Goal: Task Accomplishment & Management: Manage account settings

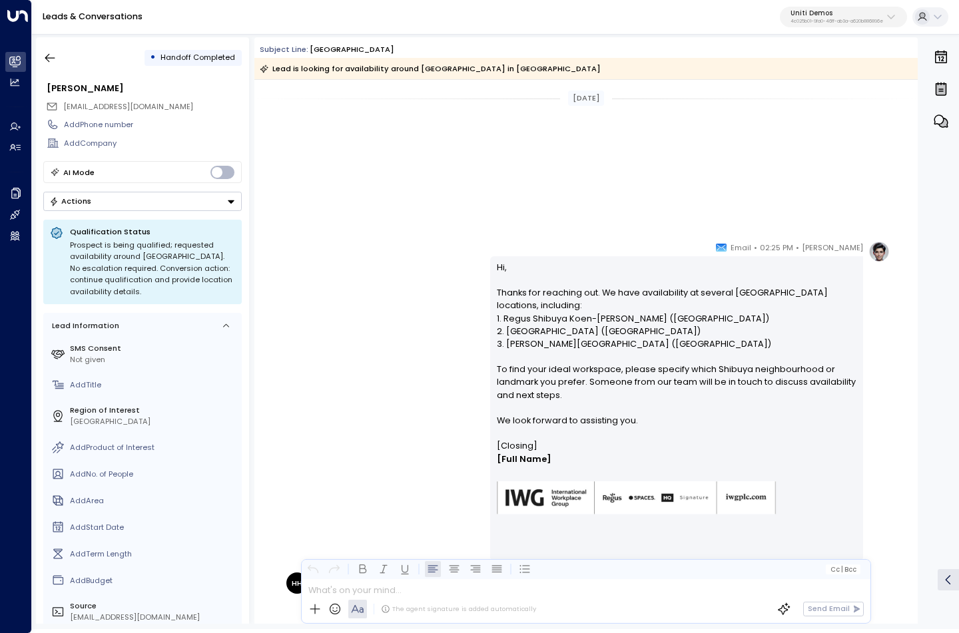
scroll to position [562, 0]
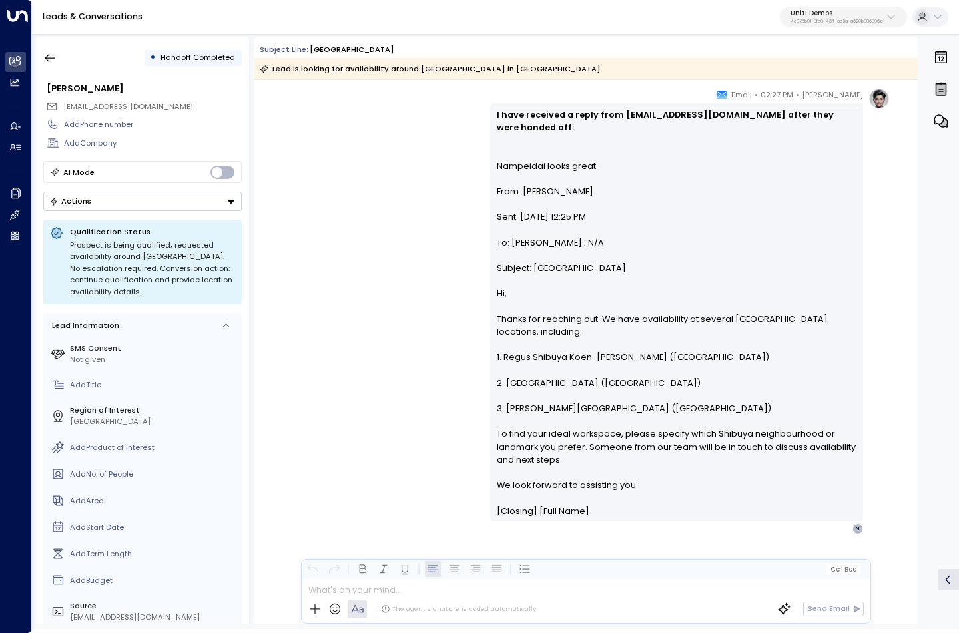
click at [428, 371] on div "Hanna Simons • 02:27 PM • Email I have received a reply from reactreactionary@o…" at bounding box center [585, 311] width 607 height 447
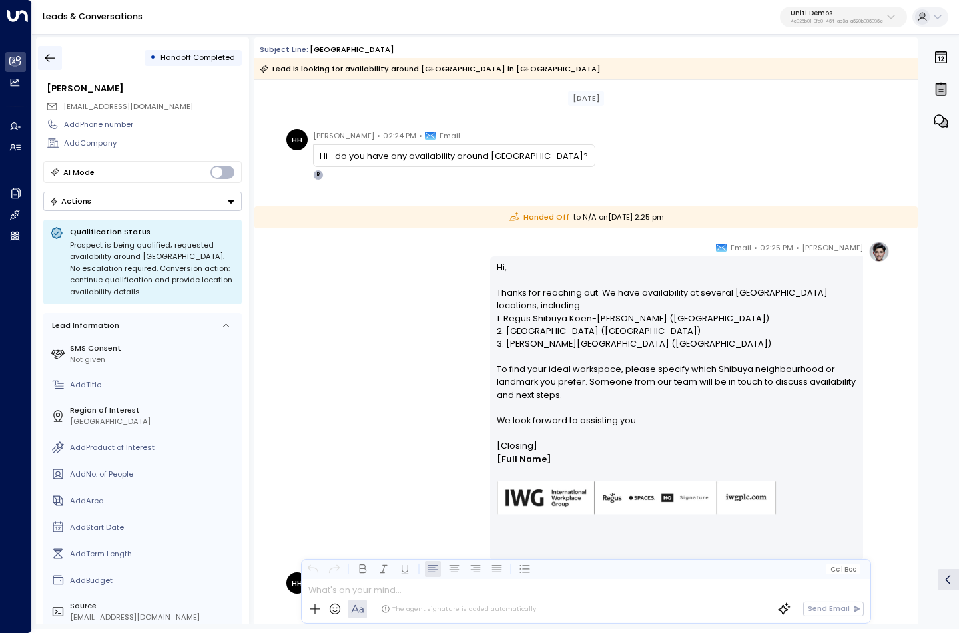
click at [49, 56] on icon "button" at bounding box center [49, 57] width 13 height 13
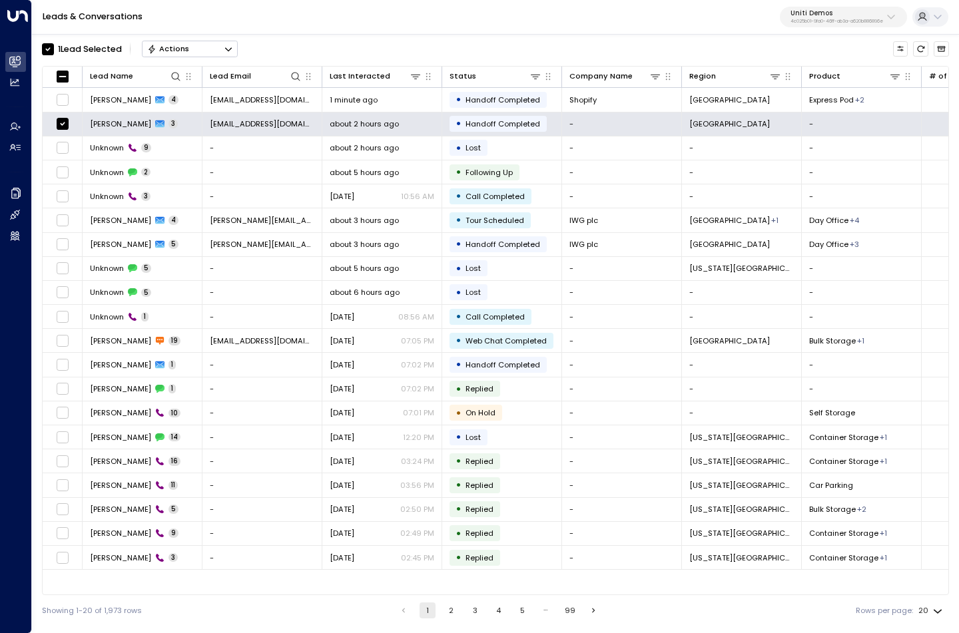
click at [232, 47] on icon "Button group with a nested menu" at bounding box center [228, 49] width 9 height 9
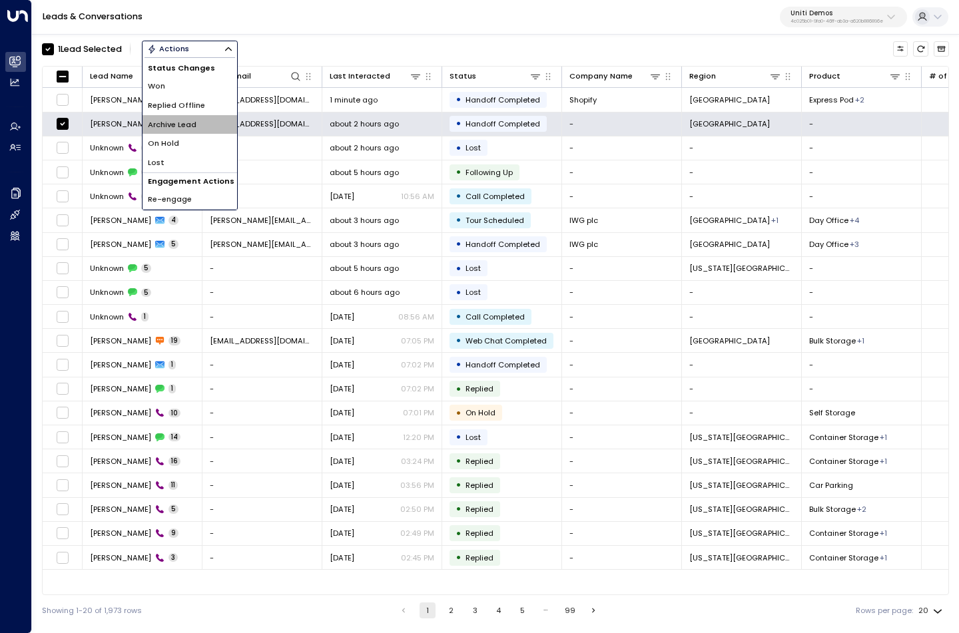
click at [188, 121] on span "Archive Lead" at bounding box center [172, 124] width 49 height 11
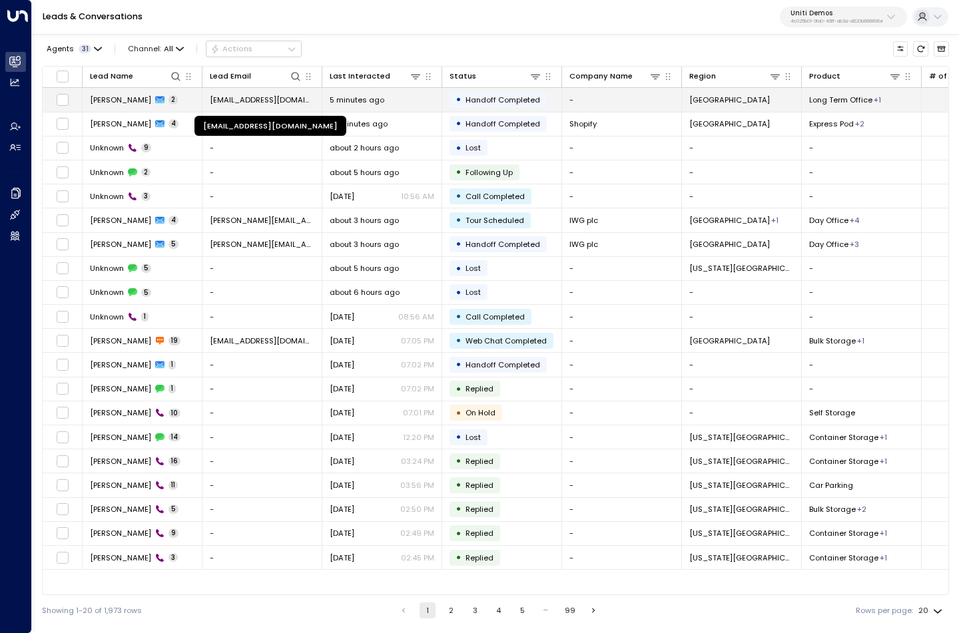
click at [228, 101] on span "[EMAIL_ADDRESS][DOMAIN_NAME]" at bounding box center [262, 100] width 105 height 11
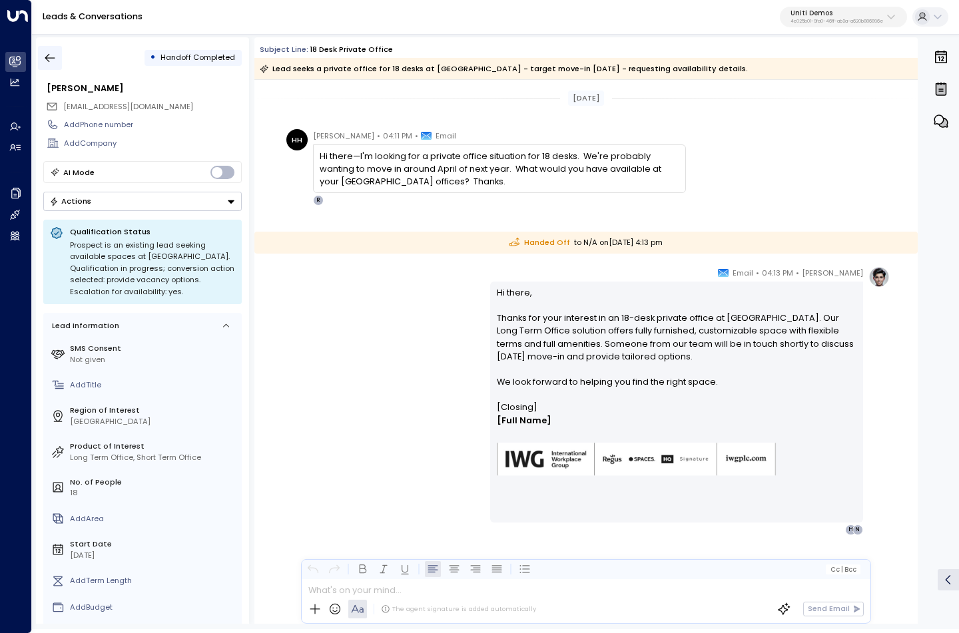
click at [44, 62] on icon "button" at bounding box center [49, 57] width 13 height 13
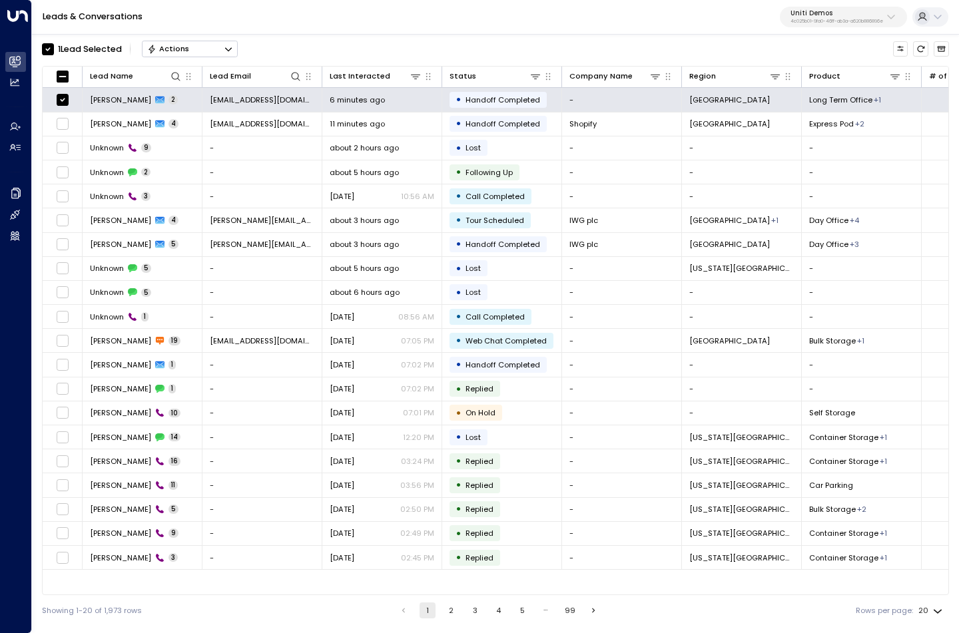
click at [234, 45] on button "Actions" at bounding box center [190, 49] width 96 height 16
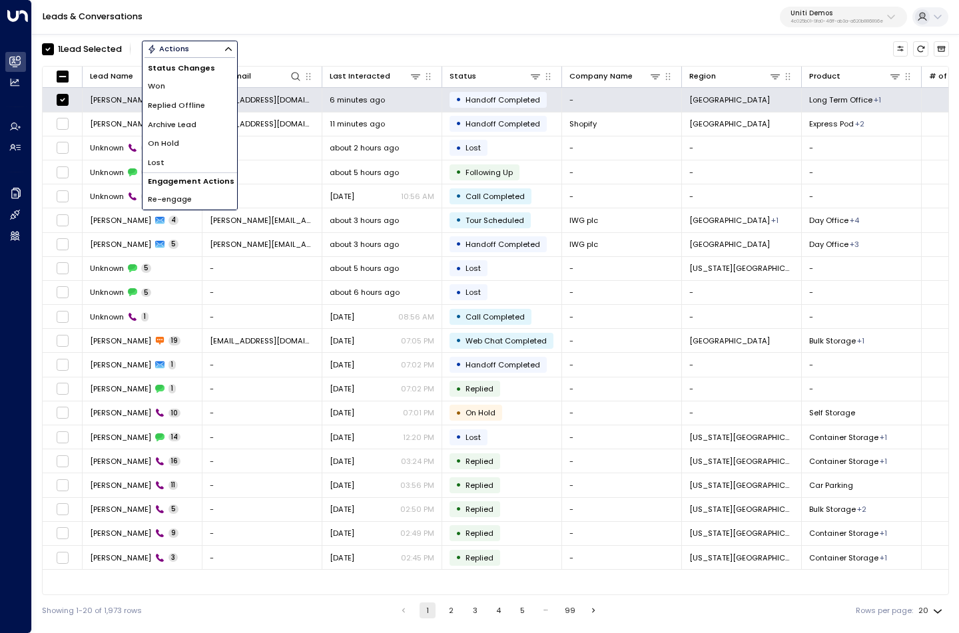
click at [200, 119] on li "Archive Lead" at bounding box center [189, 124] width 95 height 19
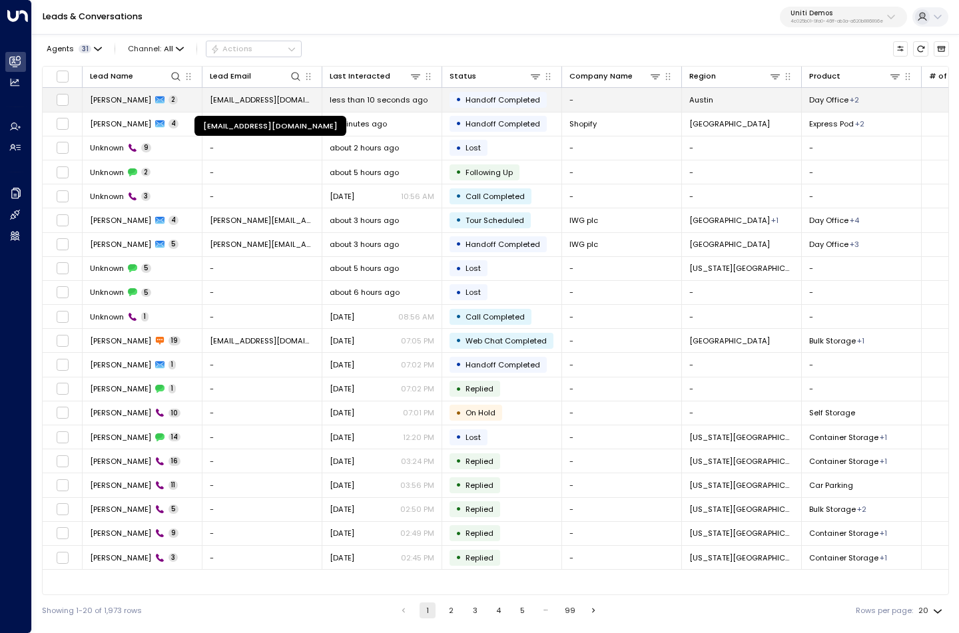
click at [234, 101] on span "[EMAIL_ADDRESS][DOMAIN_NAME]" at bounding box center [262, 100] width 105 height 11
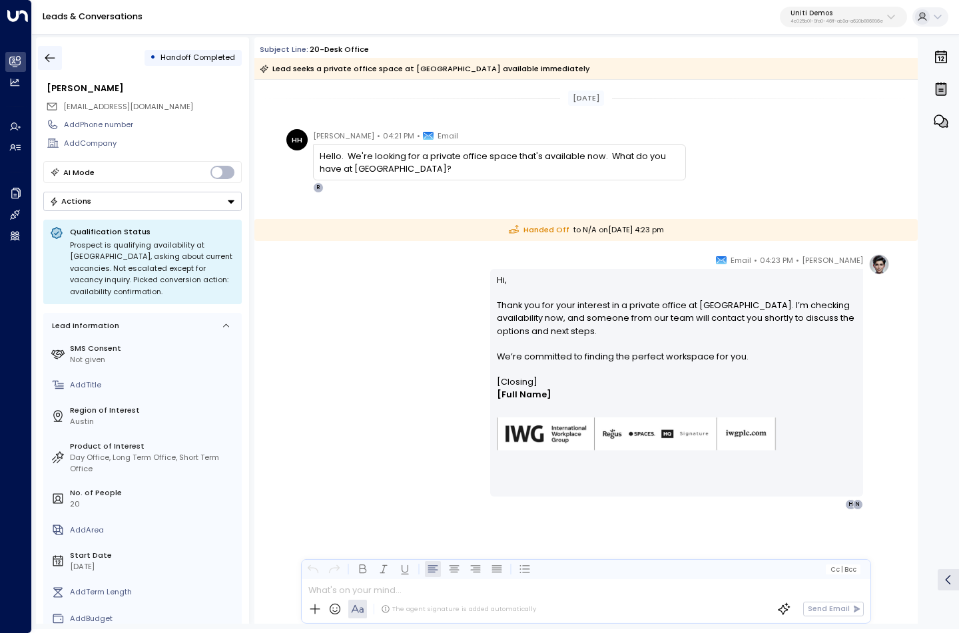
click at [61, 59] on button "button" at bounding box center [50, 58] width 24 height 24
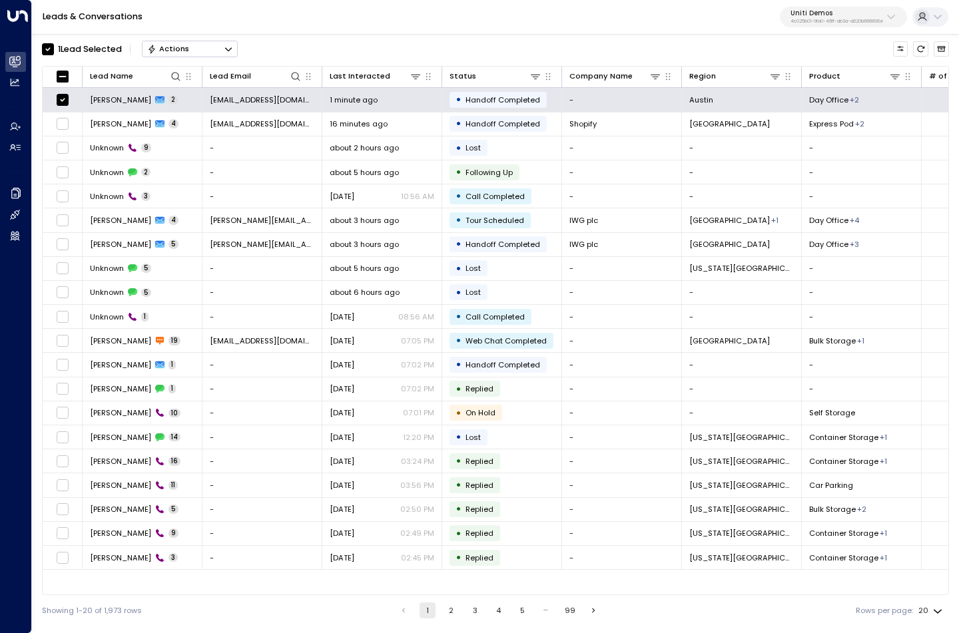
click at [227, 51] on icon "Button group with a nested menu" at bounding box center [228, 49] width 9 height 9
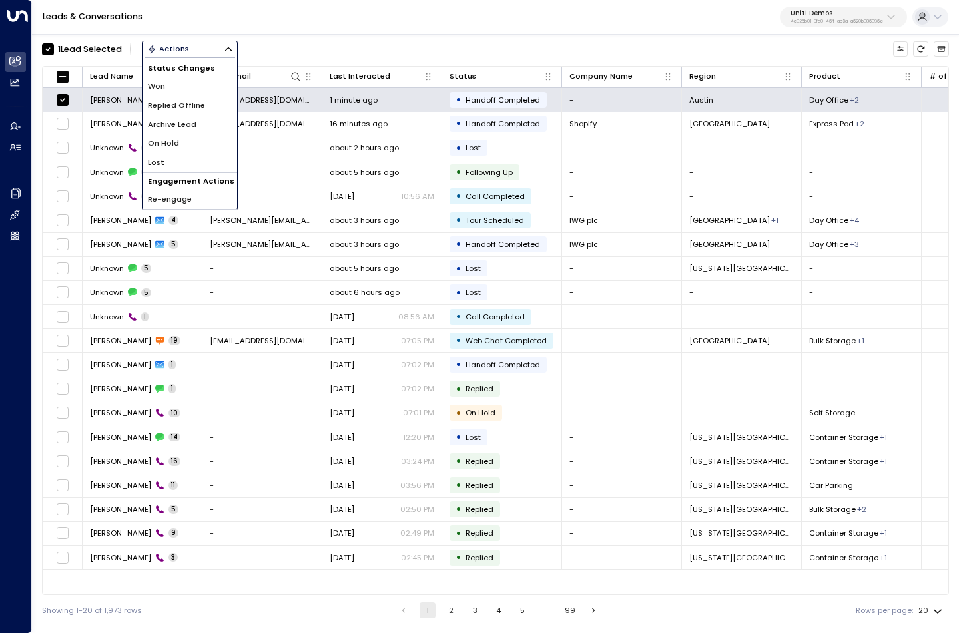
click at [193, 120] on span "Archive Lead" at bounding box center [172, 124] width 49 height 11
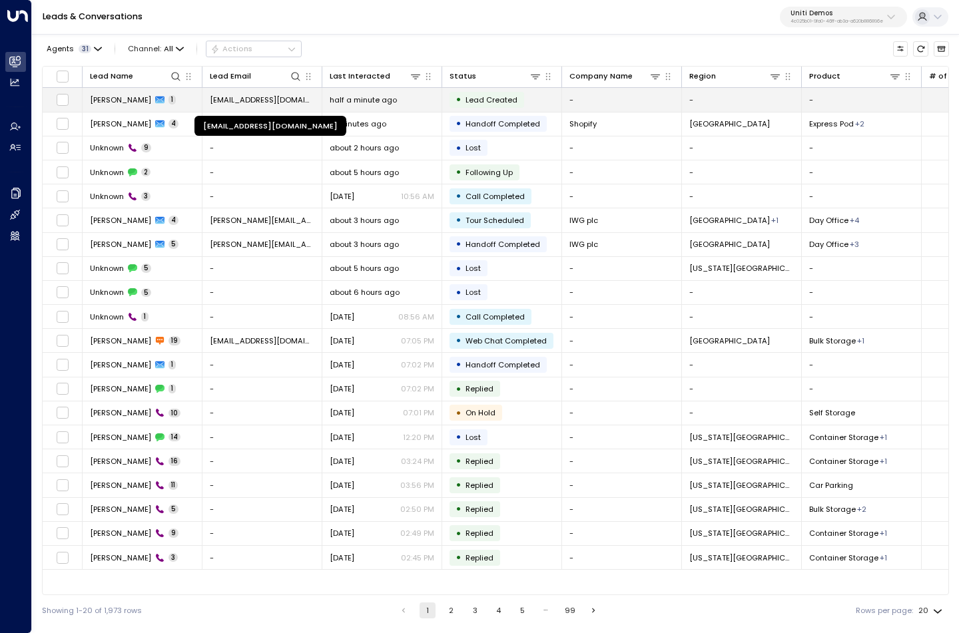
click at [243, 99] on span "[EMAIL_ADDRESS][DOMAIN_NAME]" at bounding box center [262, 100] width 105 height 11
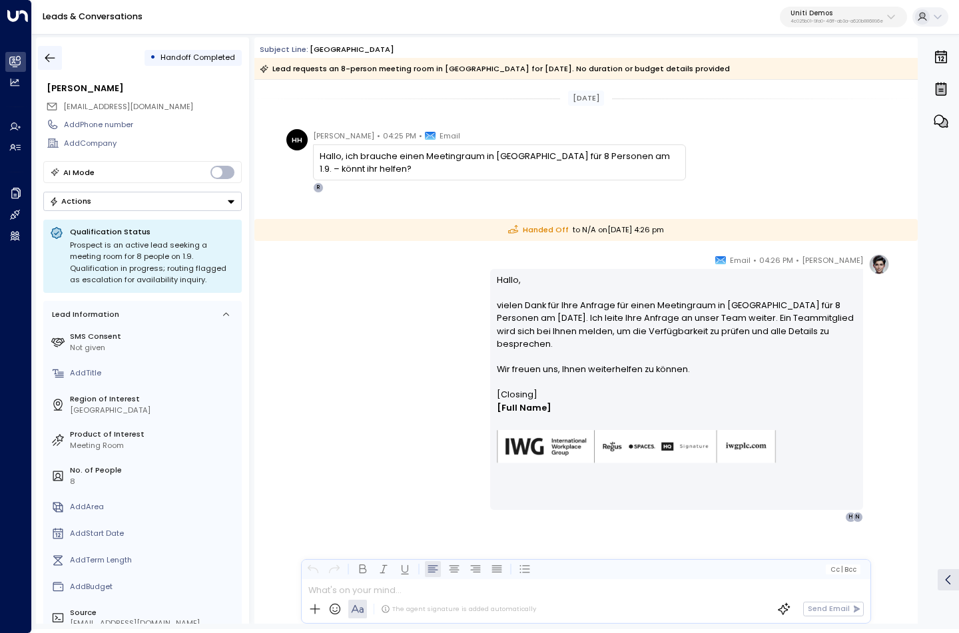
click at [48, 60] on icon "button" at bounding box center [50, 58] width 10 height 9
click at [56, 57] on icon "button" at bounding box center [49, 57] width 13 height 13
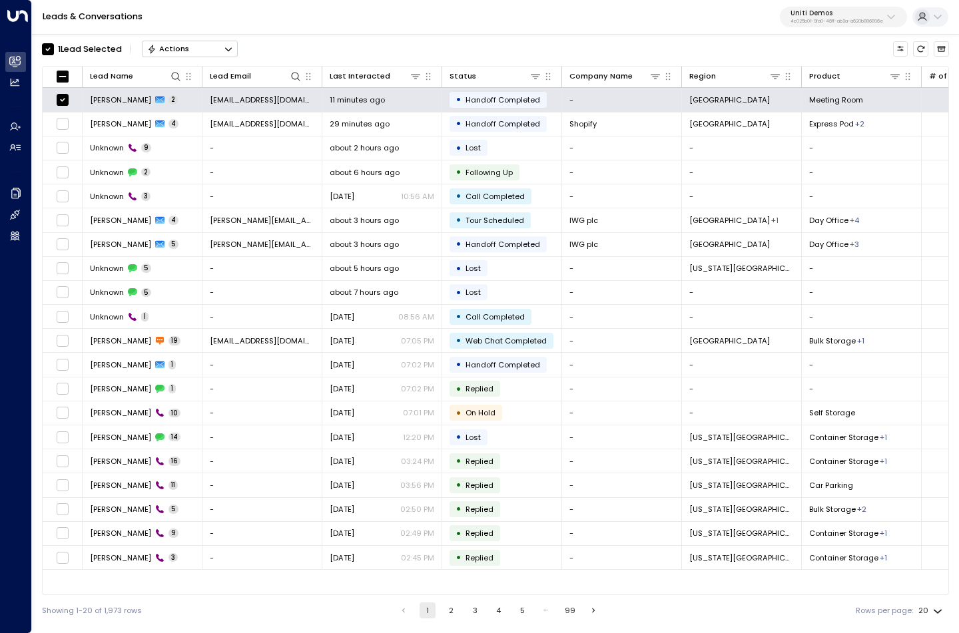
click at [233, 51] on icon "Button group with a nested menu" at bounding box center [228, 49] width 9 height 9
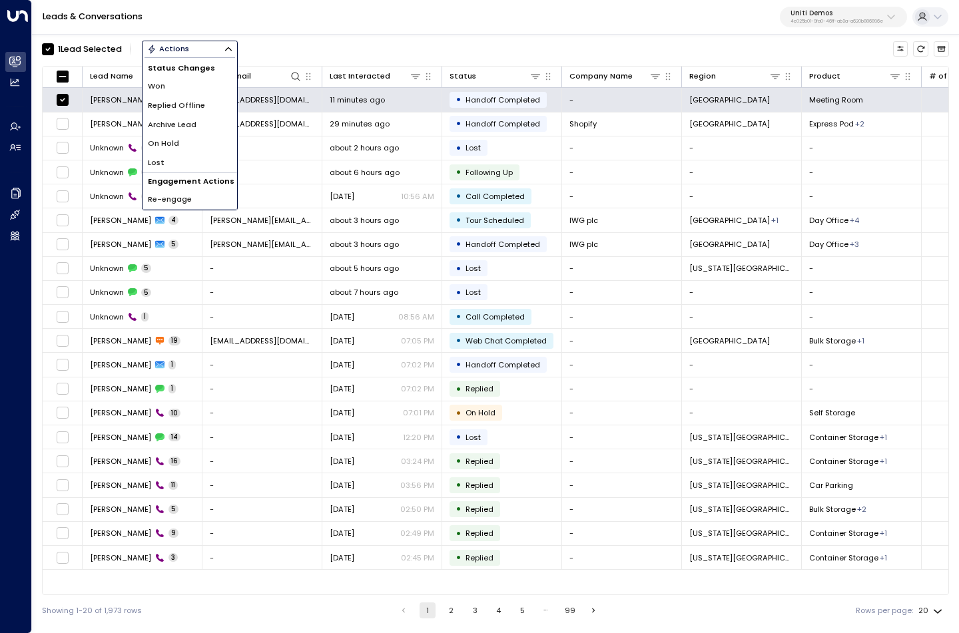
click at [206, 120] on li "Archive Lead" at bounding box center [189, 124] width 95 height 19
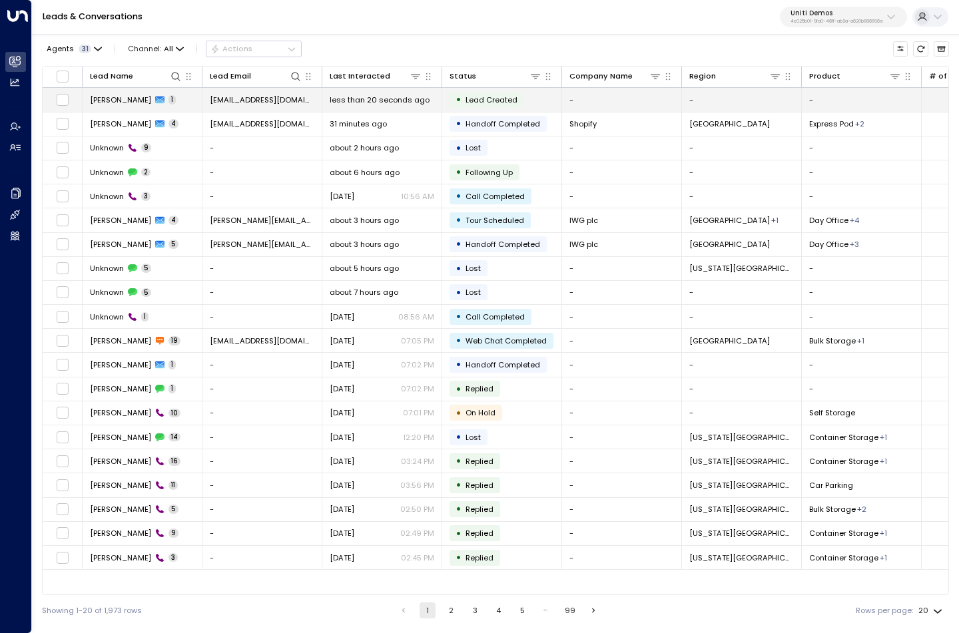
click at [116, 100] on span "[PERSON_NAME]" at bounding box center [120, 100] width 61 height 11
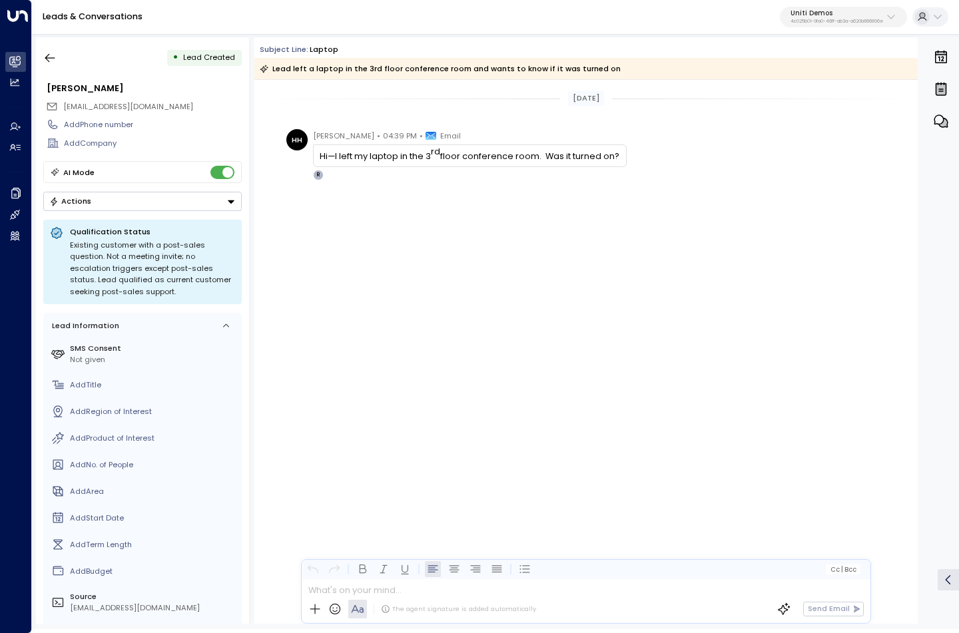
click at [471, 351] on div "[DATE] [PERSON_NAME] • 04:39 PM • Email Hi—I left my laptop in the 3 rd floor c…" at bounding box center [585, 352] width 663 height 544
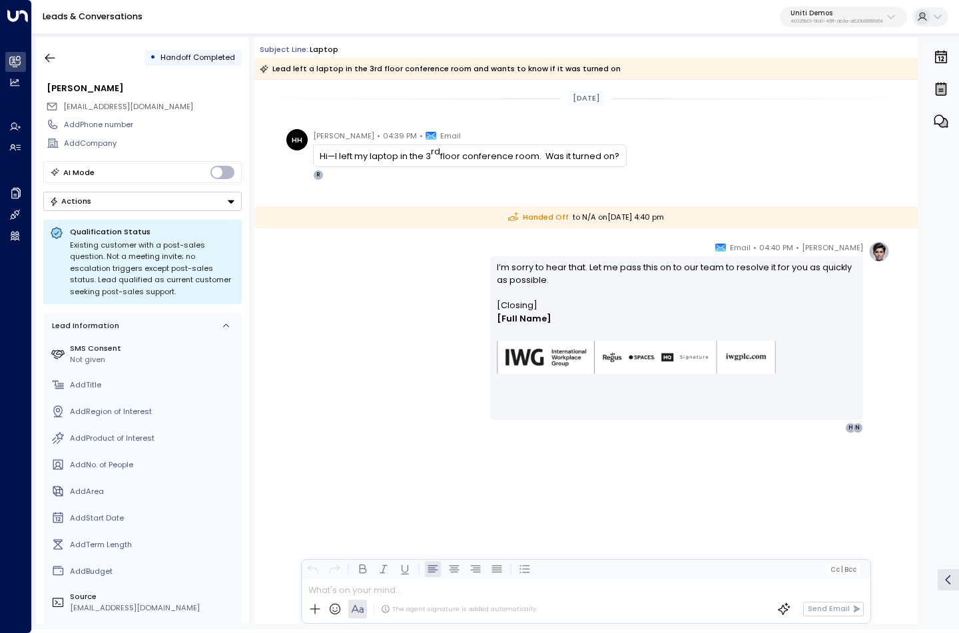
click at [409, 318] on div "[PERSON_NAME] • 04:40 PM • Email I’m sorry to hear that. Let me pass this on to…" at bounding box center [585, 337] width 607 height 192
click at [41, 61] on button "button" at bounding box center [50, 58] width 24 height 24
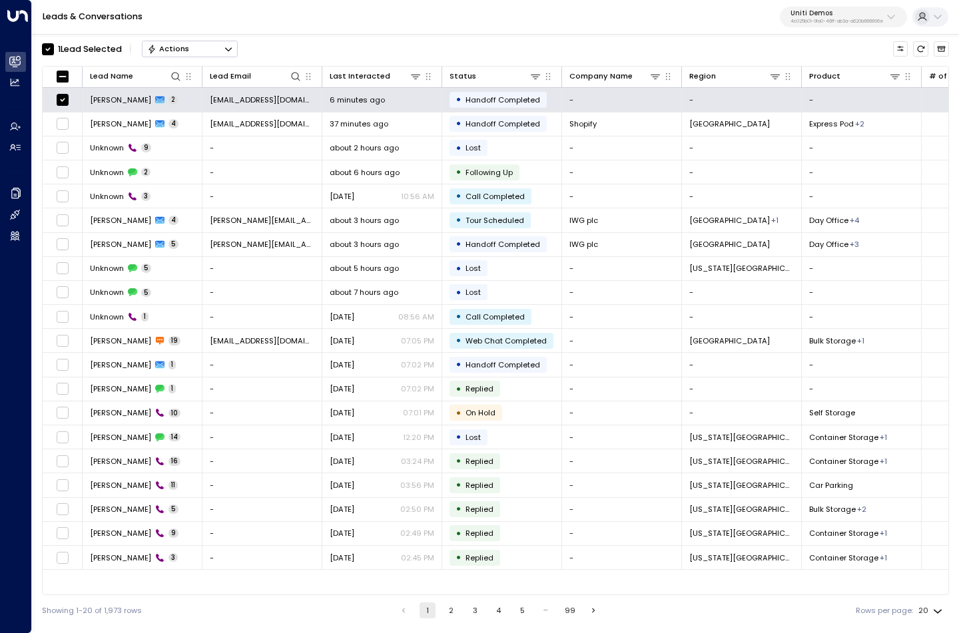
click at [230, 53] on icon "Button group with a nested menu" at bounding box center [228, 49] width 9 height 9
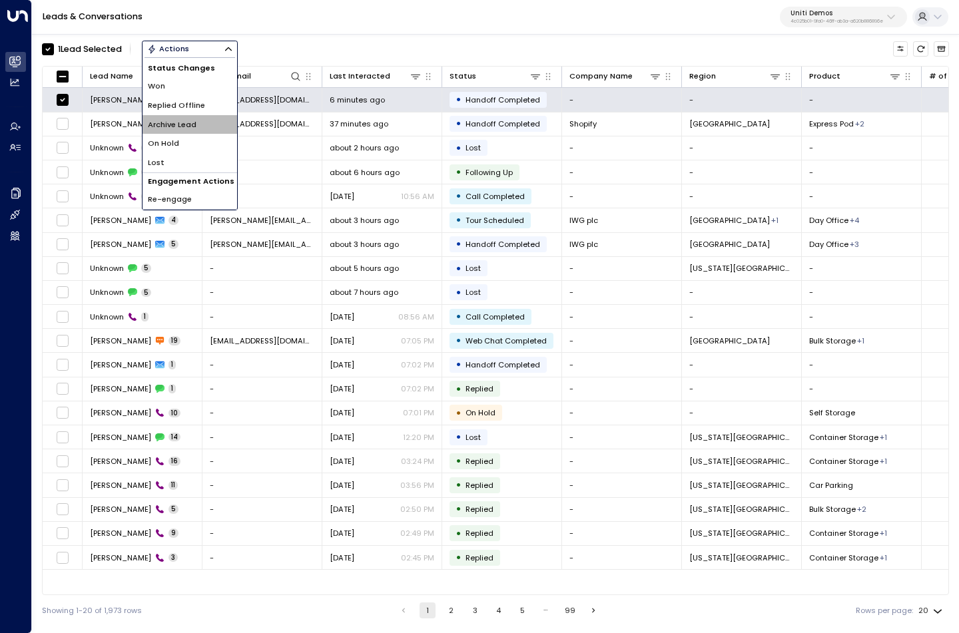
click at [186, 122] on span "Archive Lead" at bounding box center [172, 124] width 49 height 11
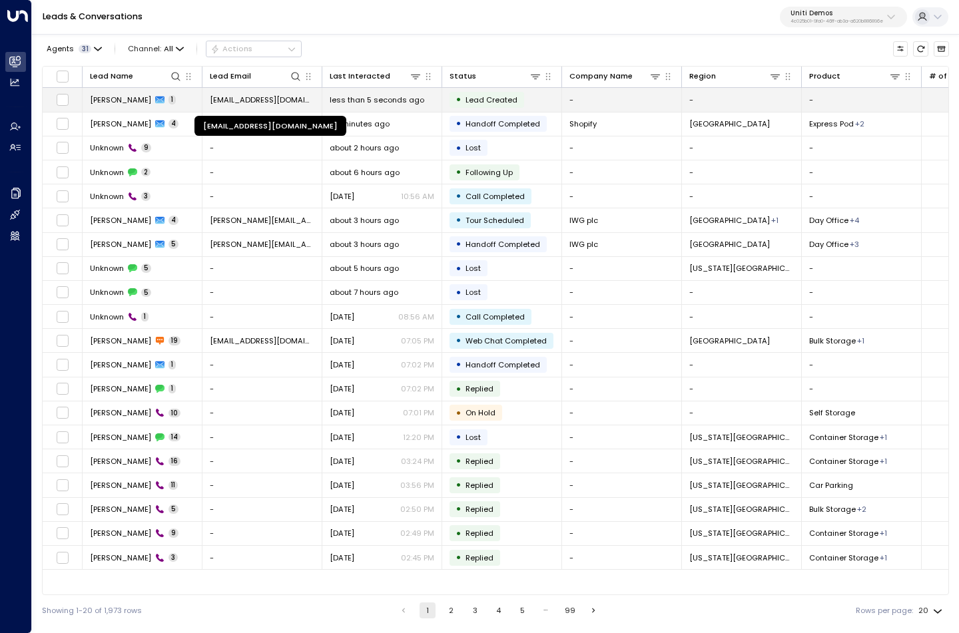
click at [282, 97] on span "reactreactionary@outlook.com" at bounding box center [262, 100] width 105 height 11
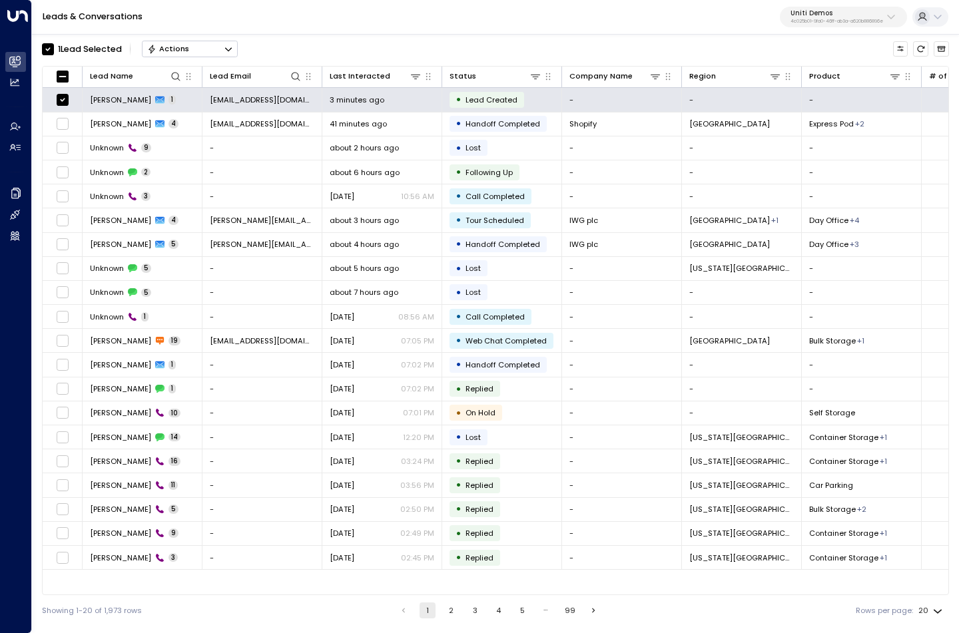
click at [228, 50] on icon "Button group with a nested menu" at bounding box center [228, 49] width 9 height 9
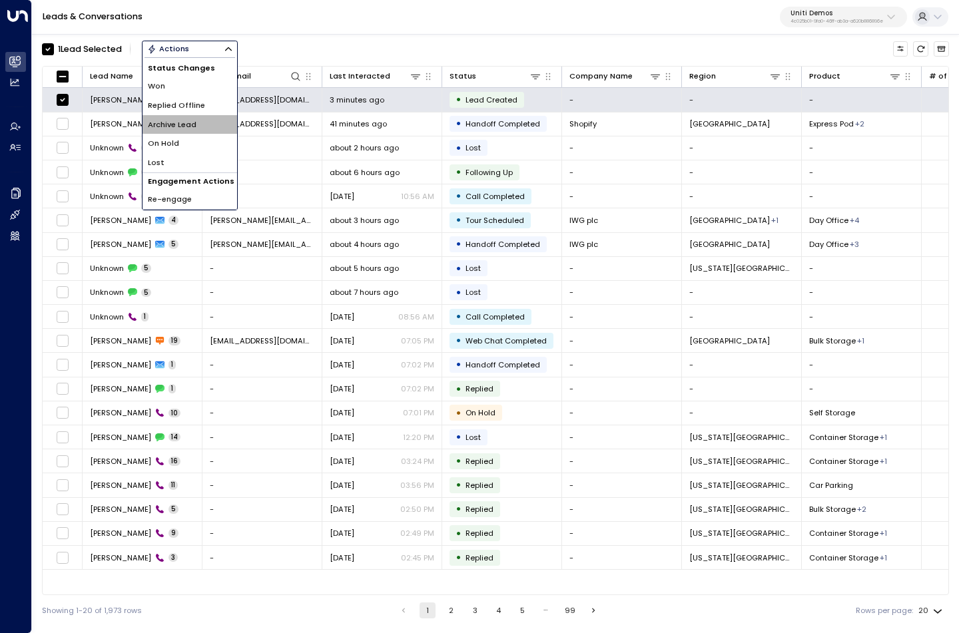
click at [196, 125] on span "Archive Lead" at bounding box center [172, 124] width 49 height 11
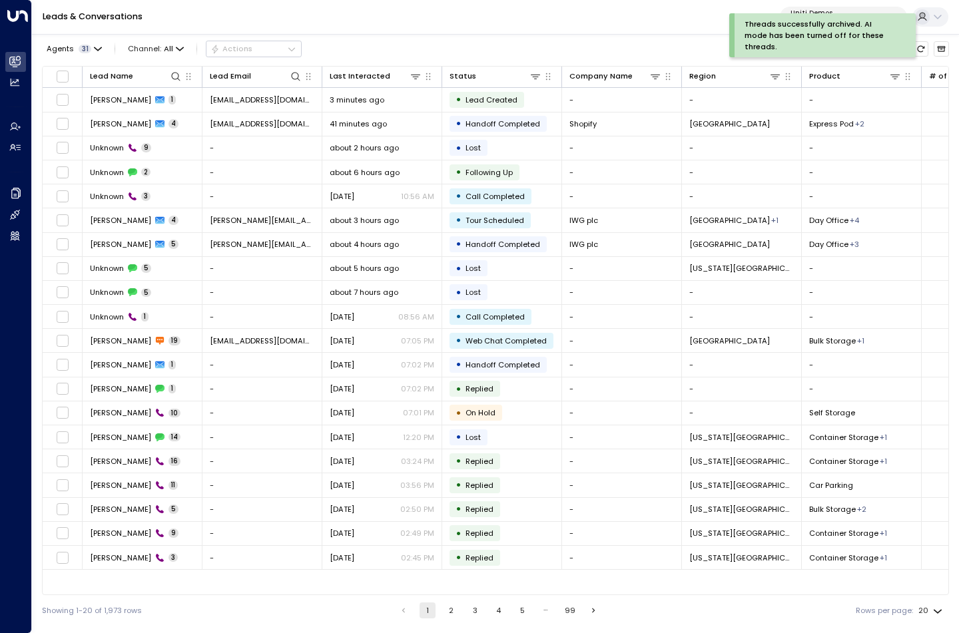
click at [363, 8] on div "Leads & Conversations Uniti Demos 4c025b01-9fa0-46ff-ab3a-a620b886896e" at bounding box center [495, 17] width 927 height 35
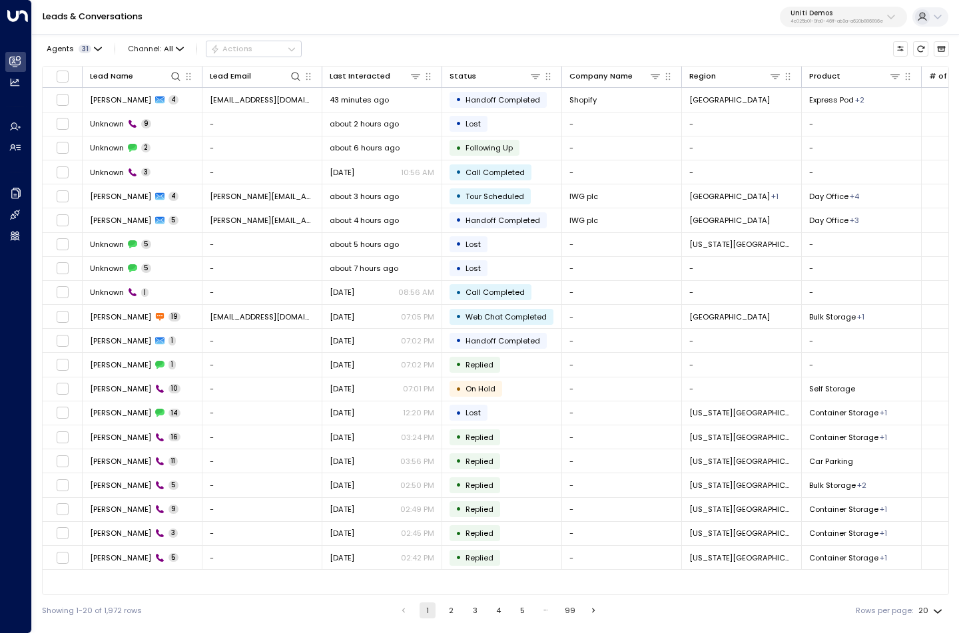
click at [426, 34] on div "Leads & Conversations Uniti Demos 4c025b01-9fa0-46ff-ab3a-a620b886896e" at bounding box center [495, 17] width 927 height 35
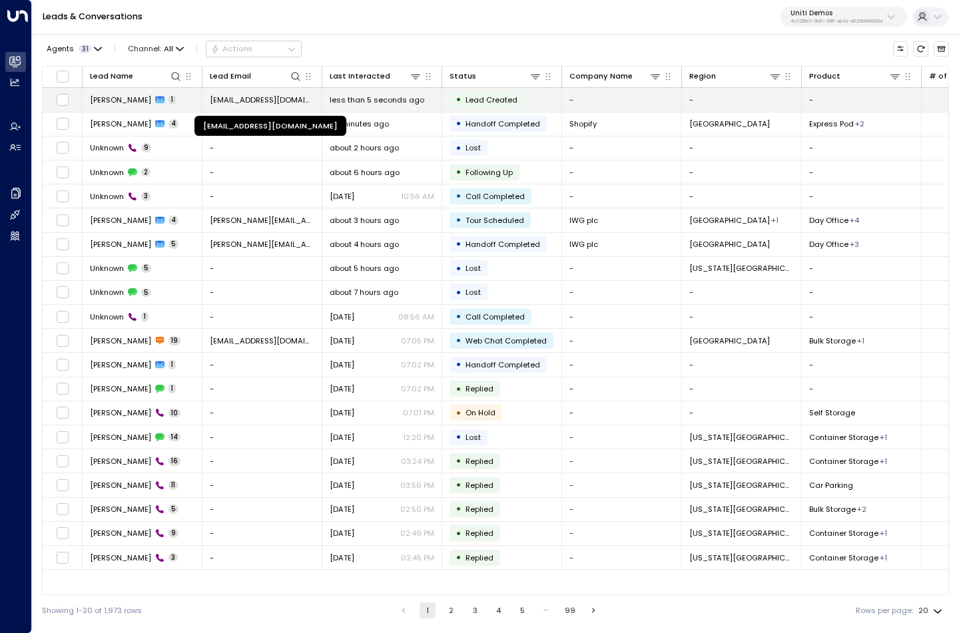
click at [228, 99] on span "[EMAIL_ADDRESS][DOMAIN_NAME]" at bounding box center [262, 100] width 105 height 11
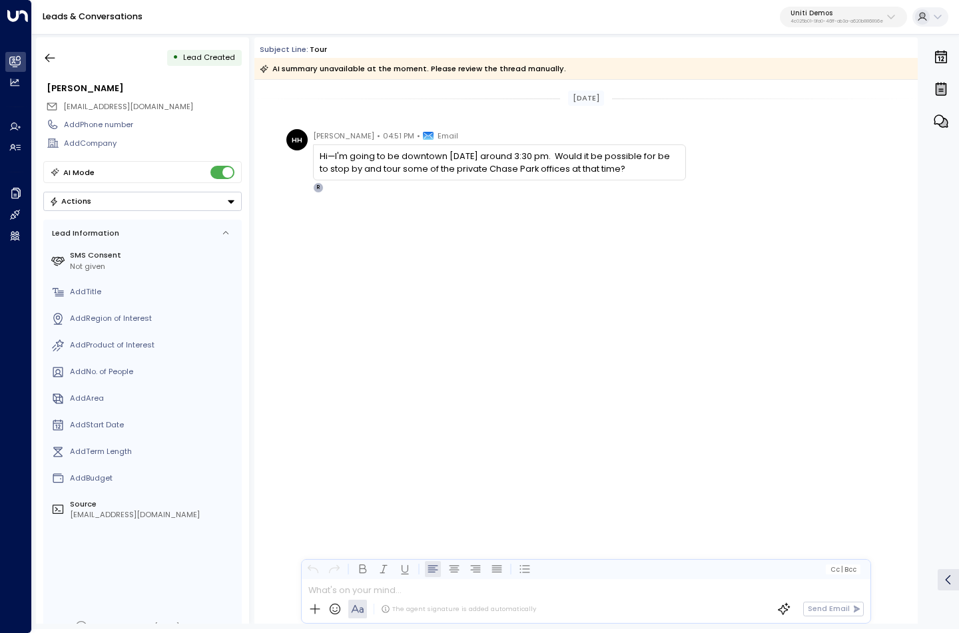
click at [523, 332] on div "Today HH Hayden Haynes • 04:51 PM • Email Hi—I'm going to be downtown this Thur…" at bounding box center [585, 352] width 663 height 544
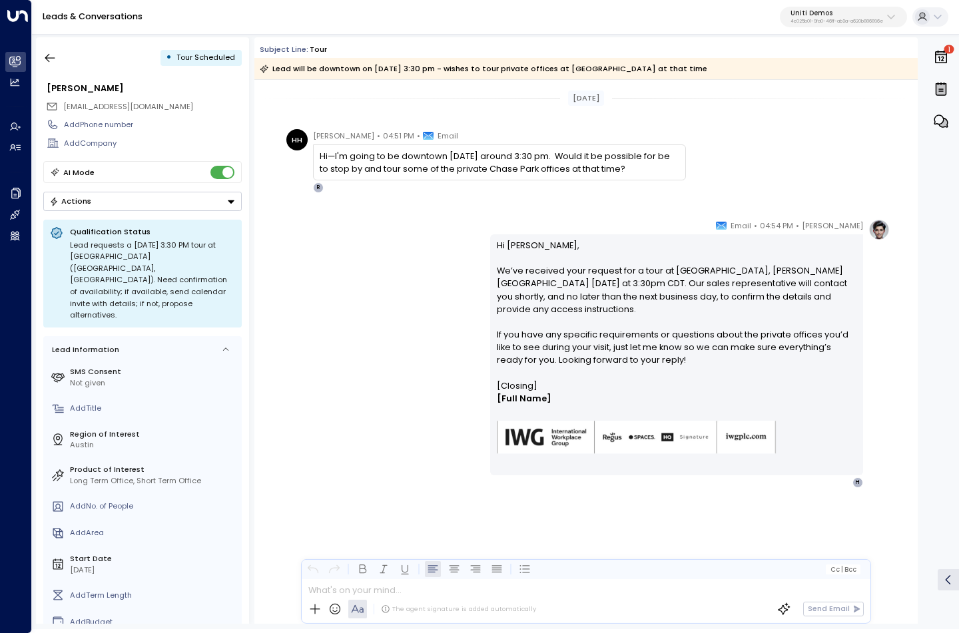
click at [381, 446] on div "[PERSON_NAME] • 04:54 PM • Email Hi [PERSON_NAME], We’ve received your request …" at bounding box center [585, 353] width 607 height 269
click at [409, 386] on div "Hanna Simons • 04:54 PM • Email Hi Hayden, We’ve received your request for a to…" at bounding box center [585, 353] width 607 height 269
click at [395, 286] on div "Hanna Simons • 04:54 PM • Email Hi Hayden, We’ve received your request for a to…" at bounding box center [585, 353] width 607 height 269
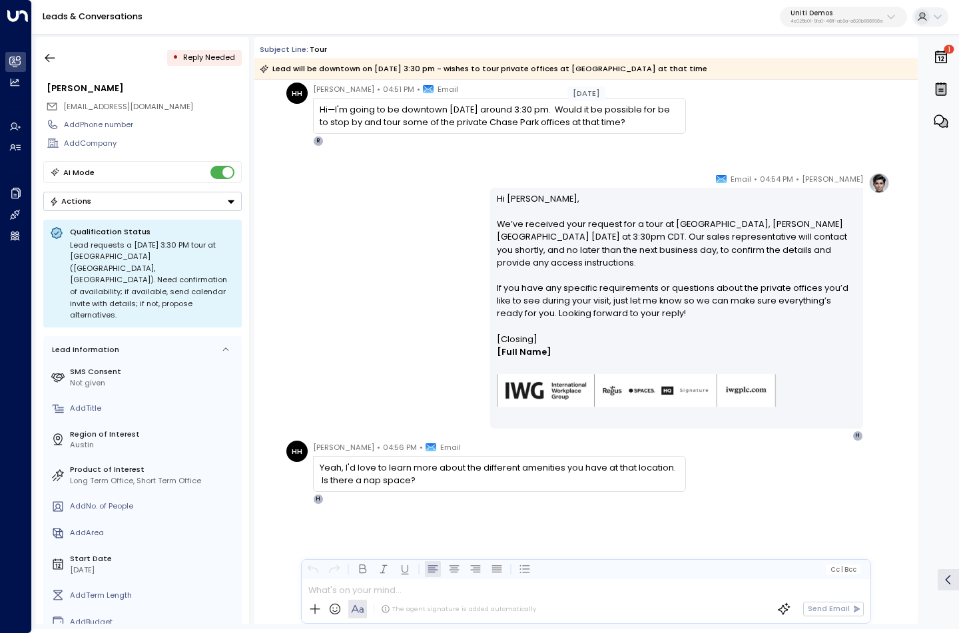
scroll to position [46, 0]
click at [413, 302] on div "Hanna Simons • 04:54 PM • Email Hi Hayden, We’ve received your request for a to…" at bounding box center [585, 307] width 607 height 269
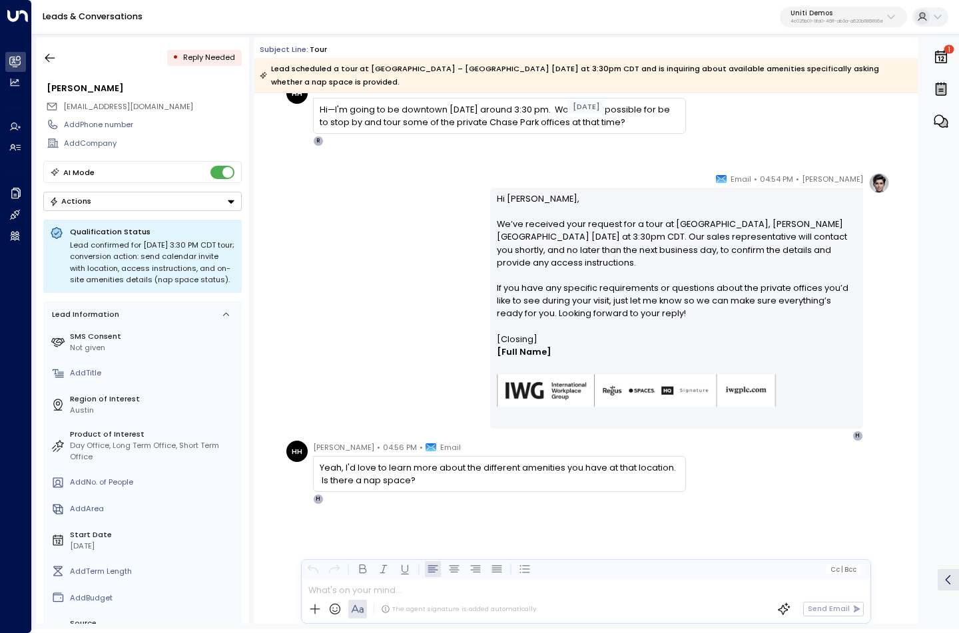
scroll to position [59, 0]
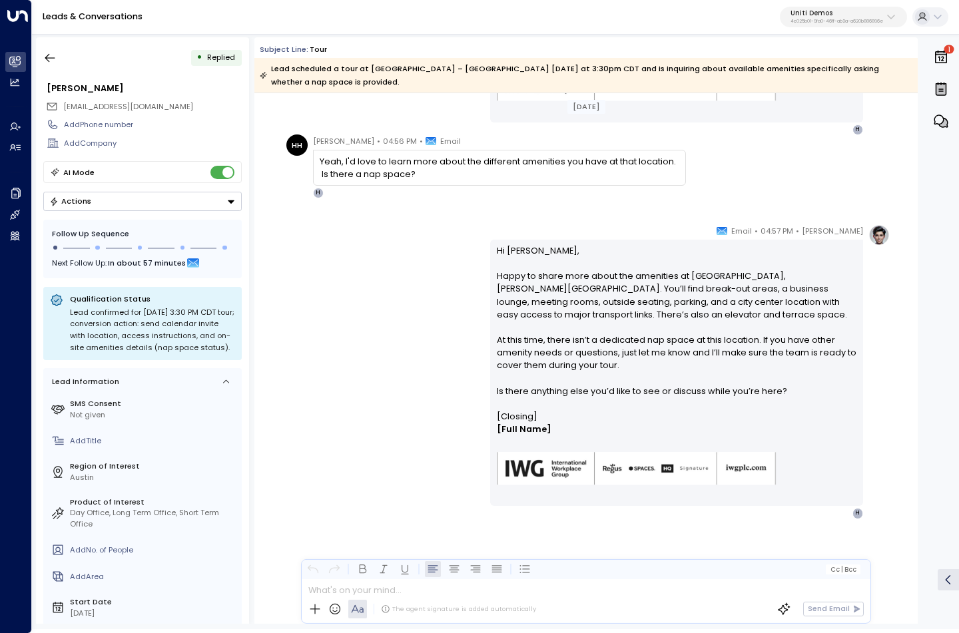
scroll to position [365, 0]
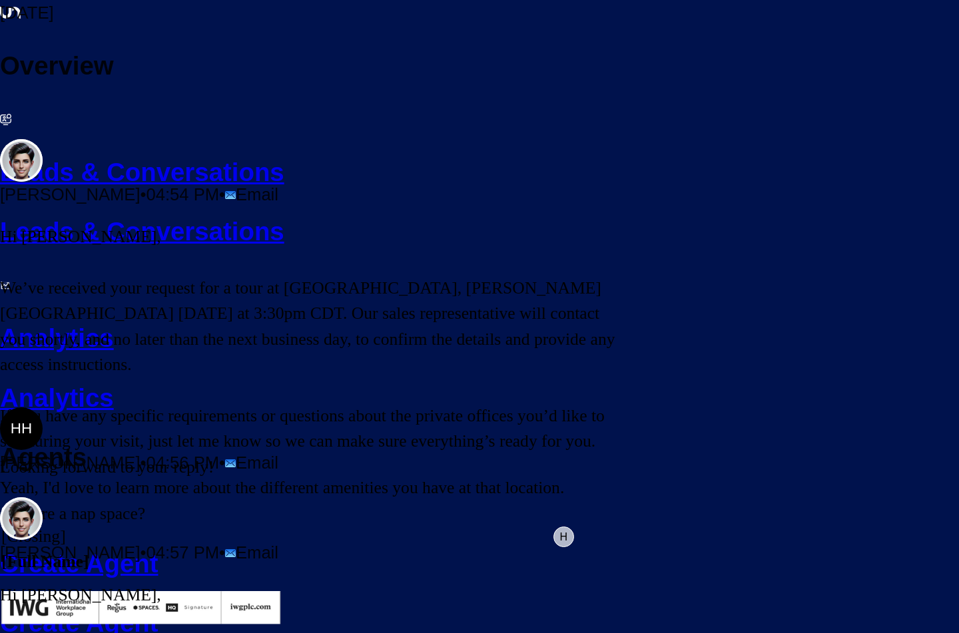
scroll to position [455, 0]
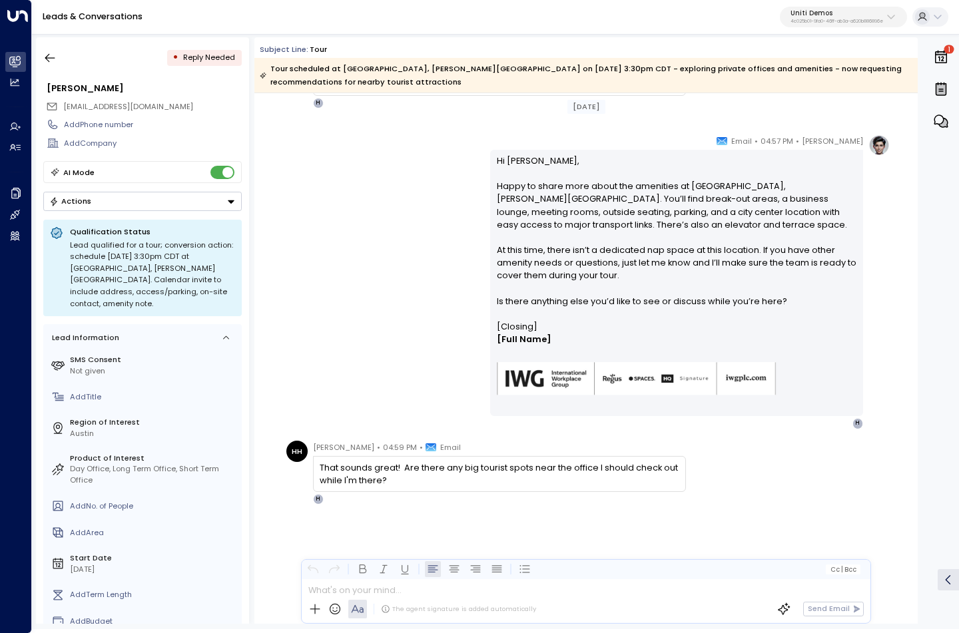
scroll to position [455, 0]
click at [391, 329] on div "Hanna Simons • 04:57 PM • Email Hi Hayden, Happy to share more about the amenit…" at bounding box center [585, 282] width 607 height 294
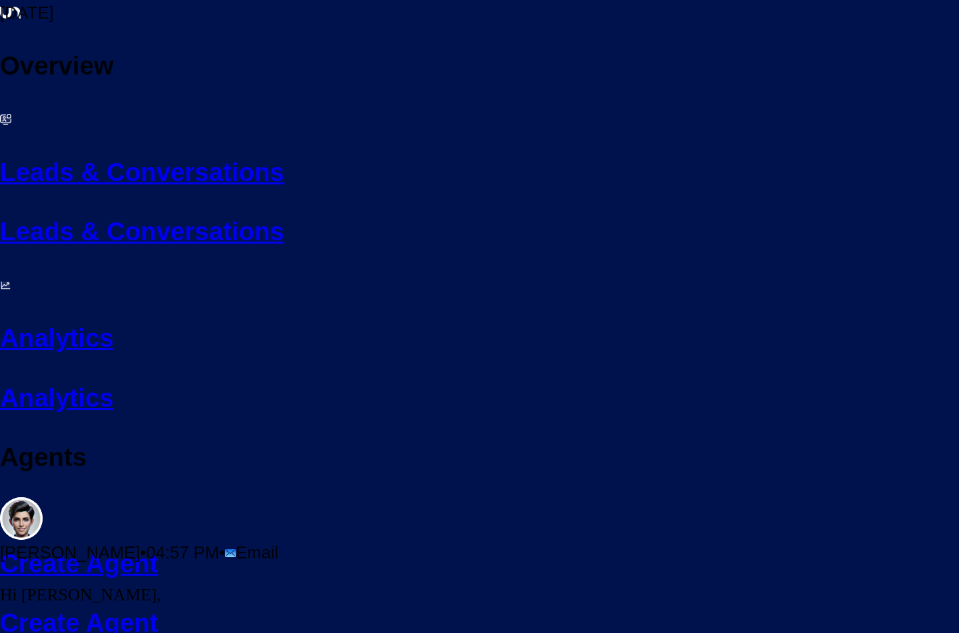
scroll to position [787, 0]
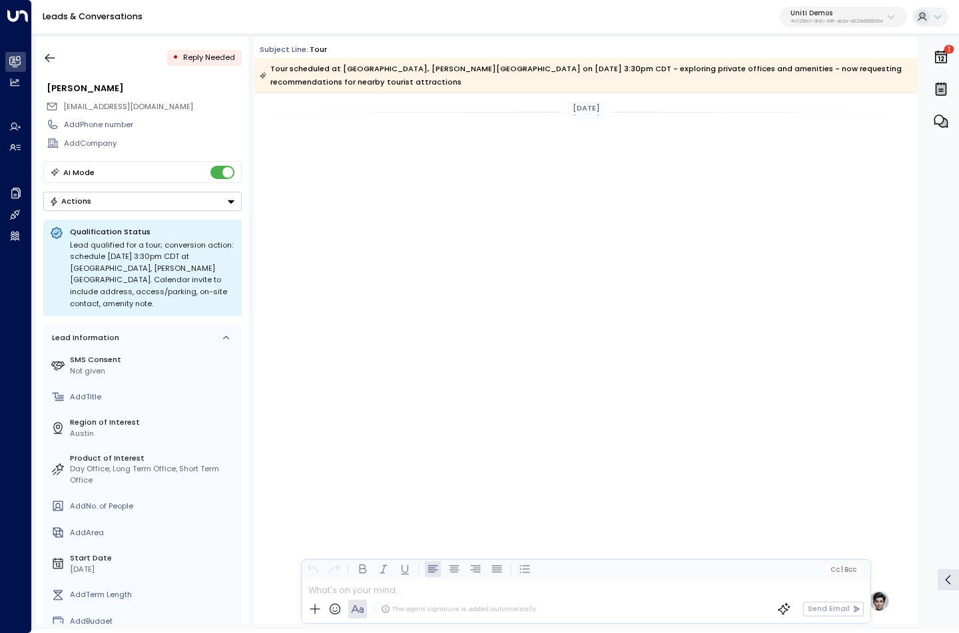
scroll to position [864, 0]
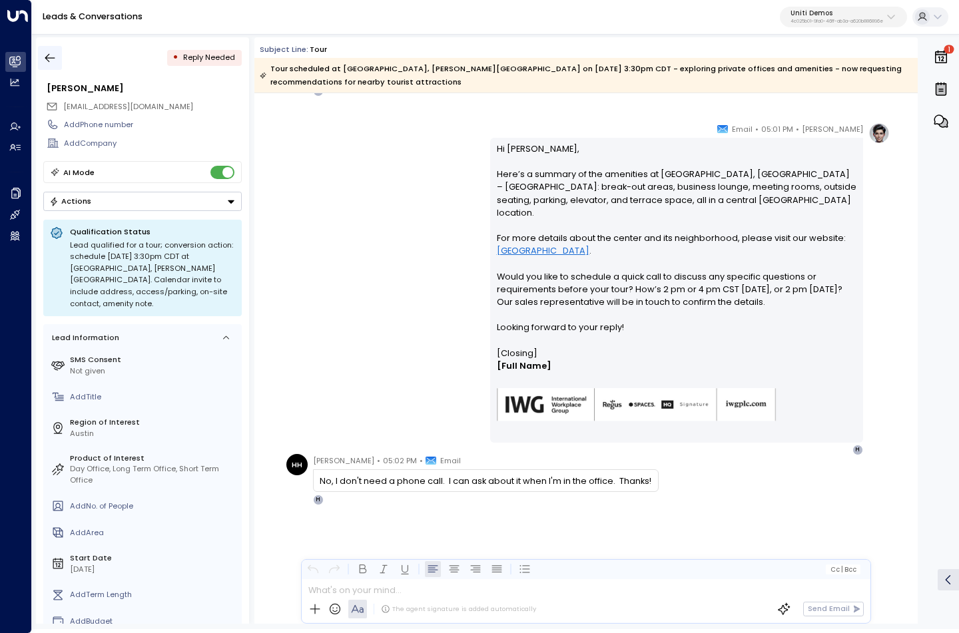
click at [42, 55] on button "button" at bounding box center [50, 58] width 24 height 24
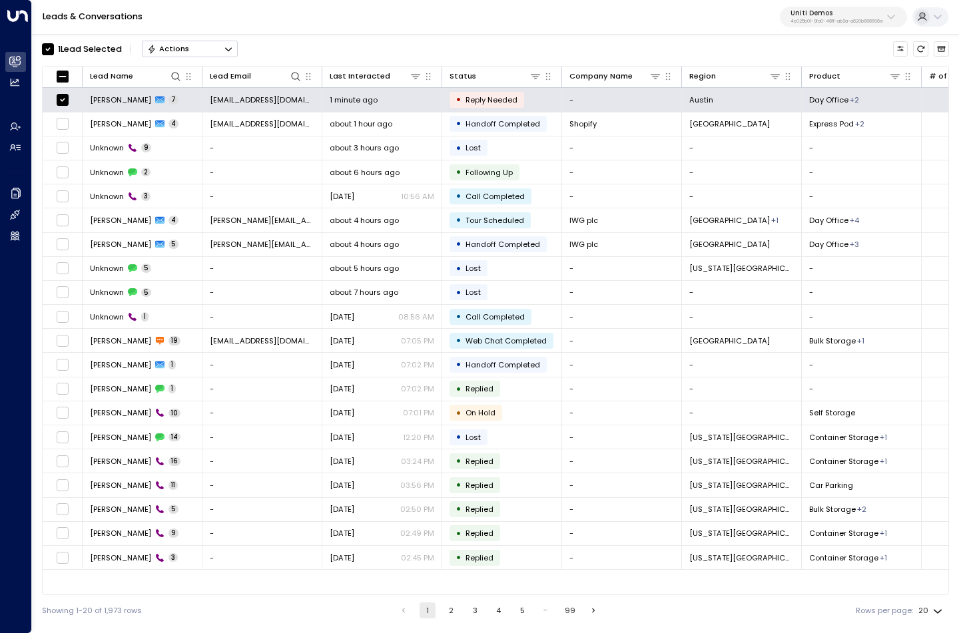
click at [196, 49] on button "Actions" at bounding box center [190, 49] width 96 height 16
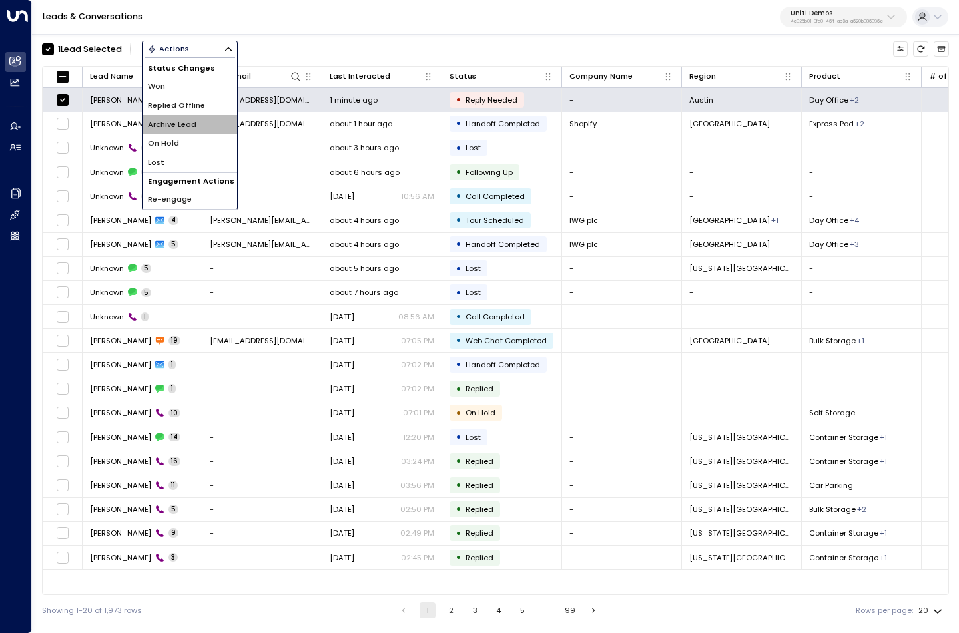
click at [192, 122] on span "Archive Lead" at bounding box center [172, 124] width 49 height 11
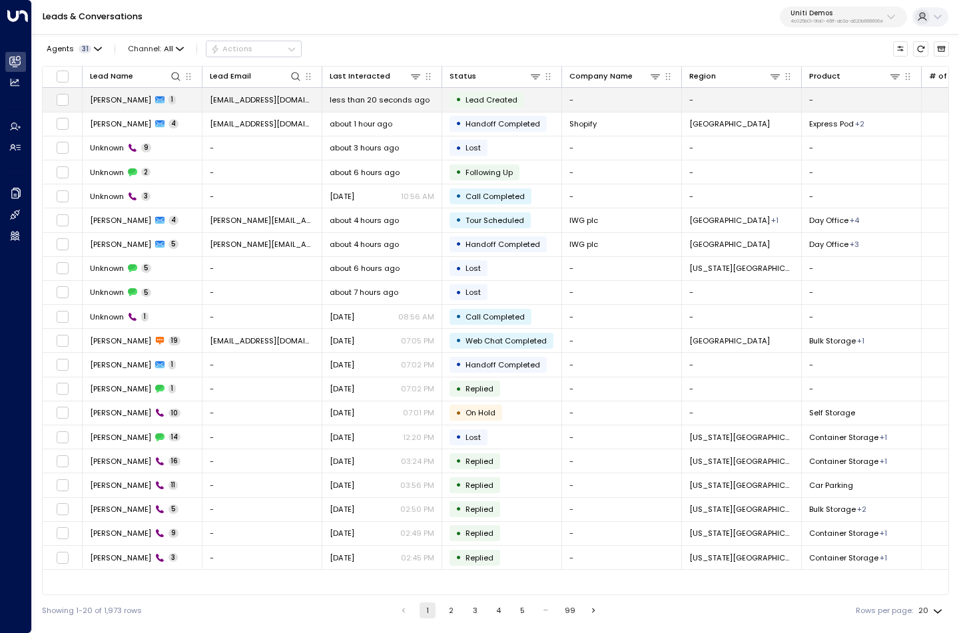
click at [103, 98] on span "[PERSON_NAME]" at bounding box center [120, 100] width 61 height 11
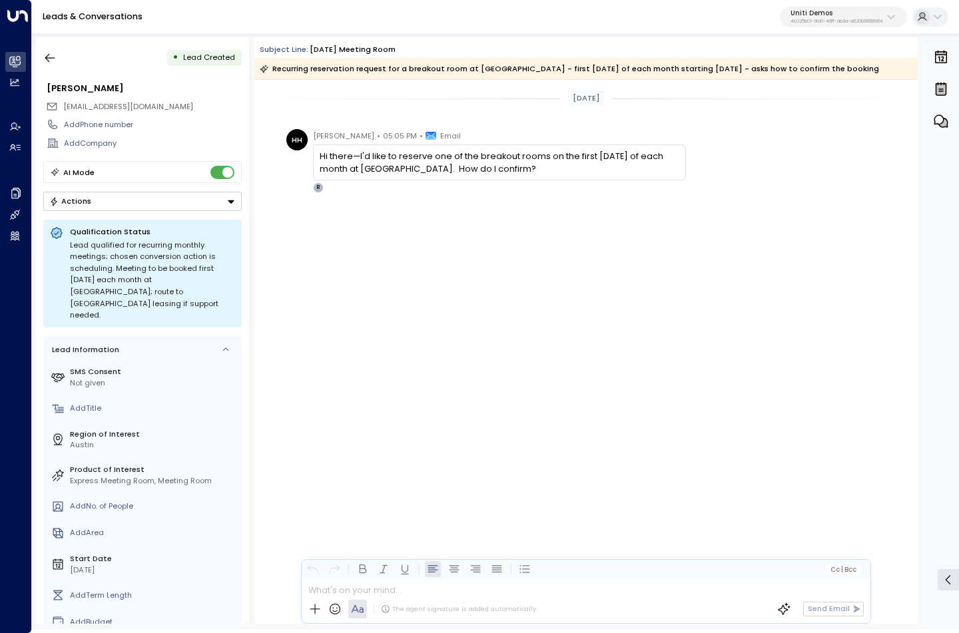
click at [465, 446] on div "Today HH Hayden Haynes • 05:05 PM • Email Hi there—I'd like to reserve one of t…" at bounding box center [585, 352] width 663 height 544
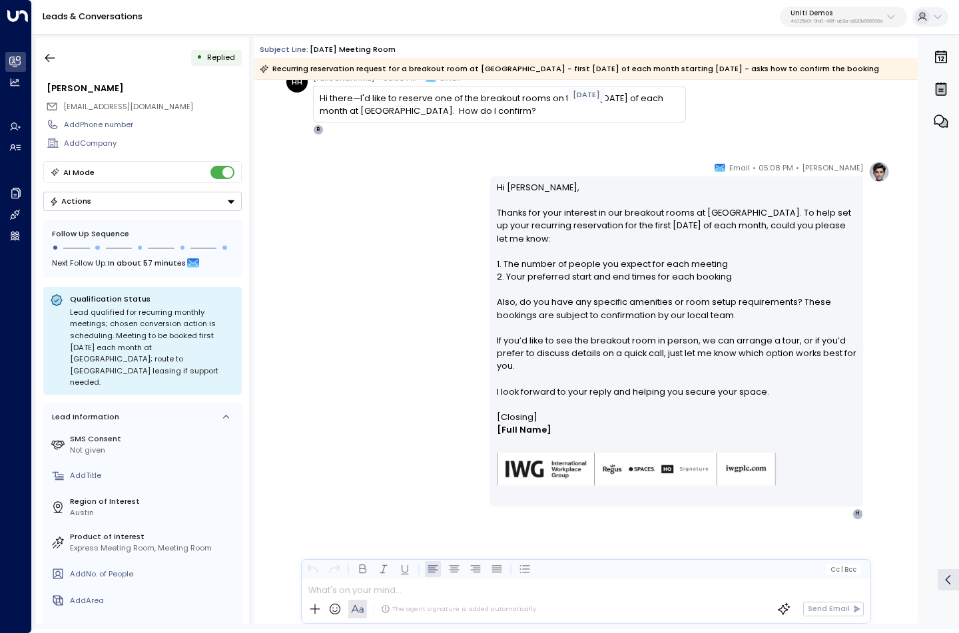
scroll to position [57, 0]
click at [373, 318] on div "Hanna Simons • 05:08 PM • Email Hi Hayden, Thanks for your interest in our brea…" at bounding box center [585, 341] width 607 height 358
click at [51, 58] on icon "button" at bounding box center [50, 58] width 10 height 9
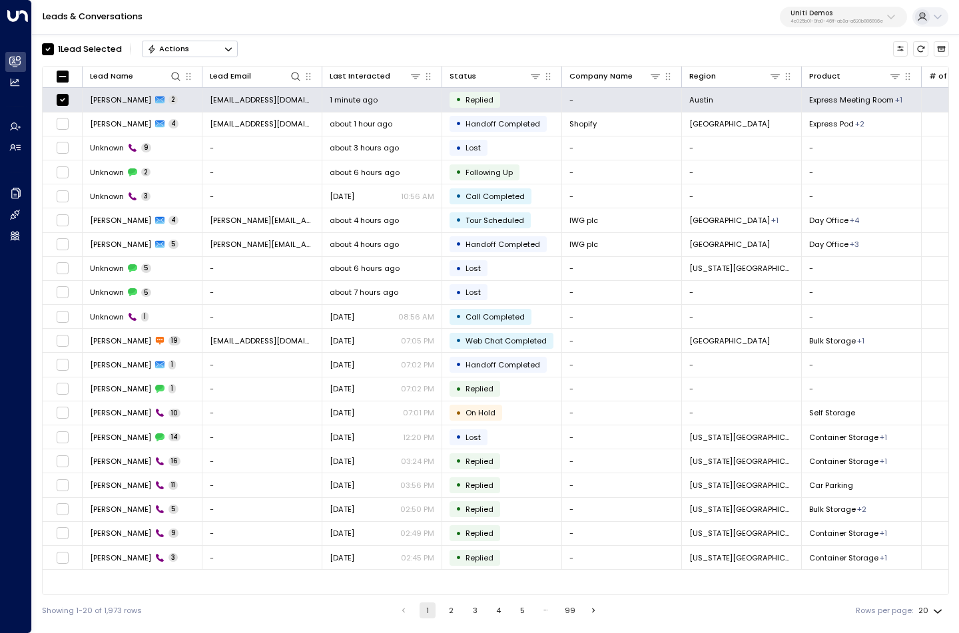
click at [228, 53] on icon "Button group with a nested menu" at bounding box center [228, 49] width 9 height 9
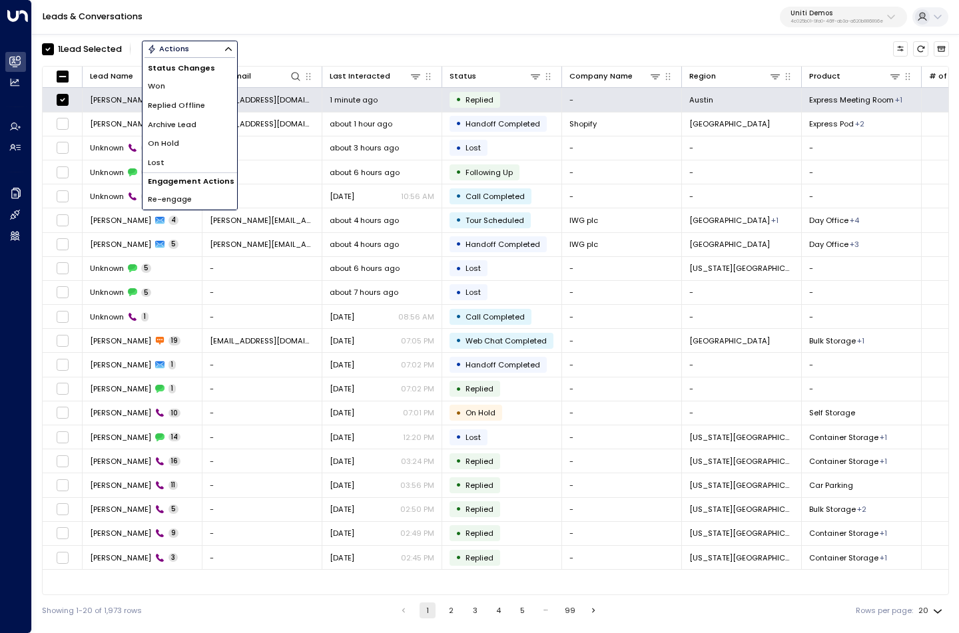
click at [195, 126] on span "Archive Lead" at bounding box center [172, 124] width 49 height 11
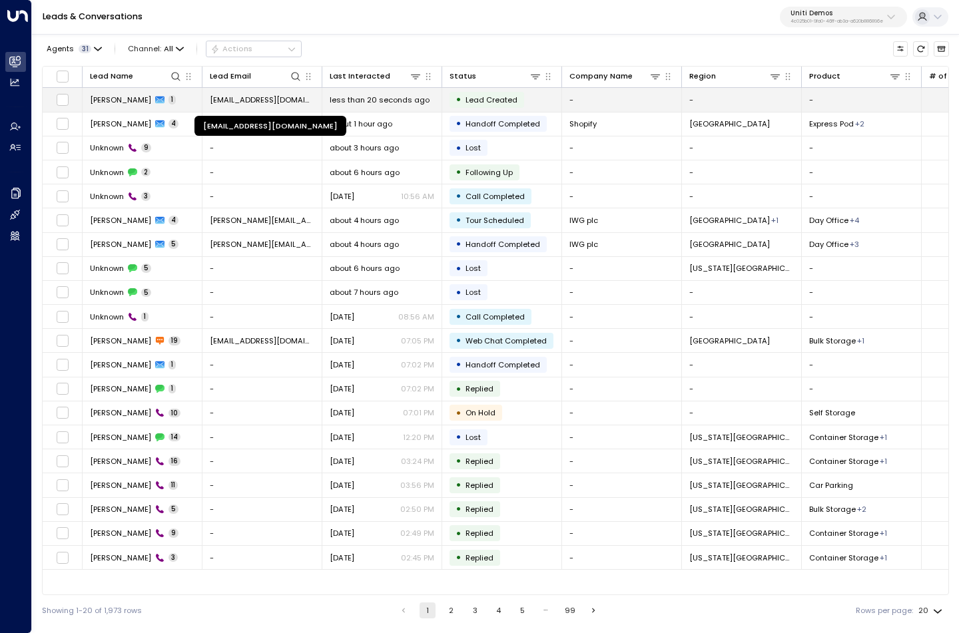
click at [248, 101] on span "[EMAIL_ADDRESS][DOMAIN_NAME]" at bounding box center [262, 100] width 105 height 11
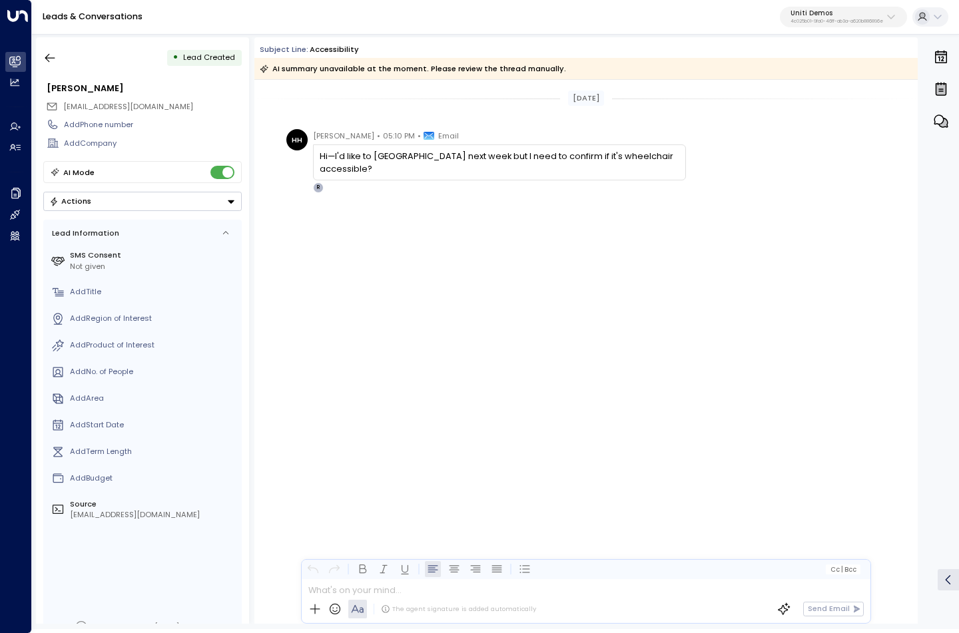
click at [519, 323] on div "Today HH Hayden Haynes • 05:10 PM • Email Hi—I'd like to tour Chase Park next w…" at bounding box center [585, 352] width 663 height 544
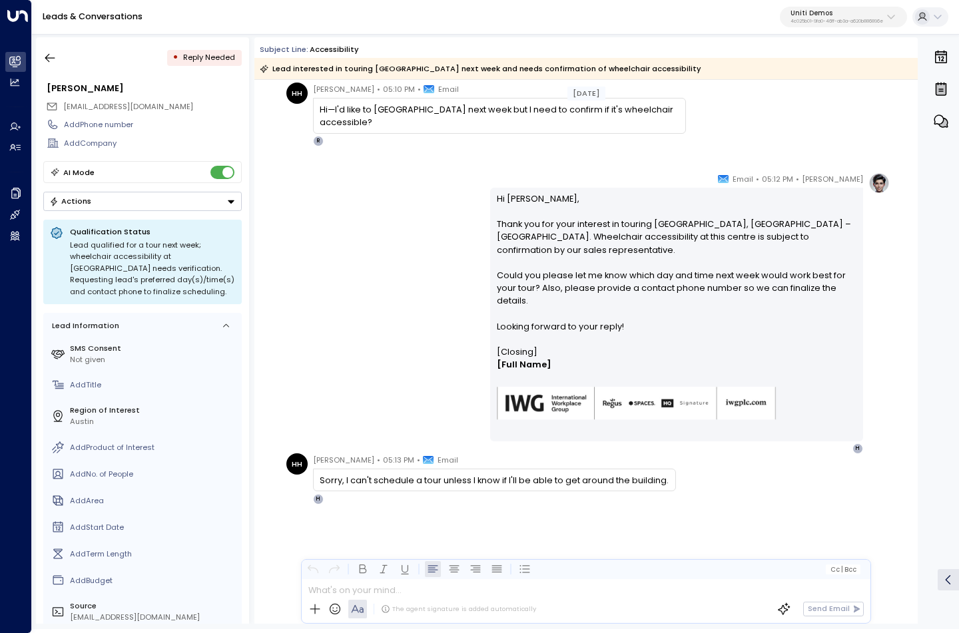
scroll to position [46, 0]
click at [389, 320] on div "[PERSON_NAME] • 05:12 PM • Email Hi [PERSON_NAME], Thank you for your interest …" at bounding box center [585, 314] width 607 height 282
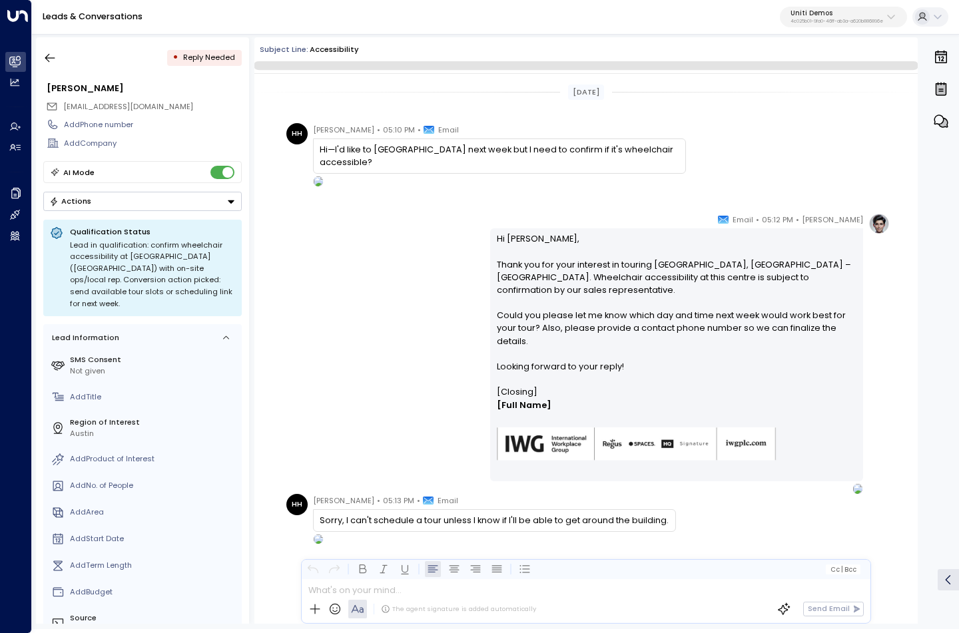
scroll to position [40, 0]
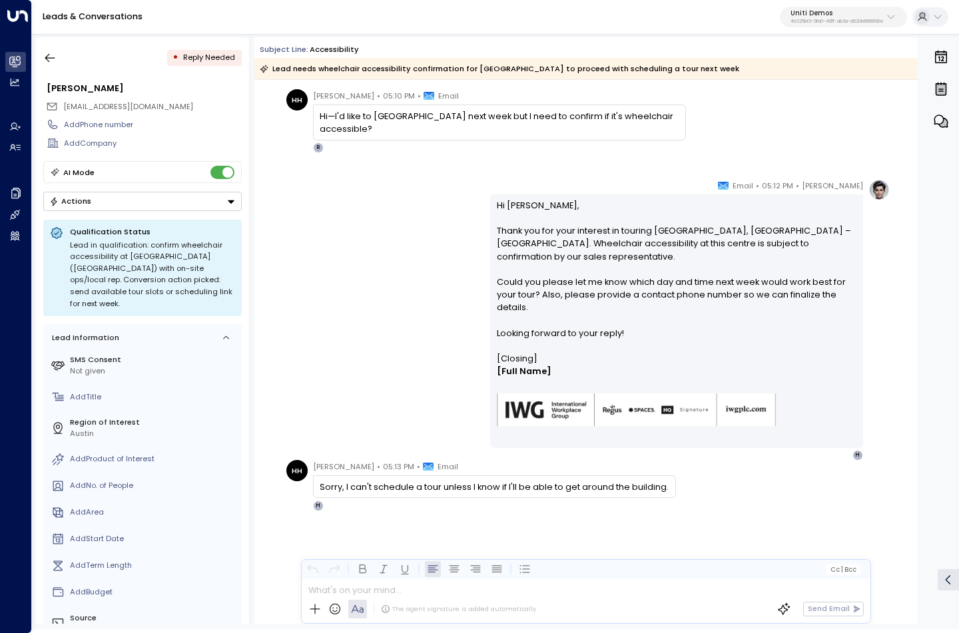
click at [331, 314] on div "Hanna Simons • 05:12 PM • Email Hi Hayden, Thank you for your interest in touri…" at bounding box center [585, 320] width 607 height 282
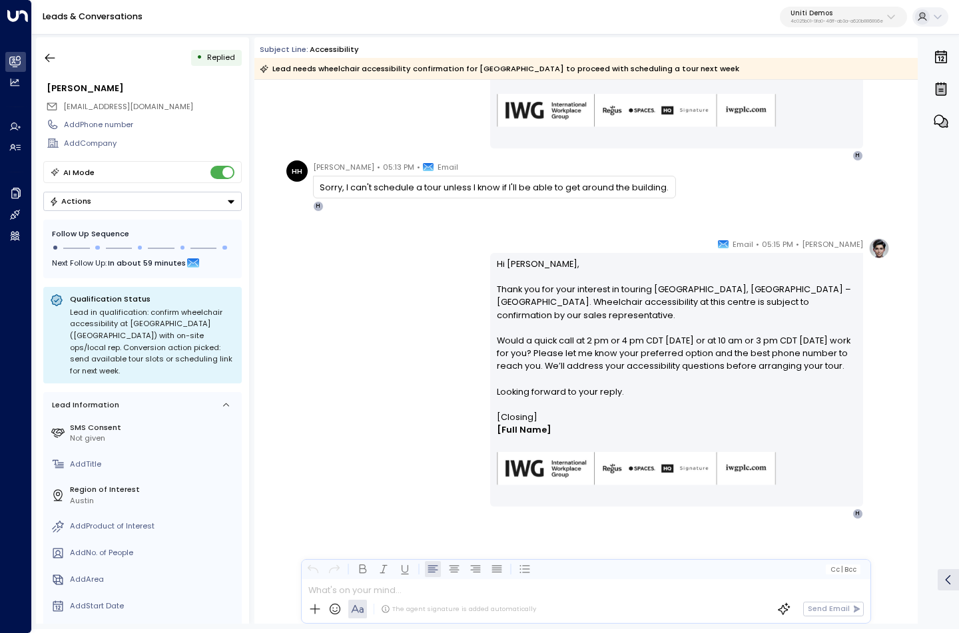
click at [406, 592] on div at bounding box center [585, 587] width 567 height 16
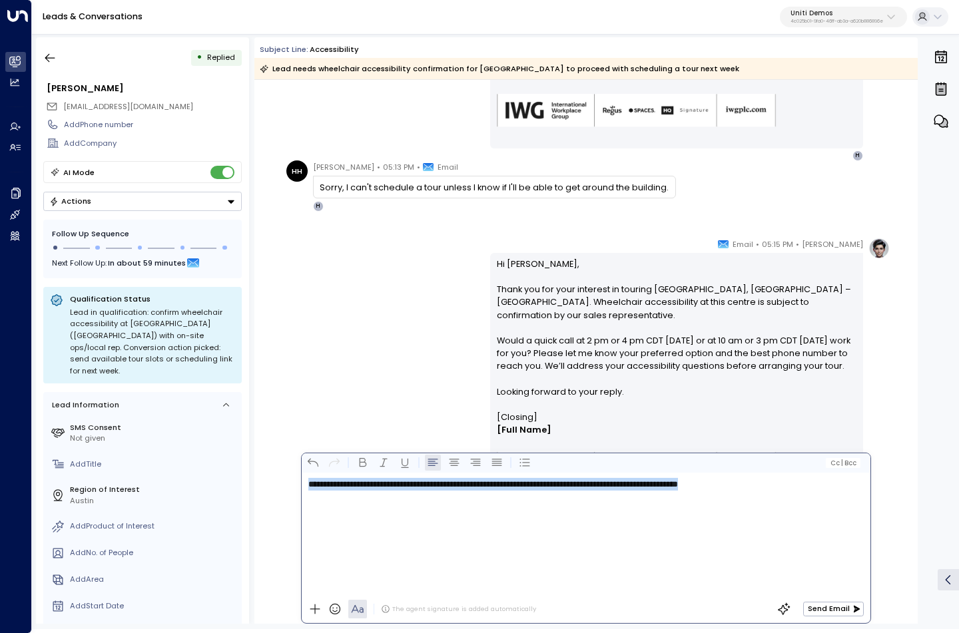
drag, startPoint x: 805, startPoint y: 497, endPoint x: 264, endPoint y: 475, distance: 541.6
click at [264, 475] on div "Subject Line: Accessibility Lead needs wheelchair accessibility confirmation fo…" at bounding box center [585, 330] width 663 height 586
copy span "**********"
click at [562, 487] on span "**********" at bounding box center [492, 484] width 369 height 9
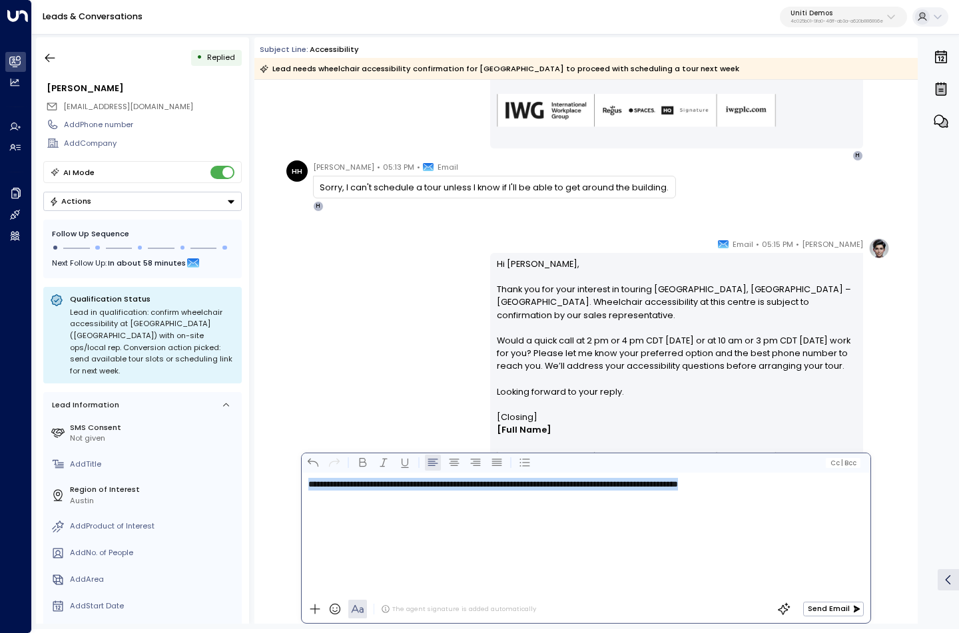
click at [562, 487] on span "**********" at bounding box center [492, 484] width 369 height 9
click at [375, 330] on div "Hanna Simons • 05:15 PM • Email Hi Hayden, Thank you for your interest in touri…" at bounding box center [585, 379] width 607 height 282
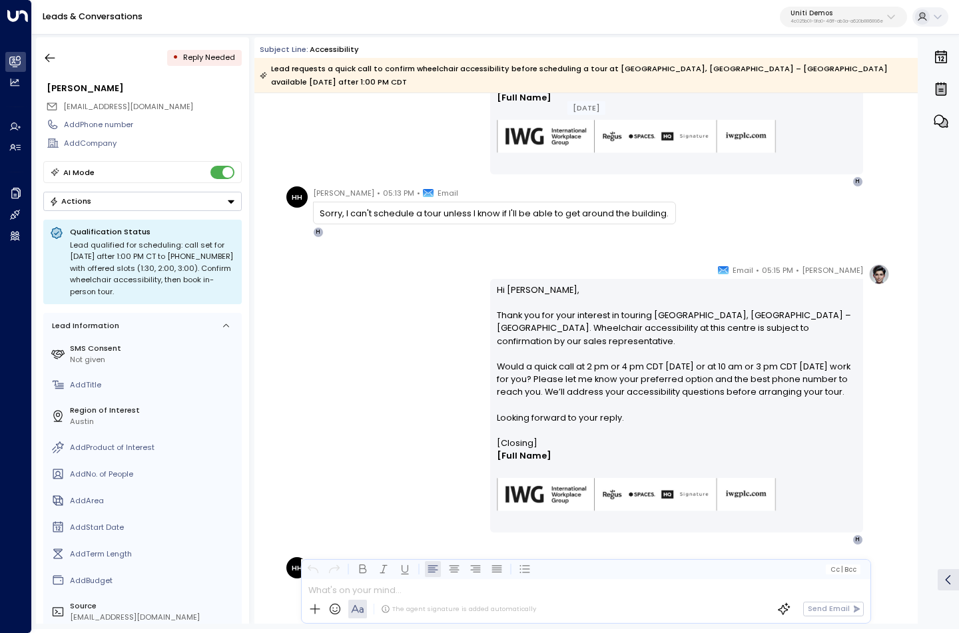
scroll to position [429, 0]
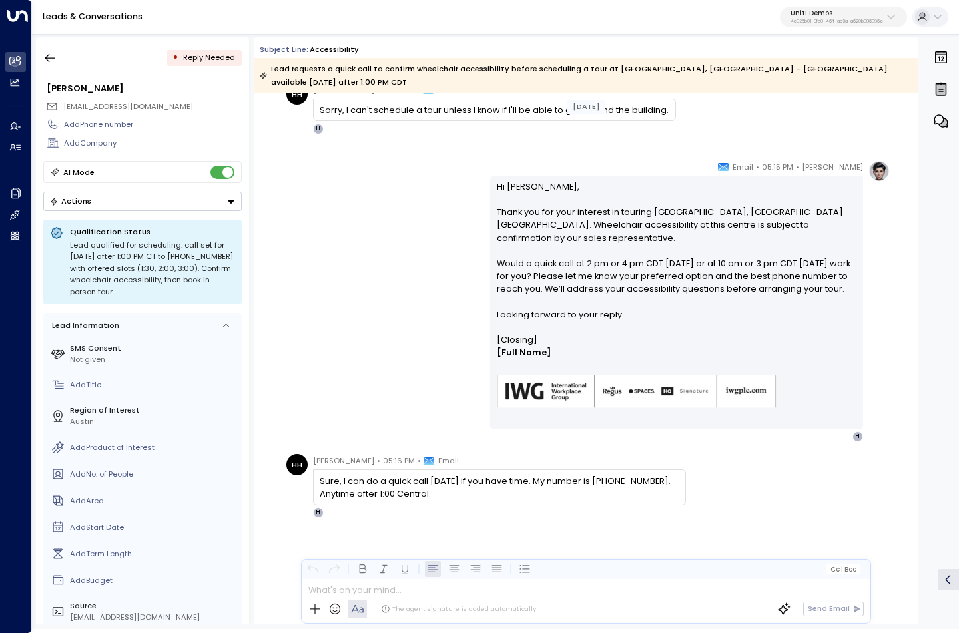
scroll to position [429, 0]
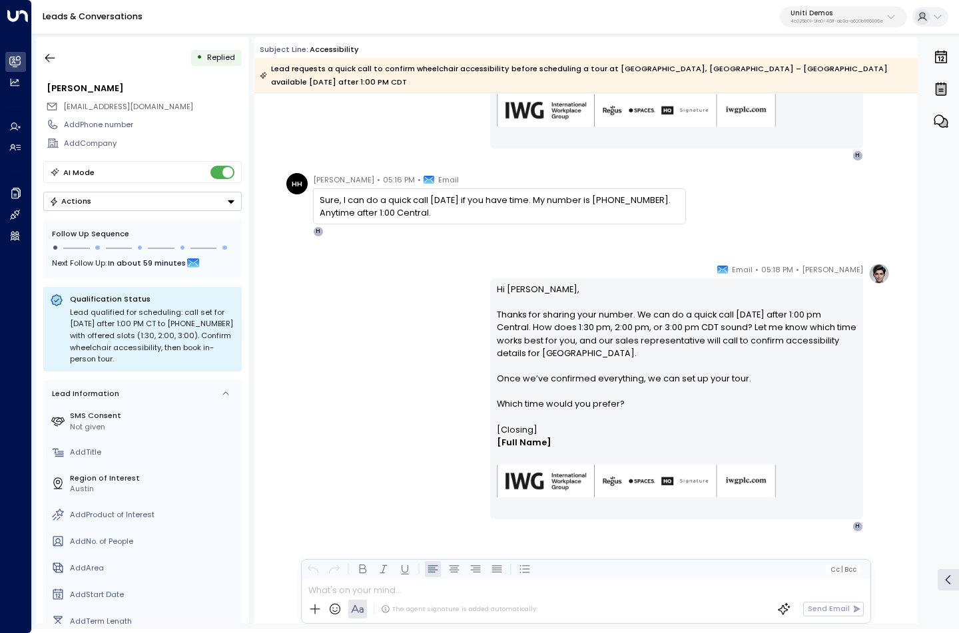
scroll to position [710, 0]
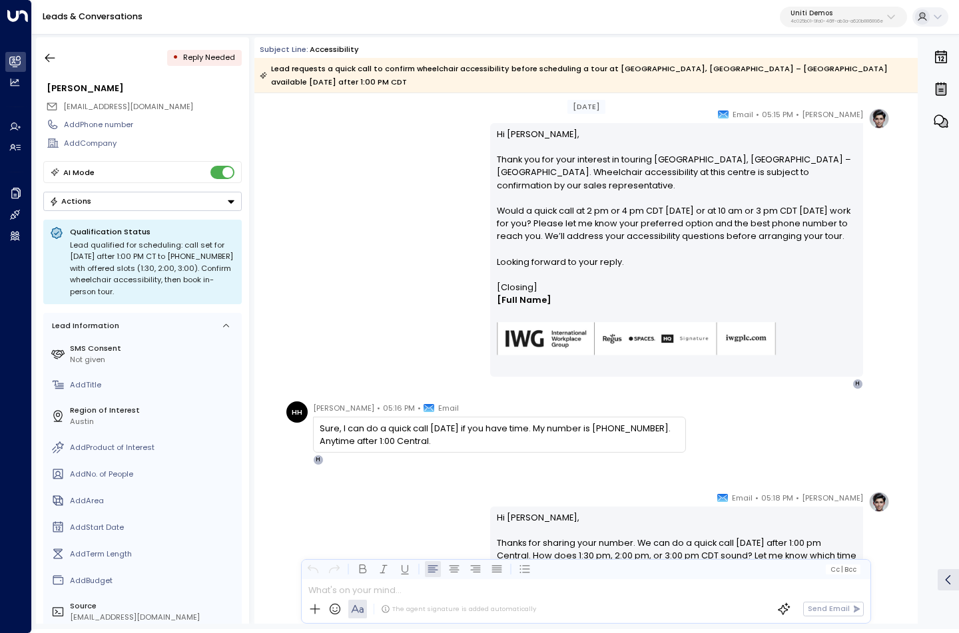
scroll to position [787, 0]
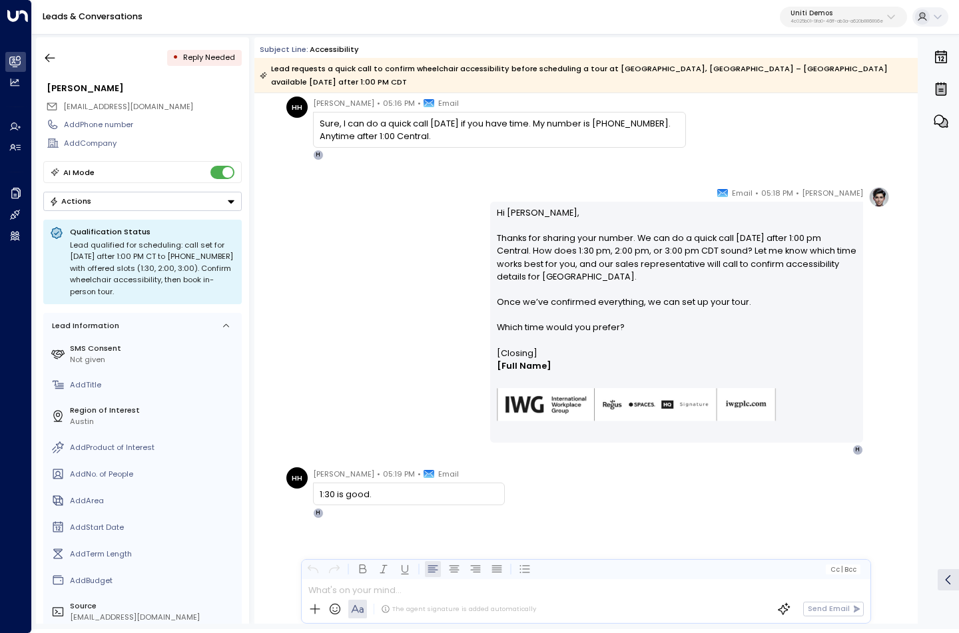
click at [408, 300] on div "[PERSON_NAME] • 05:18 PM • Email Hi [PERSON_NAME], Thanks for sharing your numb…" at bounding box center [585, 320] width 607 height 269
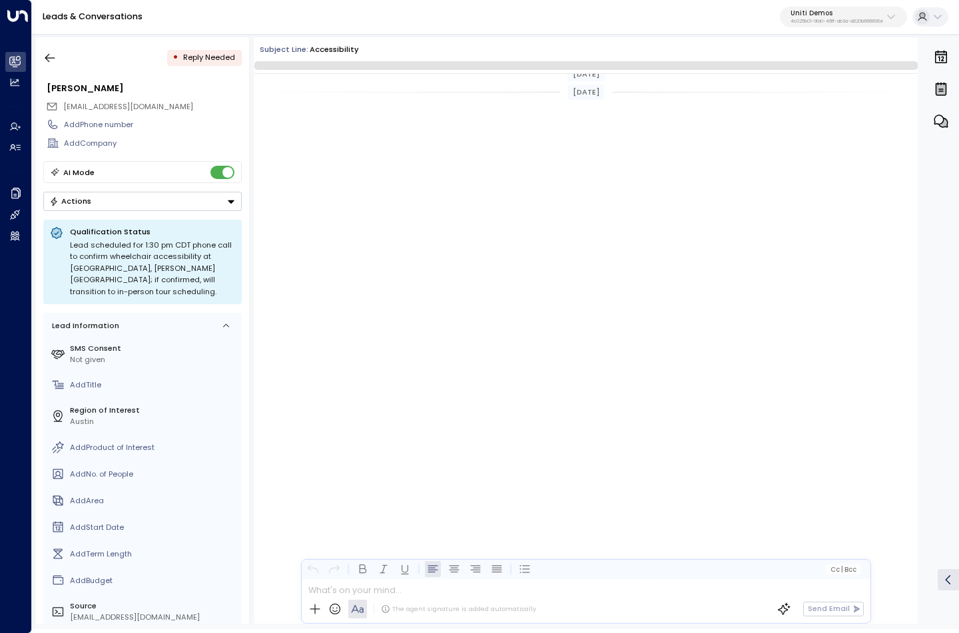
scroll to position [781, 0]
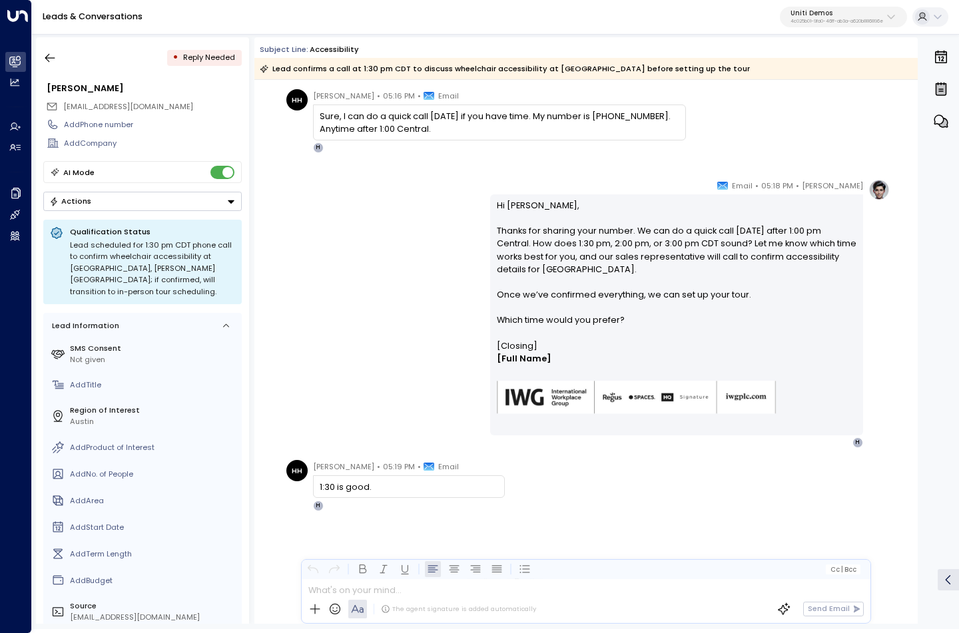
click at [401, 266] on div "[PERSON_NAME] • 05:18 PM • Email Hi [PERSON_NAME], Thanks for sharing your numb…" at bounding box center [585, 313] width 607 height 269
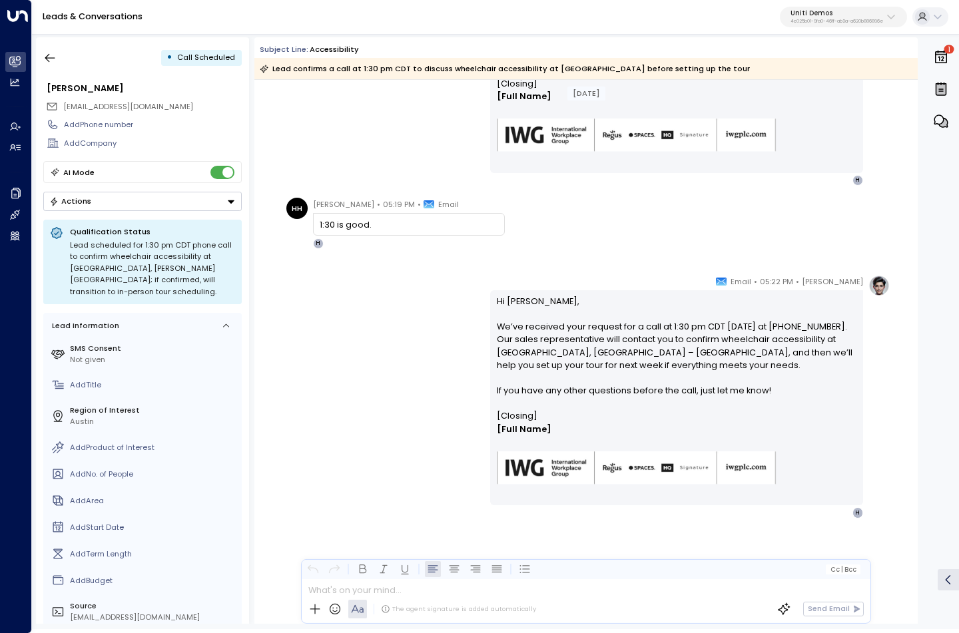
scroll to position [1043, 0]
click at [50, 63] on icon "button" at bounding box center [49, 57] width 13 height 13
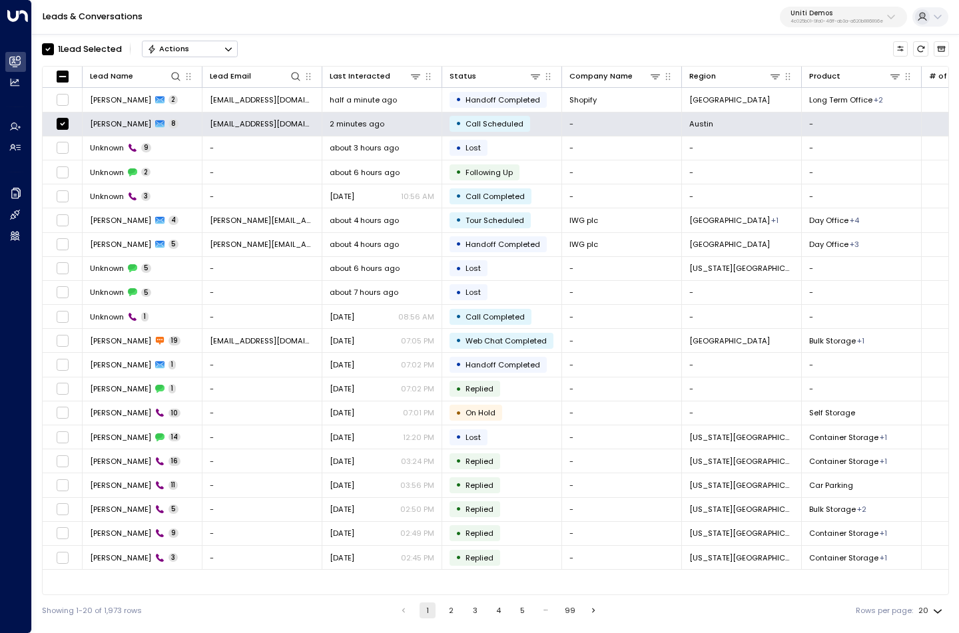
click at [220, 53] on button "Actions" at bounding box center [190, 49] width 96 height 16
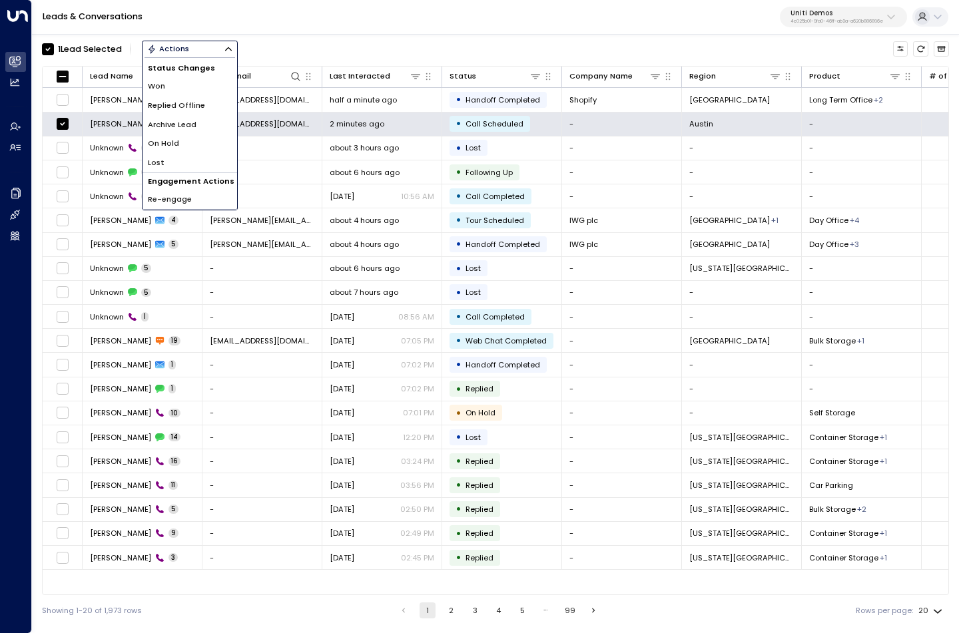
click at [198, 120] on li "Archive Lead" at bounding box center [189, 124] width 95 height 19
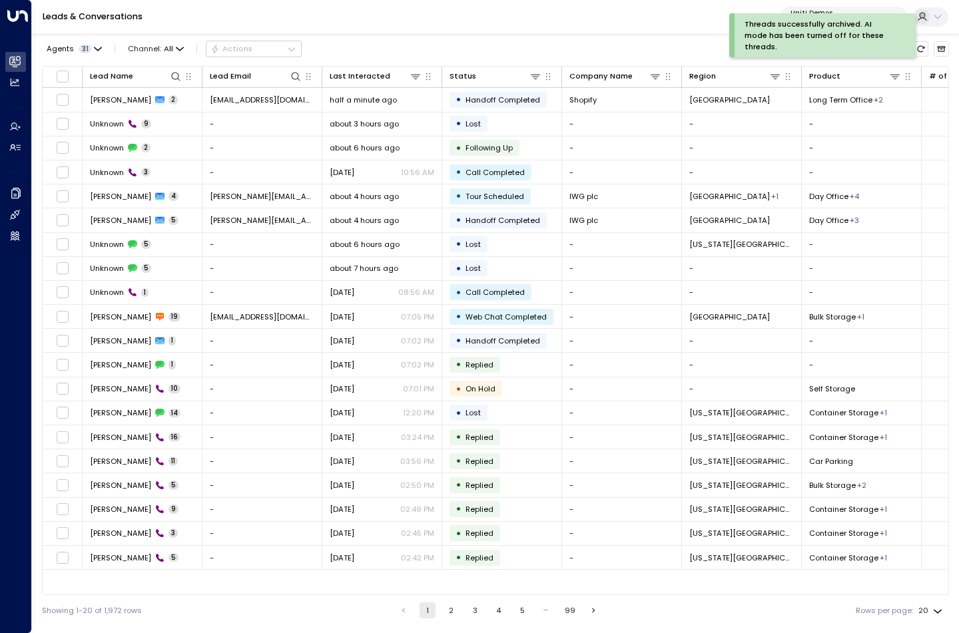
click at [344, 24] on div "Leads & Conversations Uniti Demos 4c025b01-9fa0-46ff-ab3a-a620b886896e" at bounding box center [495, 17] width 927 height 35
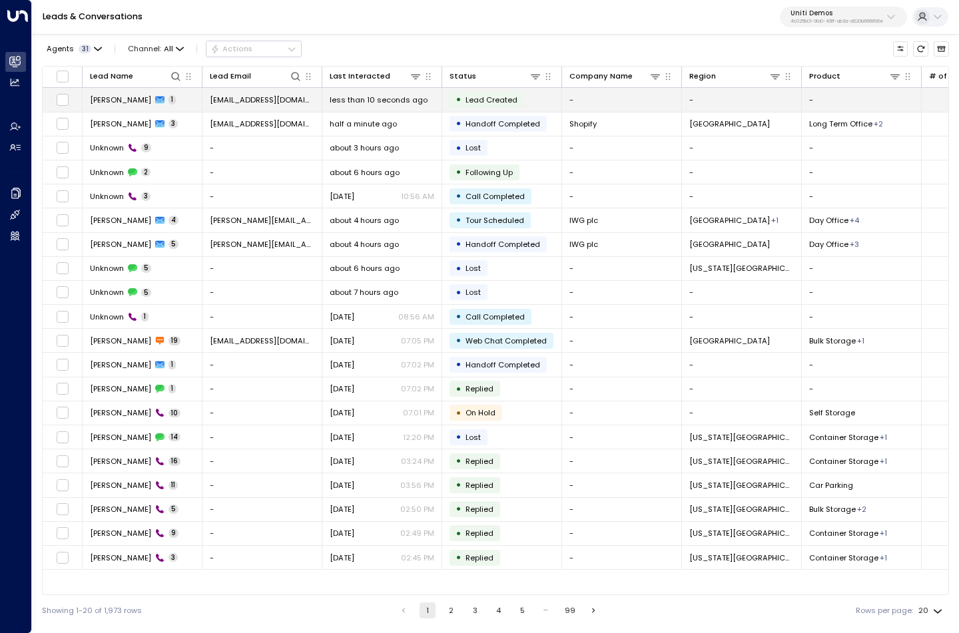
click at [250, 103] on span "[EMAIL_ADDRESS][DOMAIN_NAME]" at bounding box center [262, 100] width 105 height 11
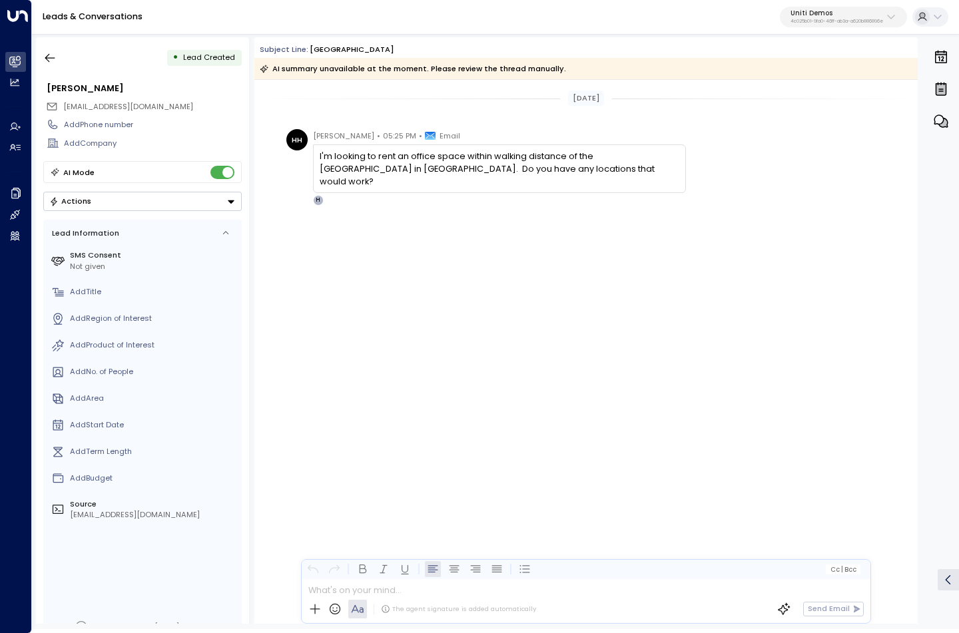
click at [710, 282] on div "[PERSON_NAME] • 05:25 PM • Email I'm looking to rent an office space within wal…" at bounding box center [585, 220] width 663 height 183
click at [568, 429] on div "[DATE] [PERSON_NAME] • 05:25 PM • Email I'm looking to rent an office space wit…" at bounding box center [585, 352] width 663 height 544
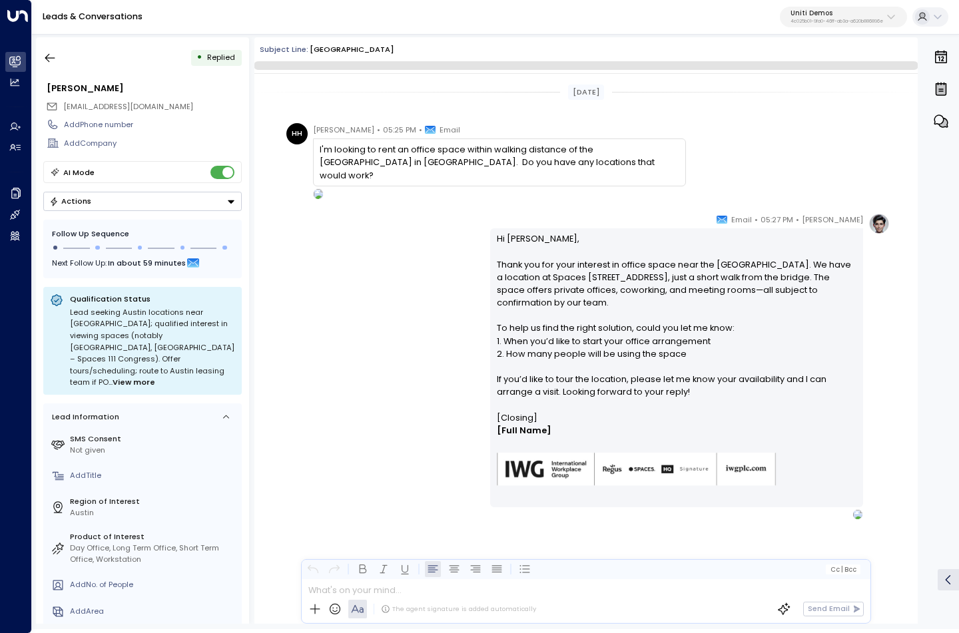
scroll to position [1, 0]
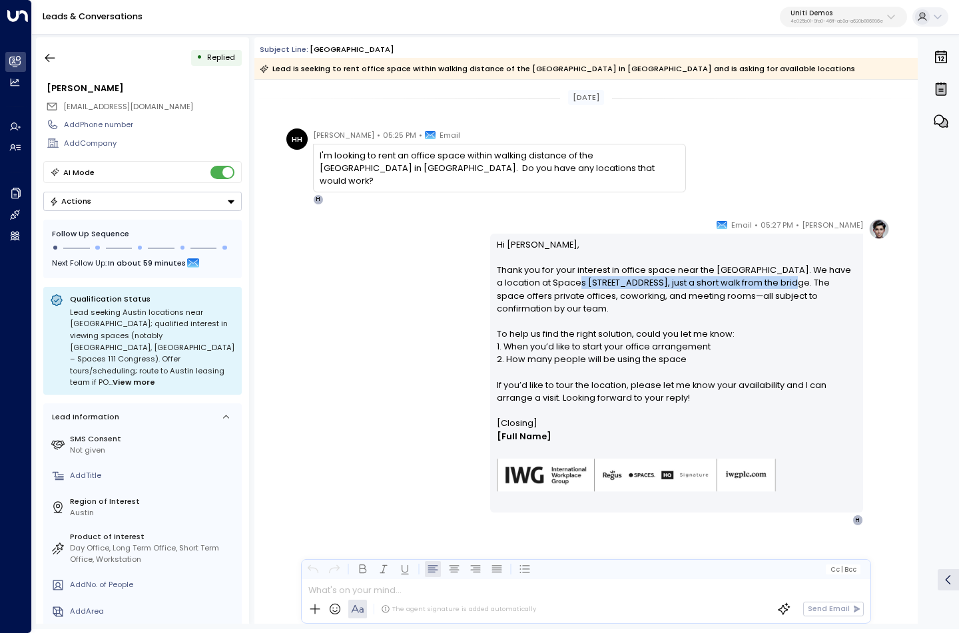
drag, startPoint x: 576, startPoint y: 282, endPoint x: 791, endPoint y: 278, distance: 215.7
click at [791, 278] on p "Hi [PERSON_NAME], Thank you for your interest in office space near the [GEOGRAP…" at bounding box center [677, 327] width 360 height 179
copy p "Spaces [STREET_ADDRESS]"
click at [384, 374] on div "Hanna Simons • 05:27 PM • Email Hi Hayden, Thank you for your interest in offic…" at bounding box center [585, 372] width 607 height 308
click at [53, 57] on icon "button" at bounding box center [49, 57] width 13 height 13
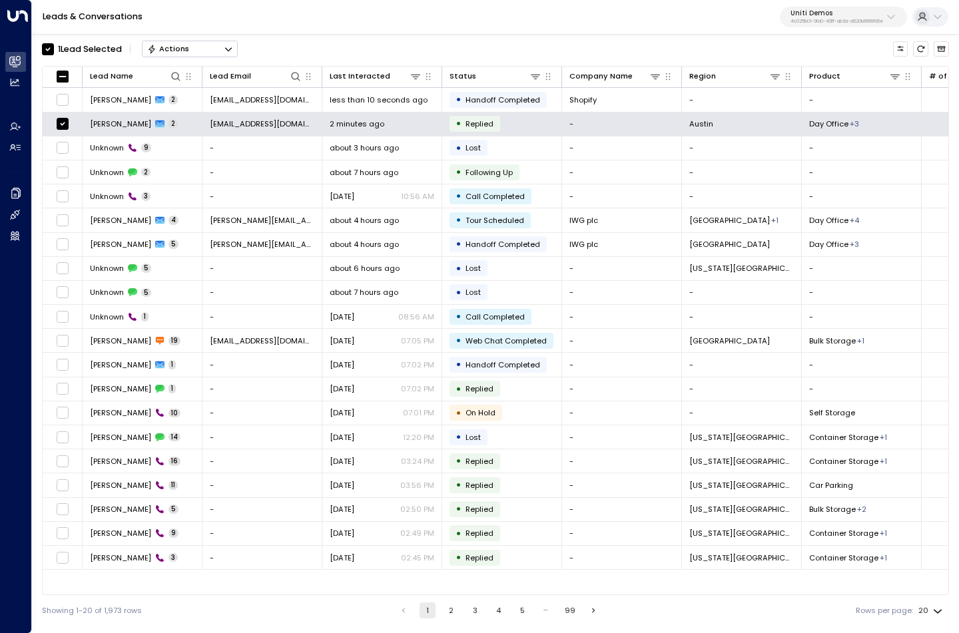
click at [218, 47] on button "Actions" at bounding box center [190, 49] width 96 height 16
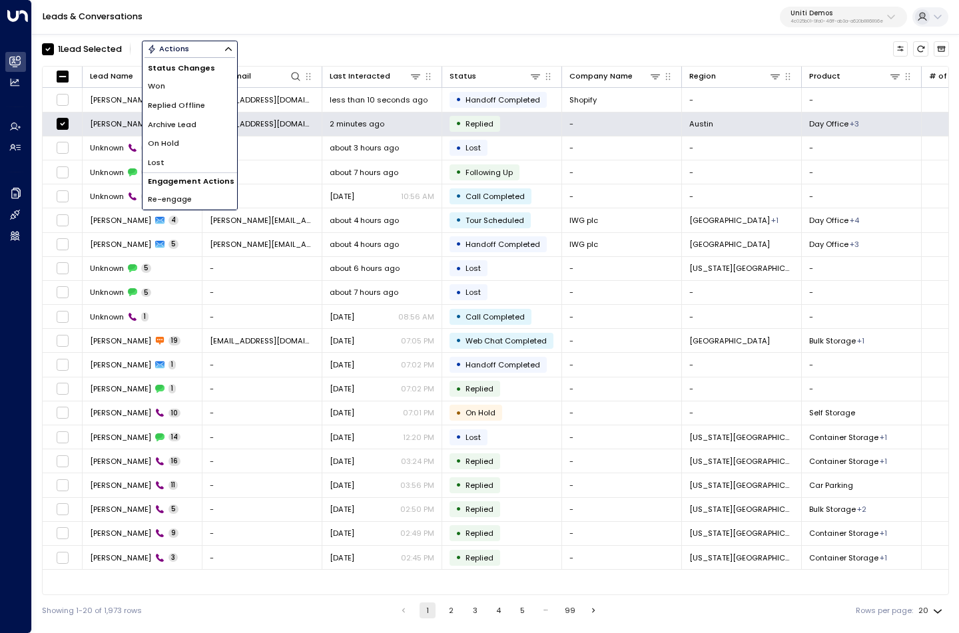
click at [202, 121] on li "Archive Lead" at bounding box center [189, 124] width 95 height 19
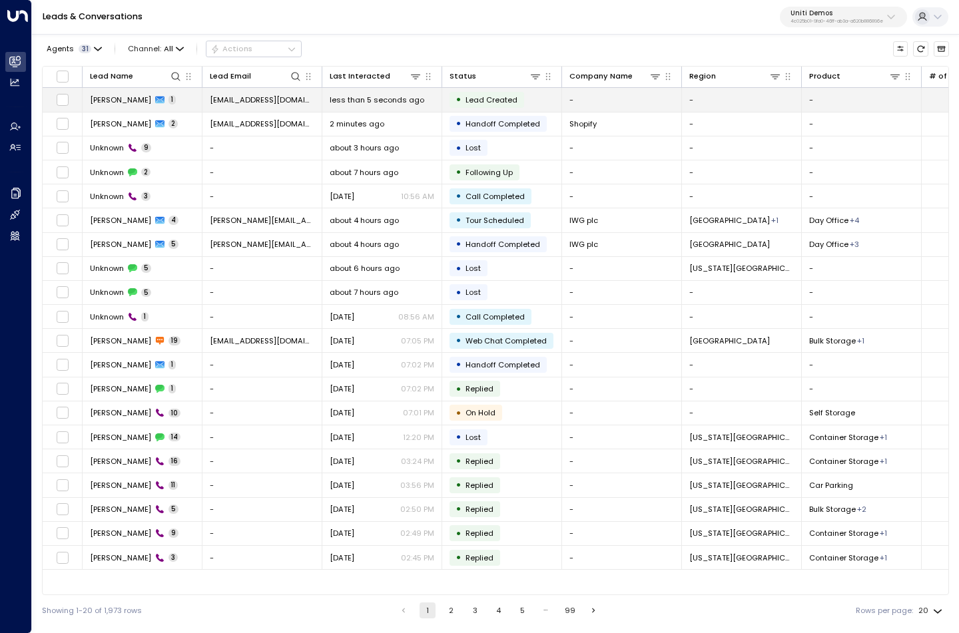
click at [270, 101] on span "[EMAIL_ADDRESS][DOMAIN_NAME]" at bounding box center [262, 100] width 105 height 11
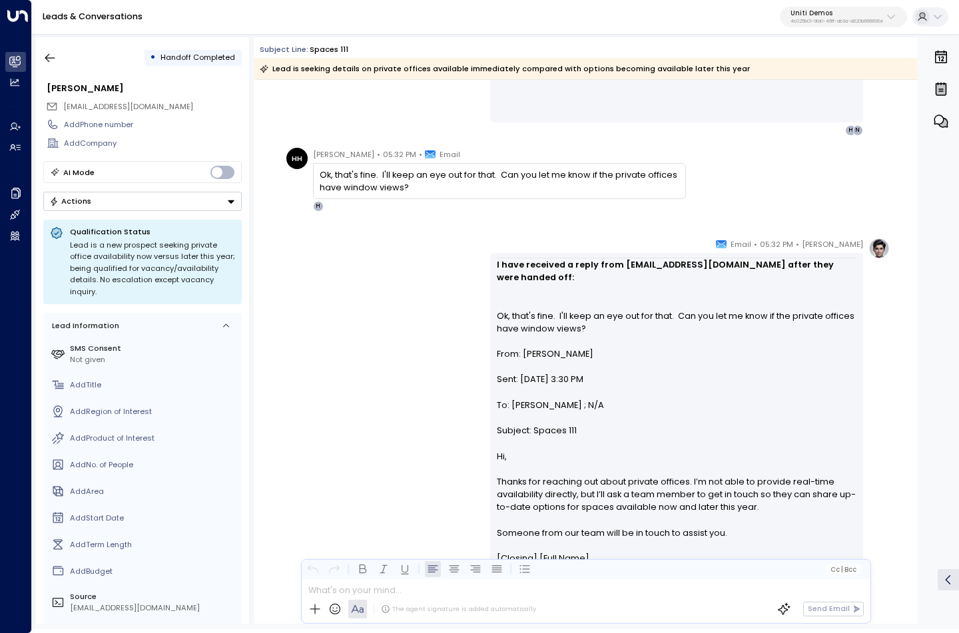
scroll to position [364, 0]
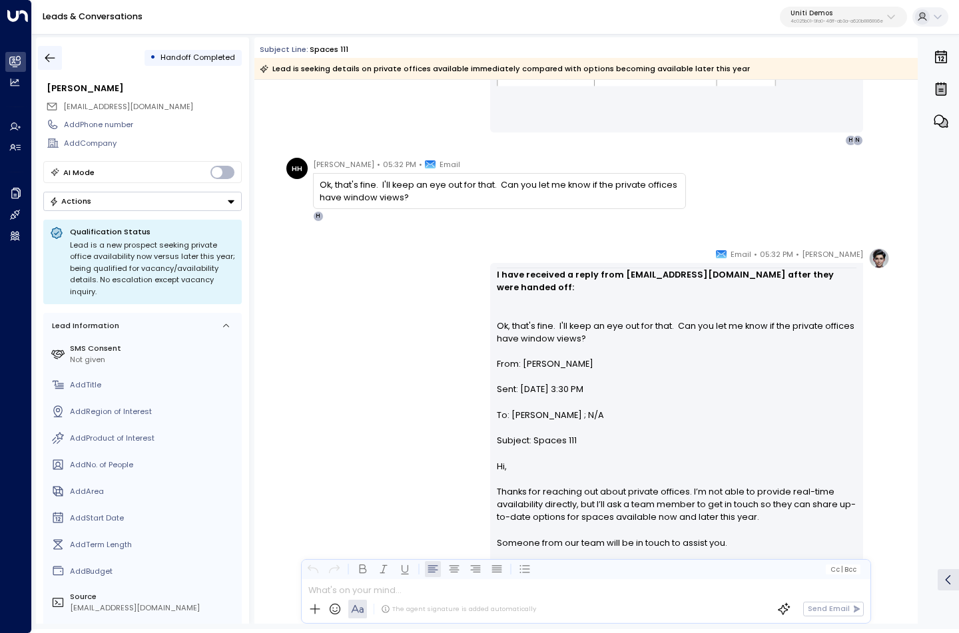
click at [52, 59] on icon "button" at bounding box center [49, 57] width 13 height 13
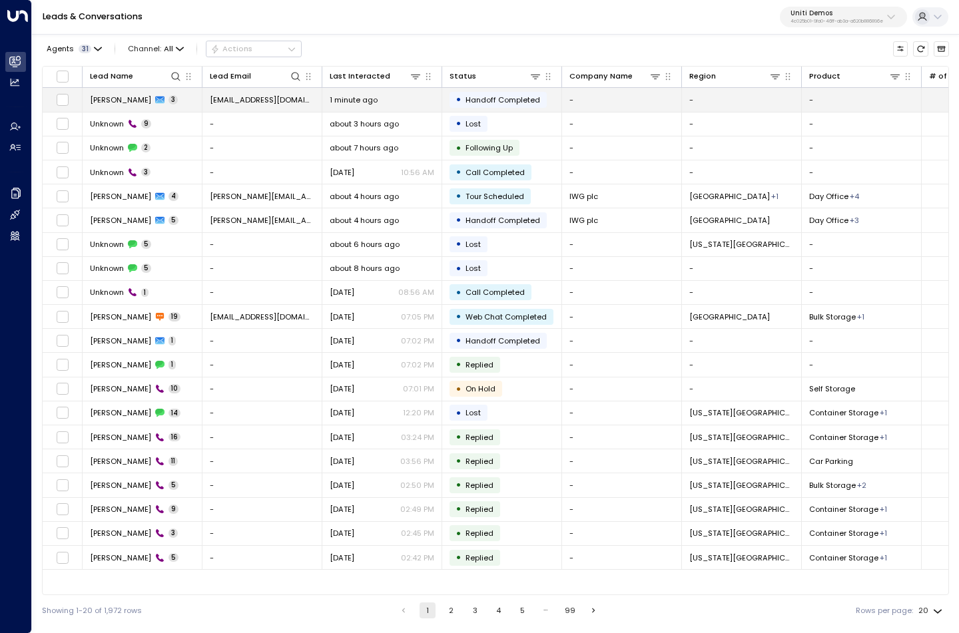
click at [68, 107] on td at bounding box center [63, 99] width 40 height 23
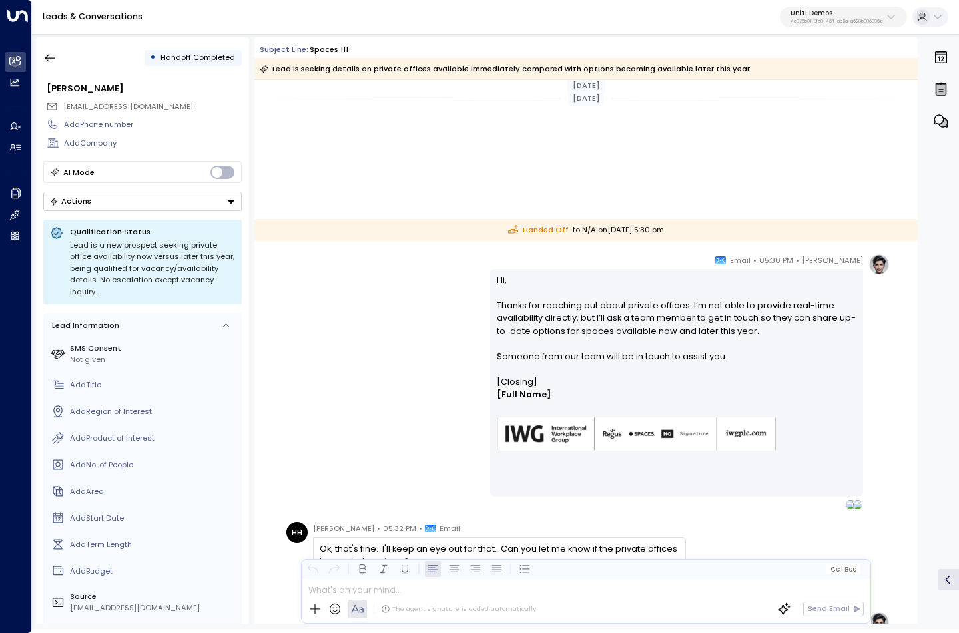
scroll to position [435, 0]
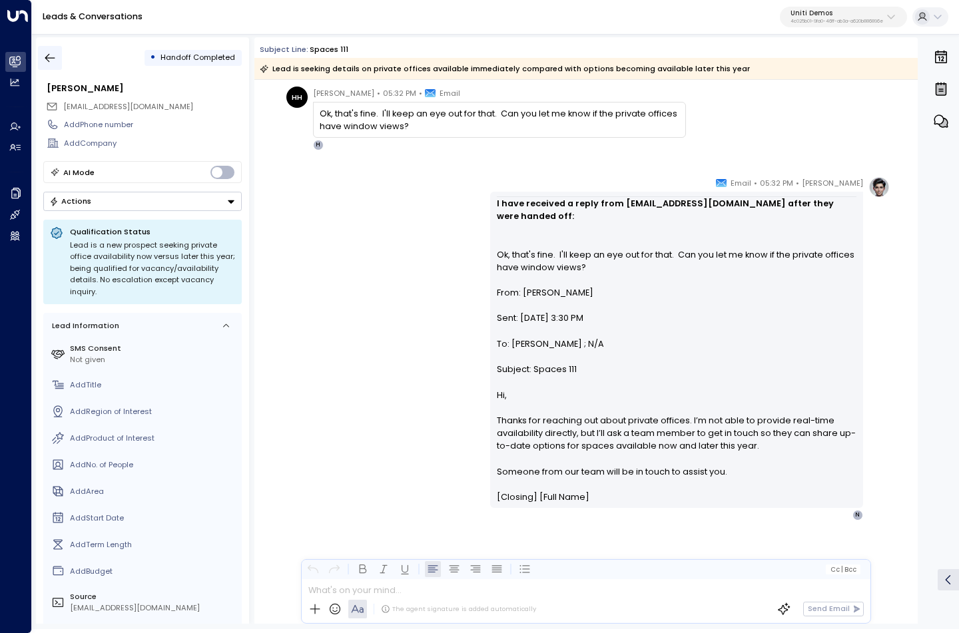
click at [42, 59] on button "button" at bounding box center [50, 58] width 24 height 24
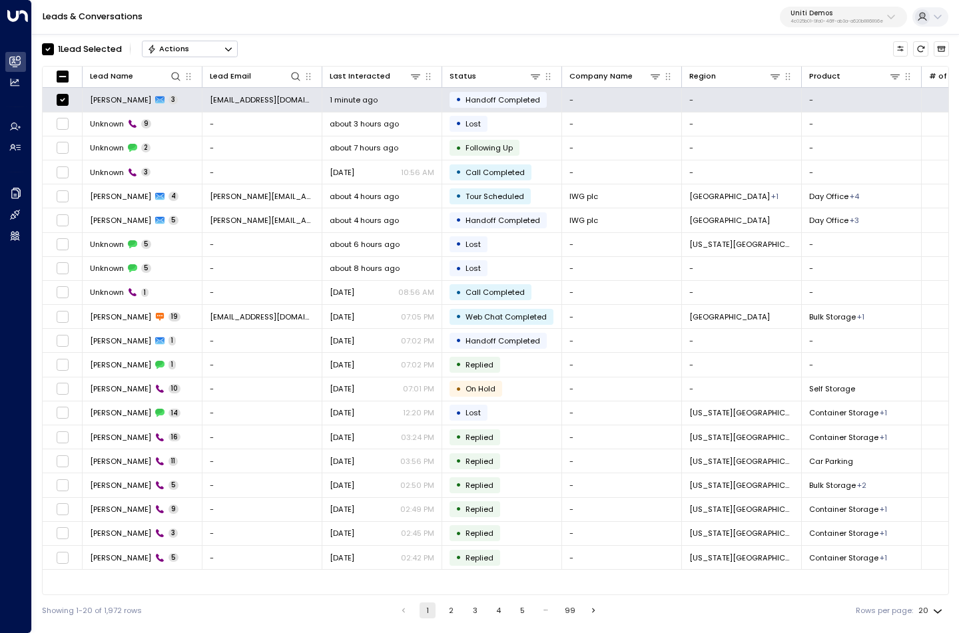
click at [230, 51] on icon "Button group with a nested menu" at bounding box center [228, 49] width 9 height 9
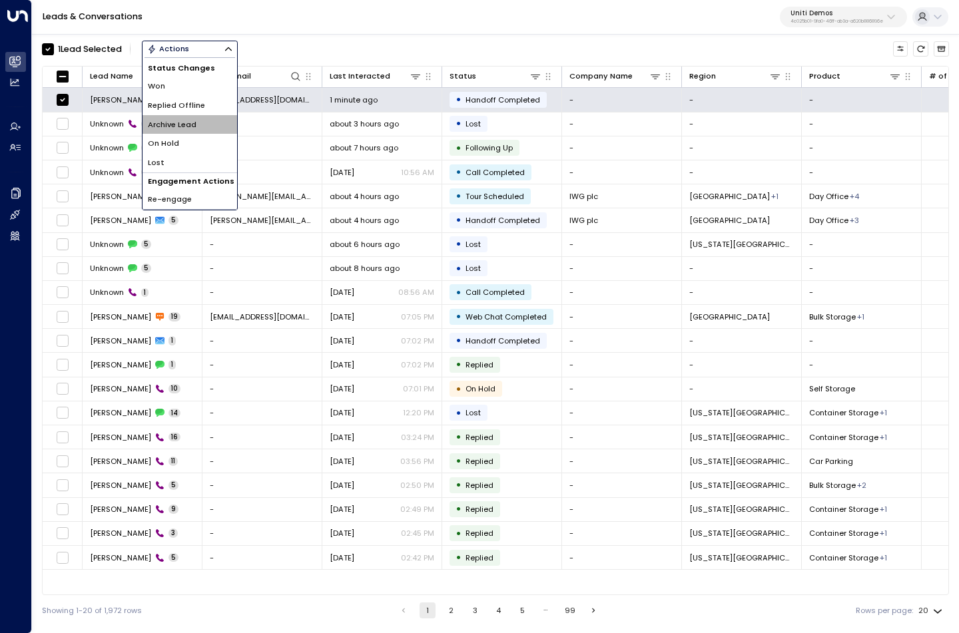
click at [210, 121] on li "Archive Lead" at bounding box center [189, 124] width 95 height 19
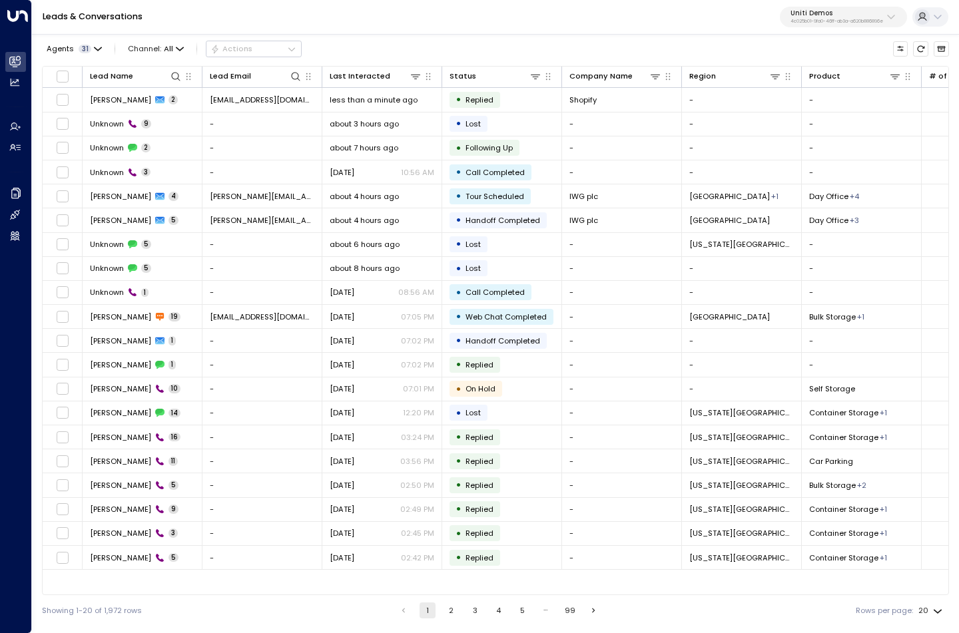
click at [416, 17] on div "Leads & Conversations Uniti Demos 4c025b01-9fa0-46ff-ab3a-a620b886896e" at bounding box center [495, 17] width 927 height 35
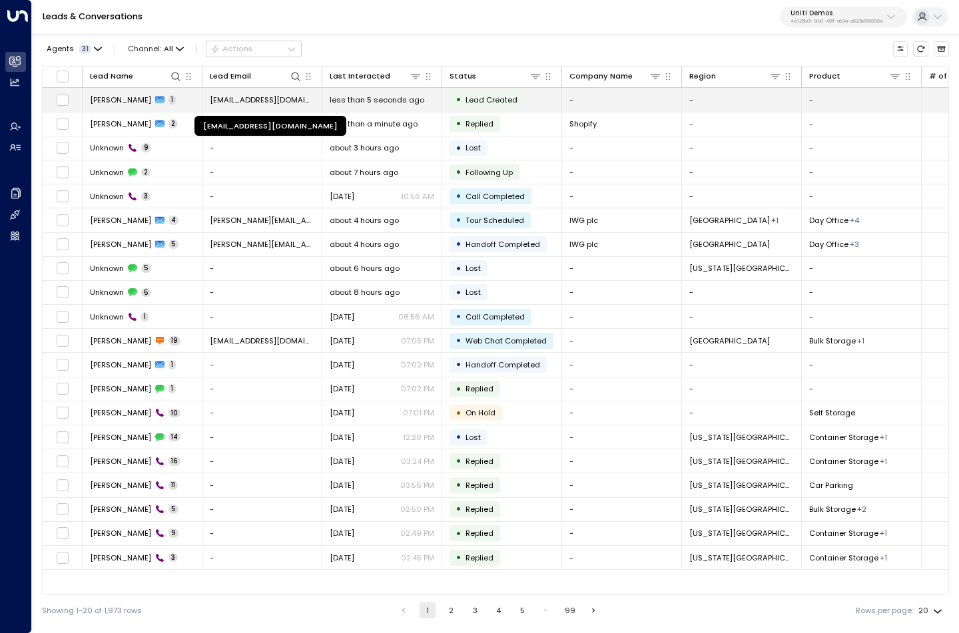
click at [266, 101] on span "[EMAIL_ADDRESS][DOMAIN_NAME]" at bounding box center [262, 100] width 105 height 11
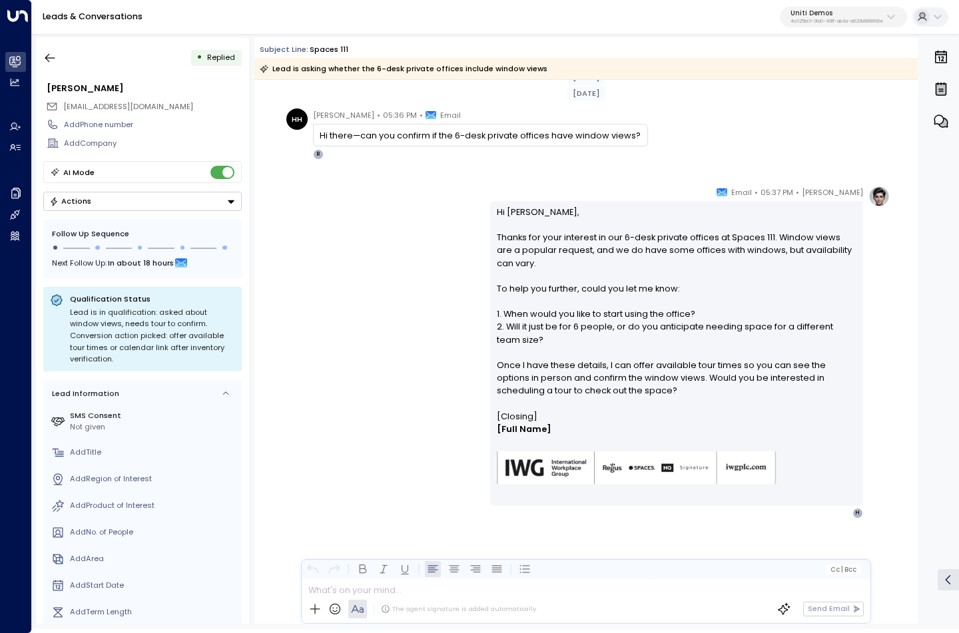
scroll to position [19, 0]
click at [54, 57] on icon "button" at bounding box center [49, 57] width 13 height 13
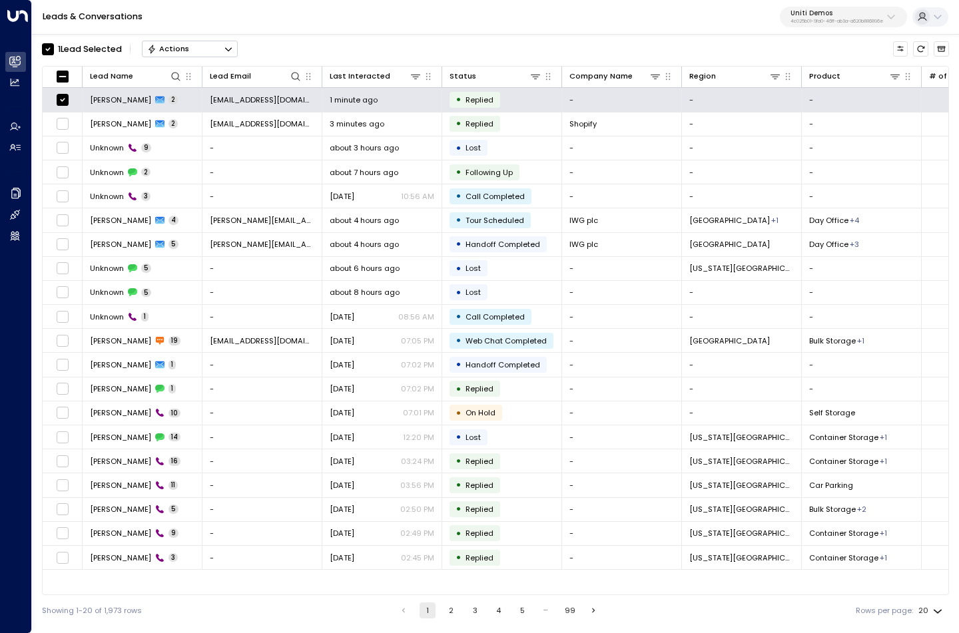
click at [229, 48] on icon "Button group with a nested menu" at bounding box center [228, 49] width 9 height 9
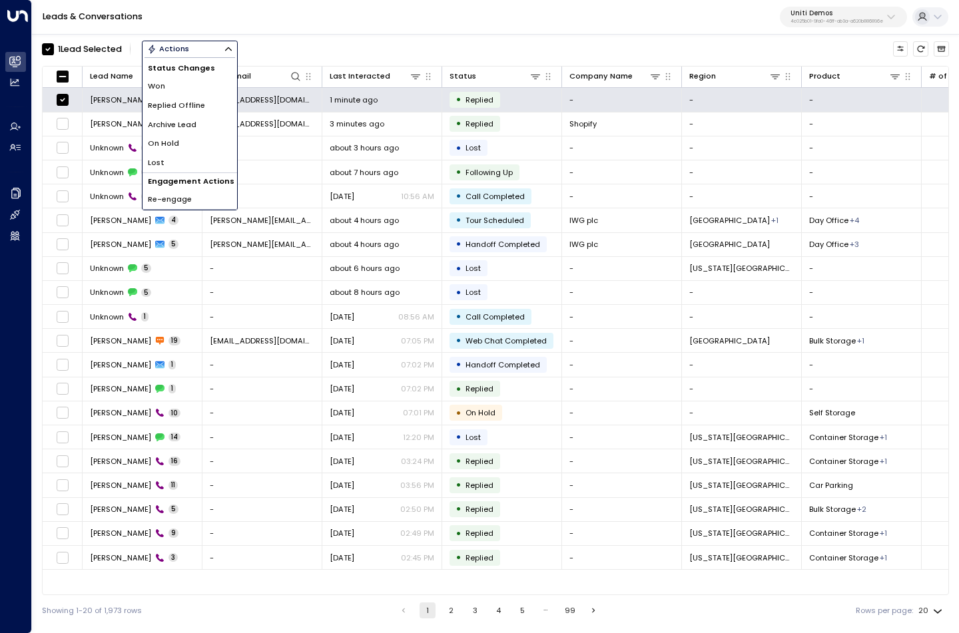
click at [188, 122] on span "Archive Lead" at bounding box center [172, 124] width 49 height 11
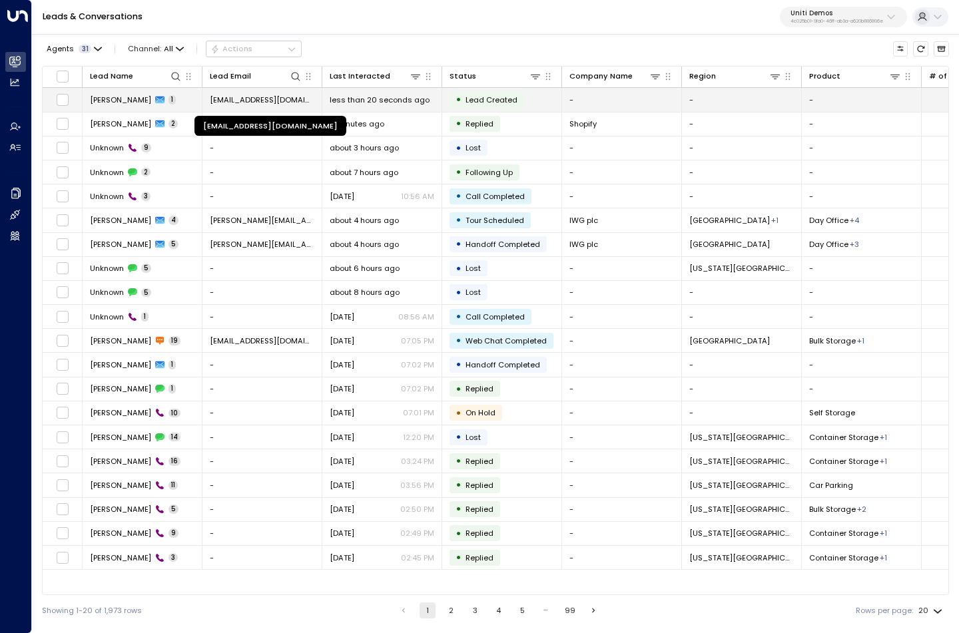
click at [264, 99] on span "[EMAIL_ADDRESS][DOMAIN_NAME]" at bounding box center [262, 100] width 105 height 11
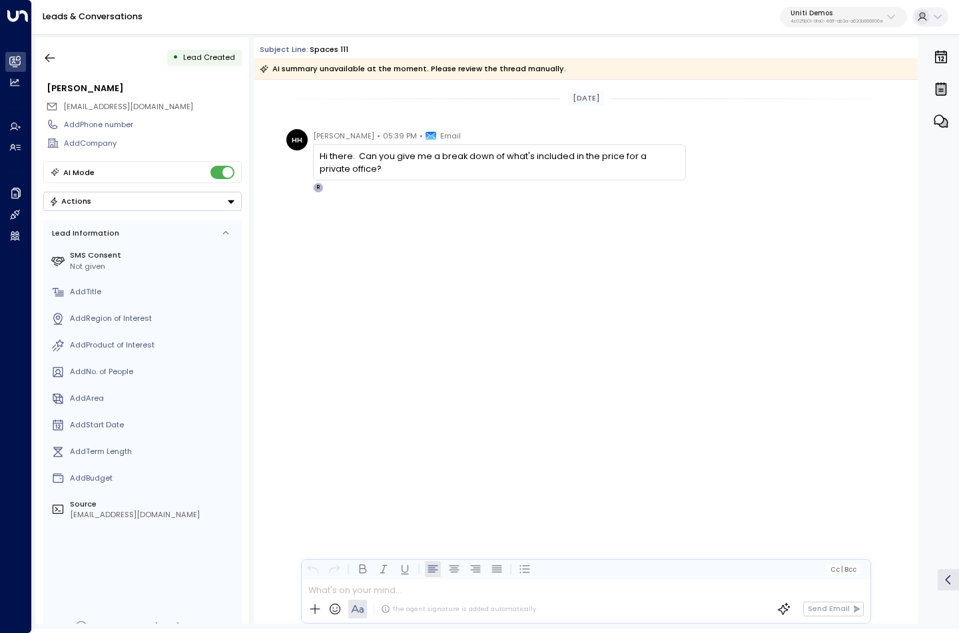
click at [550, 410] on div "Today HH Hayden Haynes • 05:39 PM • Email Hi there. Can you give me a break dow…" at bounding box center [585, 352] width 663 height 544
click at [467, 396] on div "Today HH Hayden Haynes • 05:39 PM • Email Hi there. Can you give me a break dow…" at bounding box center [585, 352] width 663 height 544
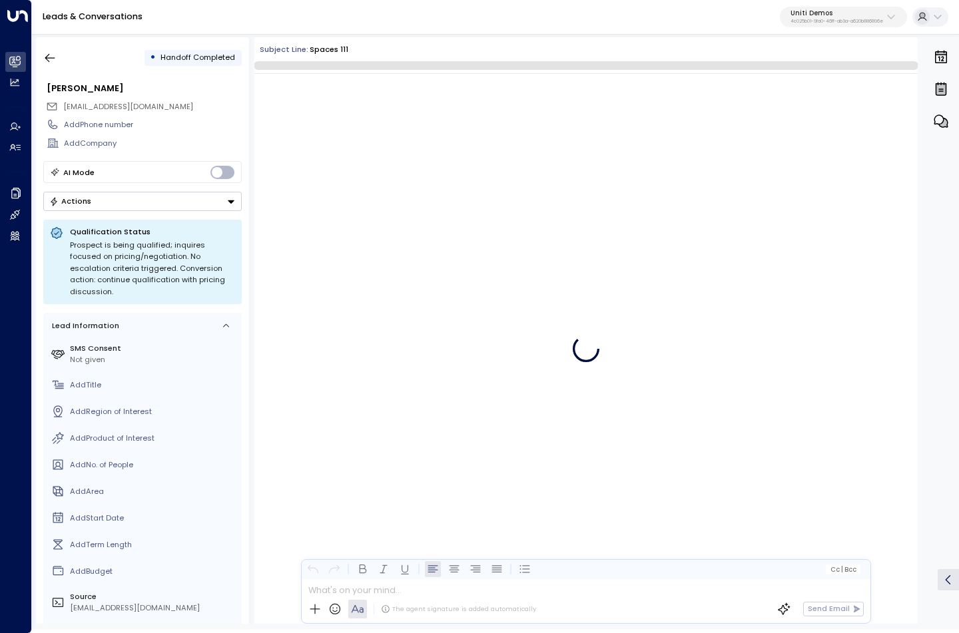
scroll to position [73, 0]
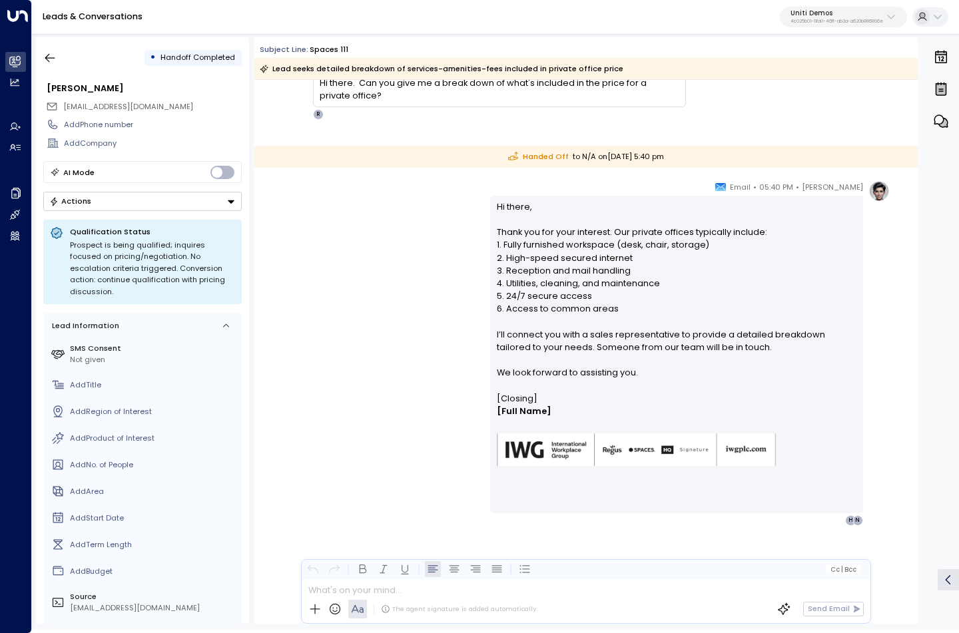
click at [389, 278] on div "[PERSON_NAME] • 05:40 PM • Email Hi there, Thank you for your interest. Our pri…" at bounding box center [585, 352] width 607 height 345
click at [53, 56] on icon "button" at bounding box center [49, 57] width 13 height 13
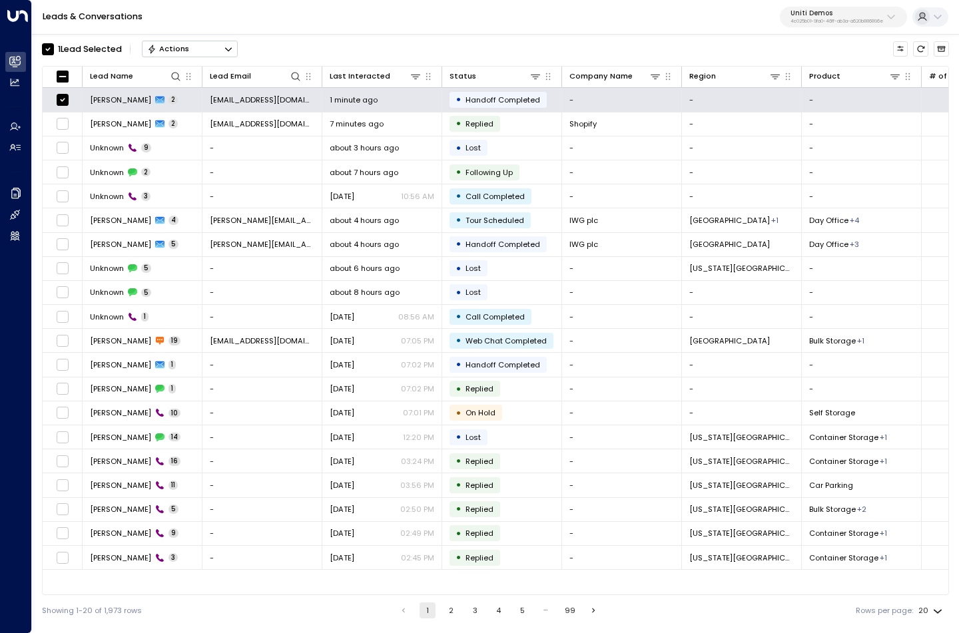
click at [232, 52] on icon "Button group with a nested menu" at bounding box center [228, 49] width 9 height 9
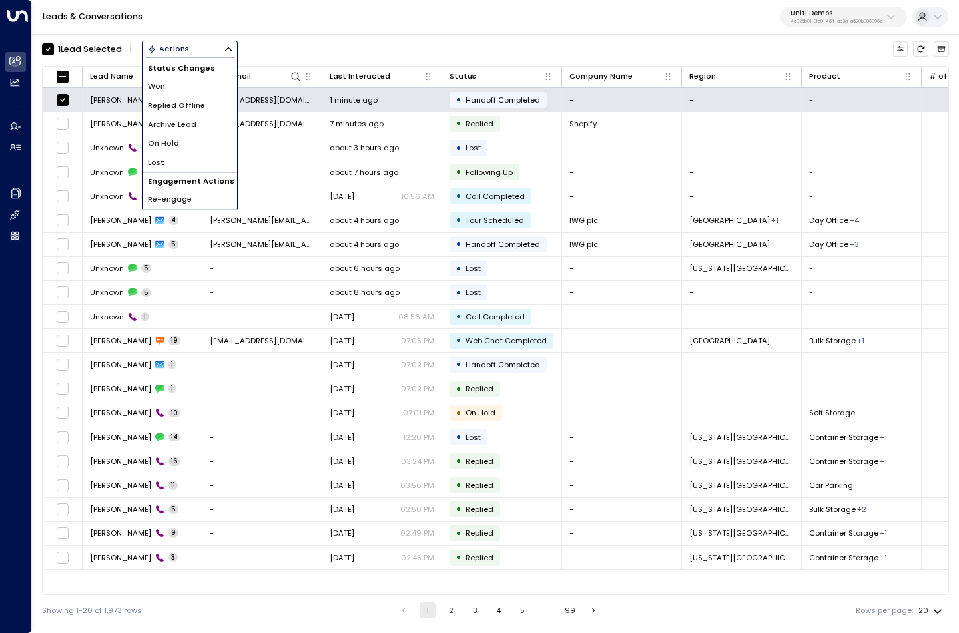
click at [202, 122] on li "Archive Lead" at bounding box center [189, 124] width 95 height 19
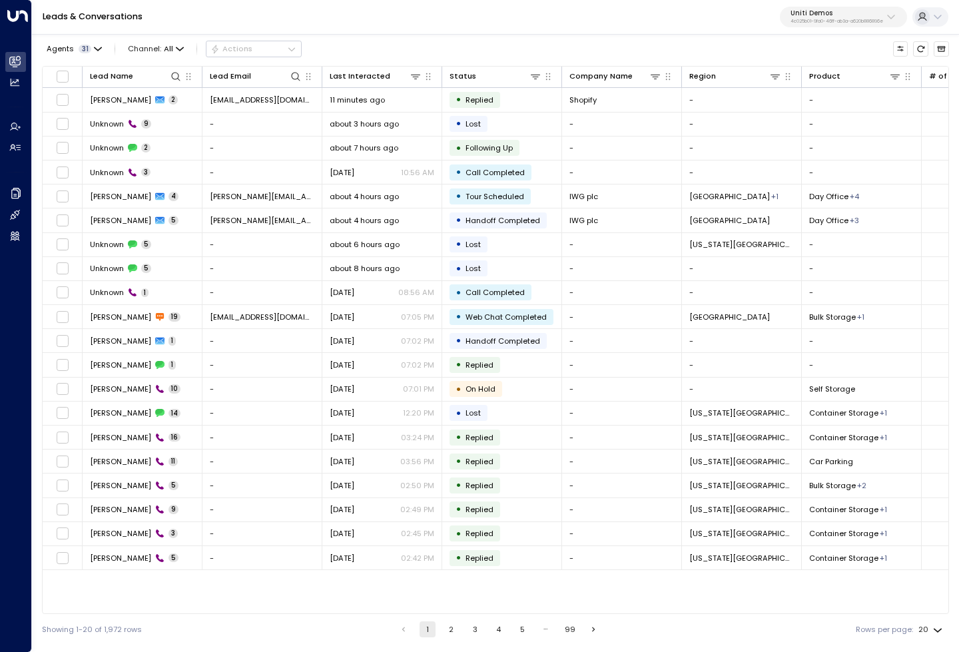
click at [805, 14] on p "Uniti Demos" at bounding box center [836, 13] width 93 height 8
type input "*********"
click at [845, 94] on span "ID: 34e1cd17-0f68-49af-bd32-3c48ce8611d1" at bounding box center [859, 97] width 137 height 9
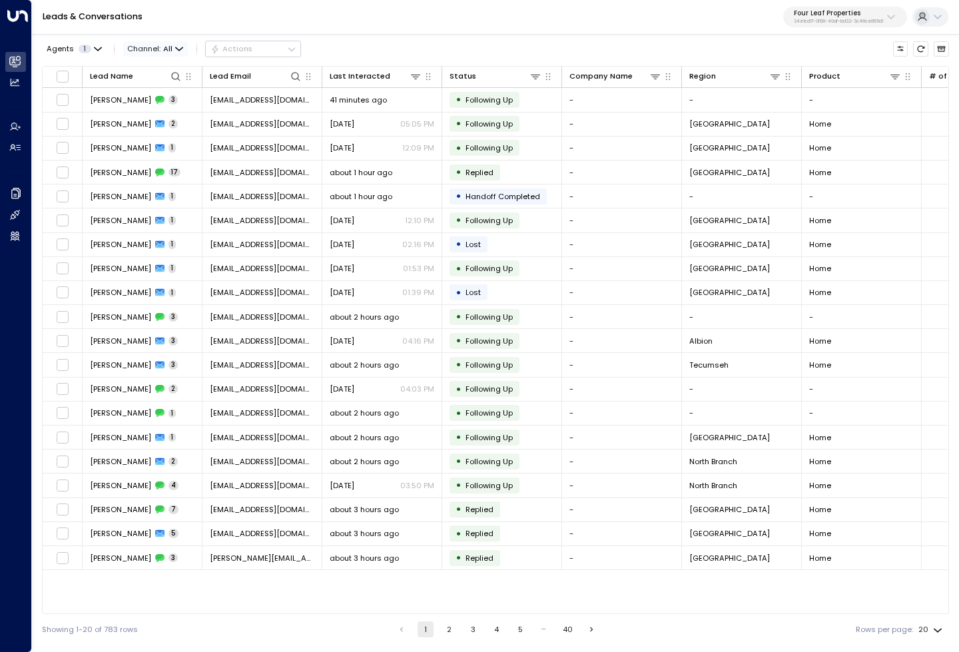
click at [176, 47] on icon "button" at bounding box center [179, 49] width 8 height 8
click at [164, 116] on li "Web Chat" at bounding box center [149, 111] width 51 height 11
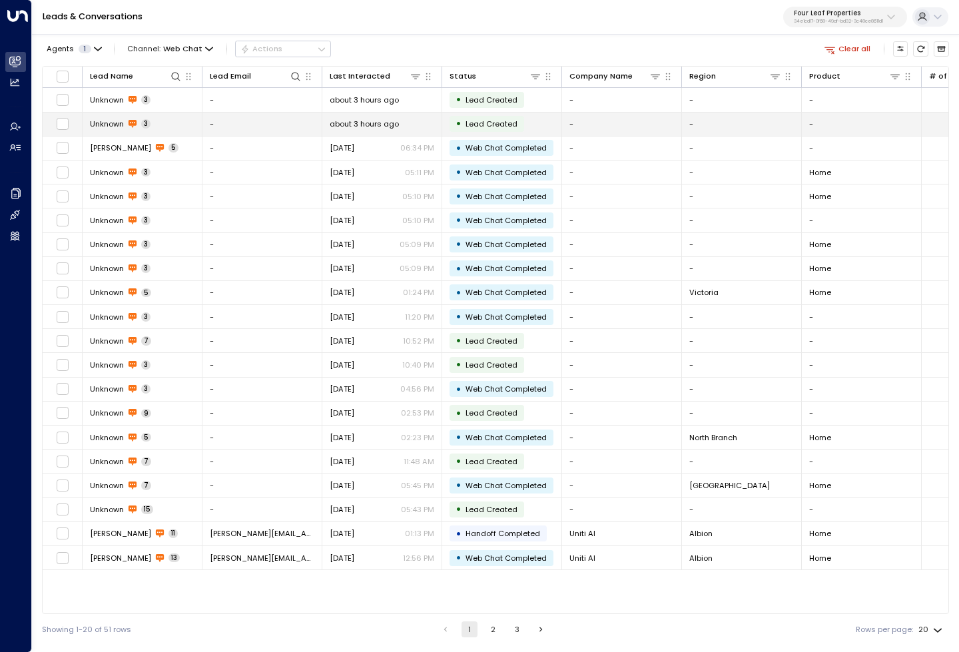
click at [105, 128] on span "Unknown" at bounding box center [107, 123] width 34 height 11
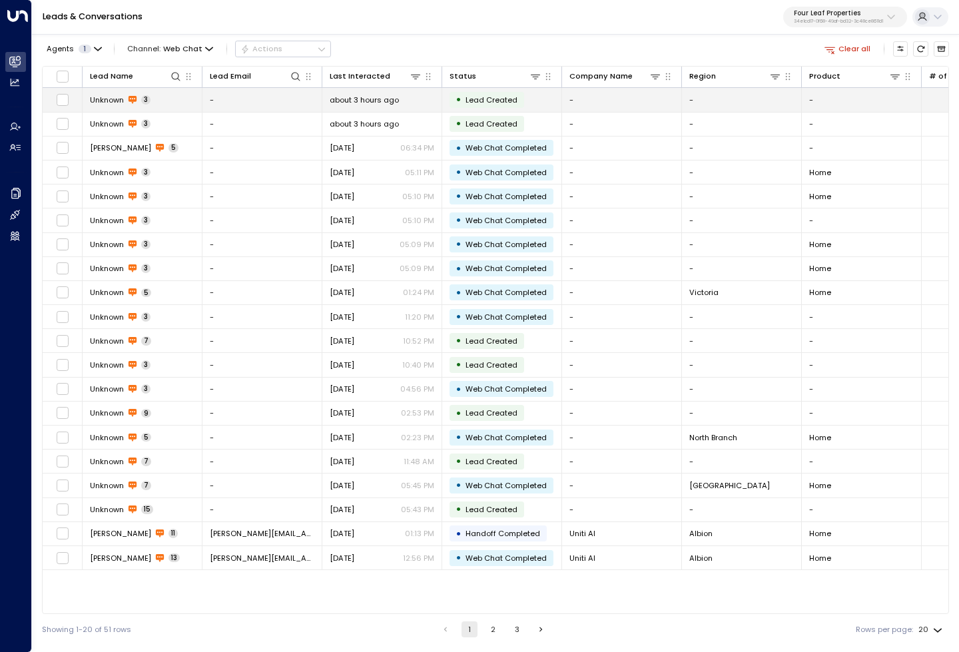
click at [105, 103] on span "Unknown" at bounding box center [107, 100] width 34 height 11
click at [171, 101] on td "Unknown 3" at bounding box center [143, 99] width 120 height 23
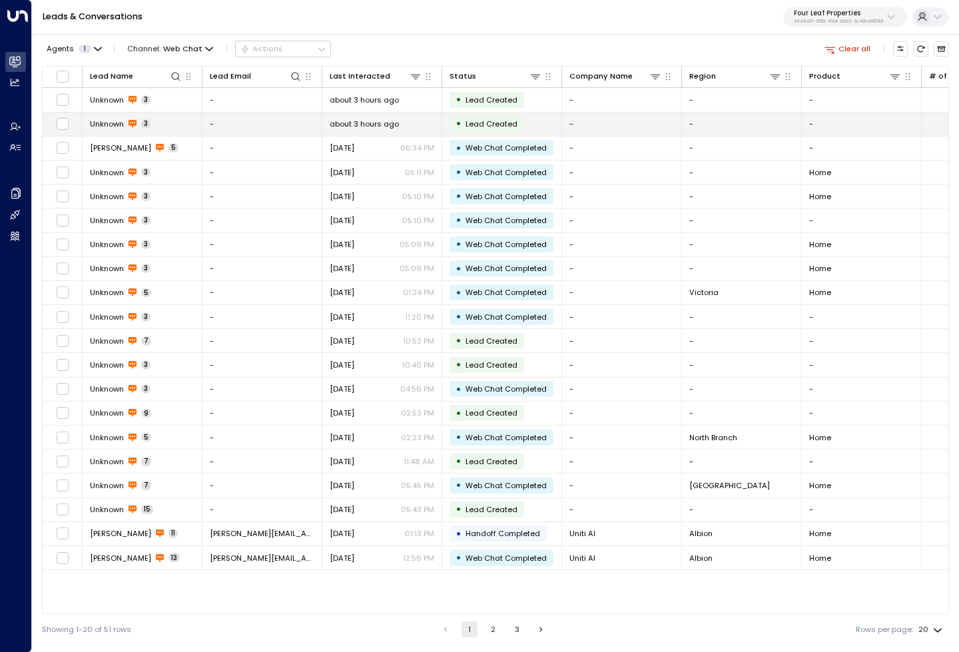
click at [114, 119] on span "Unknown" at bounding box center [107, 123] width 34 height 11
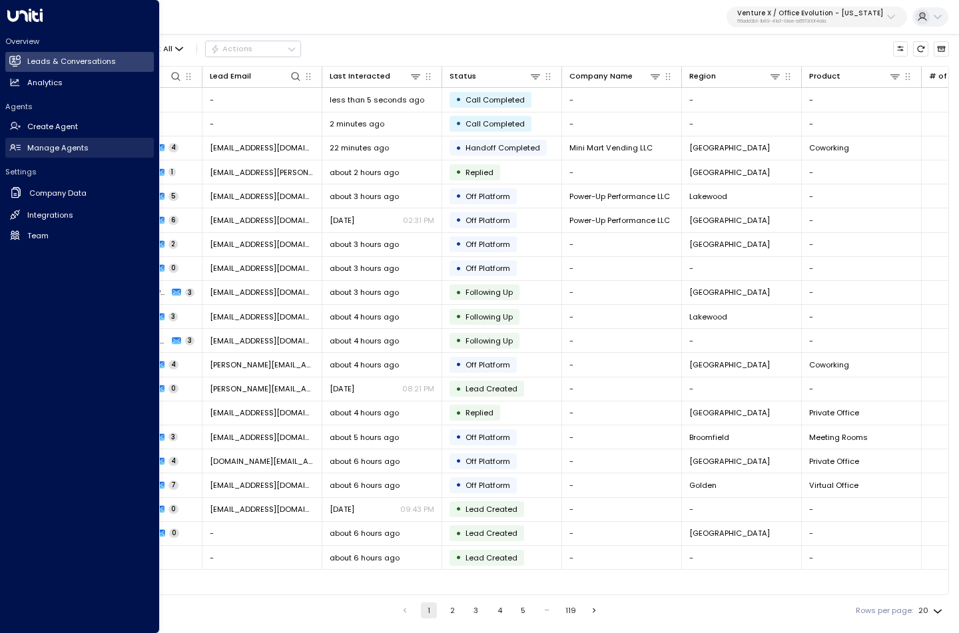
click at [48, 146] on h2 "Manage Agents" at bounding box center [57, 147] width 61 height 11
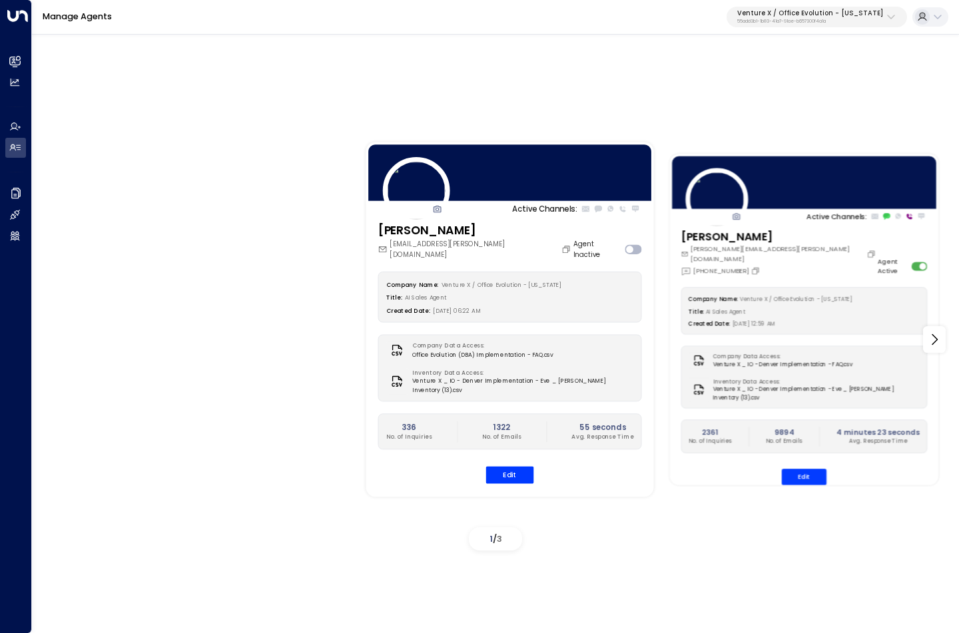
click at [817, 318] on div "Created Date: [DATE] 12:59 AM" at bounding box center [803, 323] width 230 height 11
click at [804, 469] on button "Edit" at bounding box center [803, 477] width 45 height 16
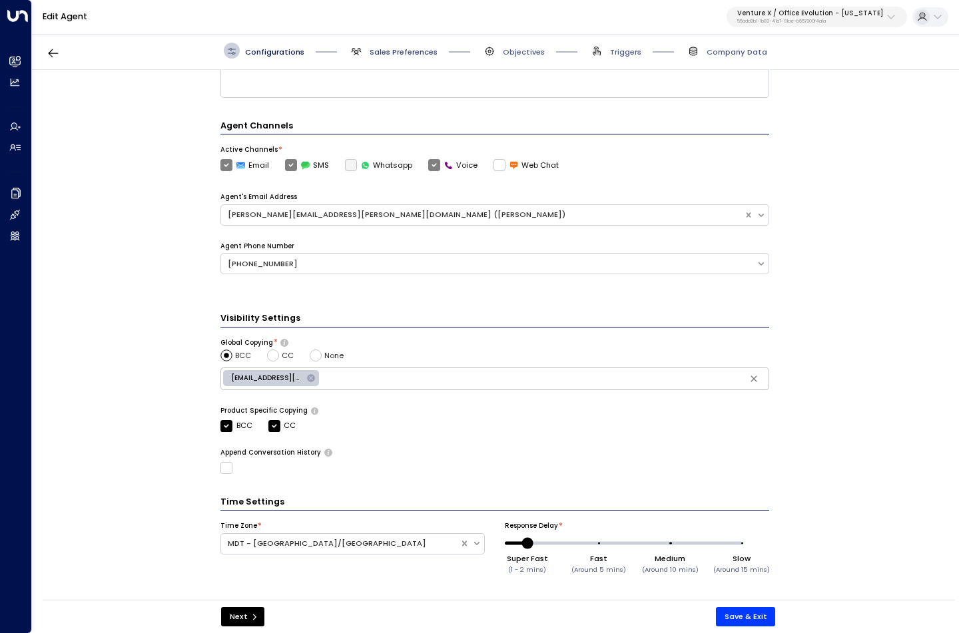
click at [409, 52] on span "Sales Preferences" at bounding box center [403, 52] width 68 height 11
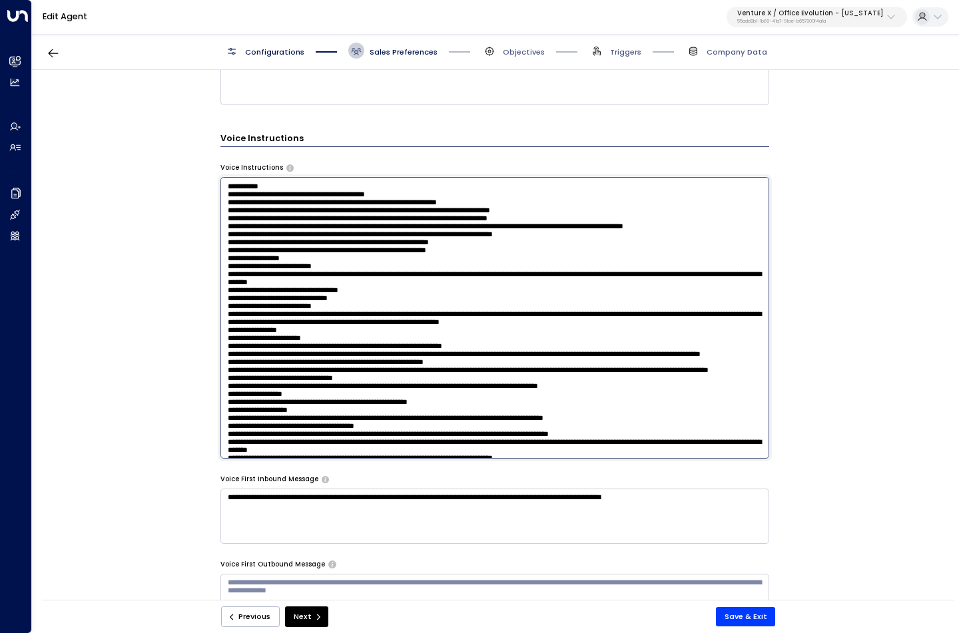
drag, startPoint x: 340, startPoint y: 196, endPoint x: 356, endPoint y: 195, distance: 16.0
click at [356, 195] on textarea at bounding box center [494, 318] width 548 height 282
click at [384, 198] on textarea at bounding box center [494, 318] width 548 height 282
type textarea "**********"
click at [742, 614] on button "Save & Exit" at bounding box center [746, 616] width 60 height 19
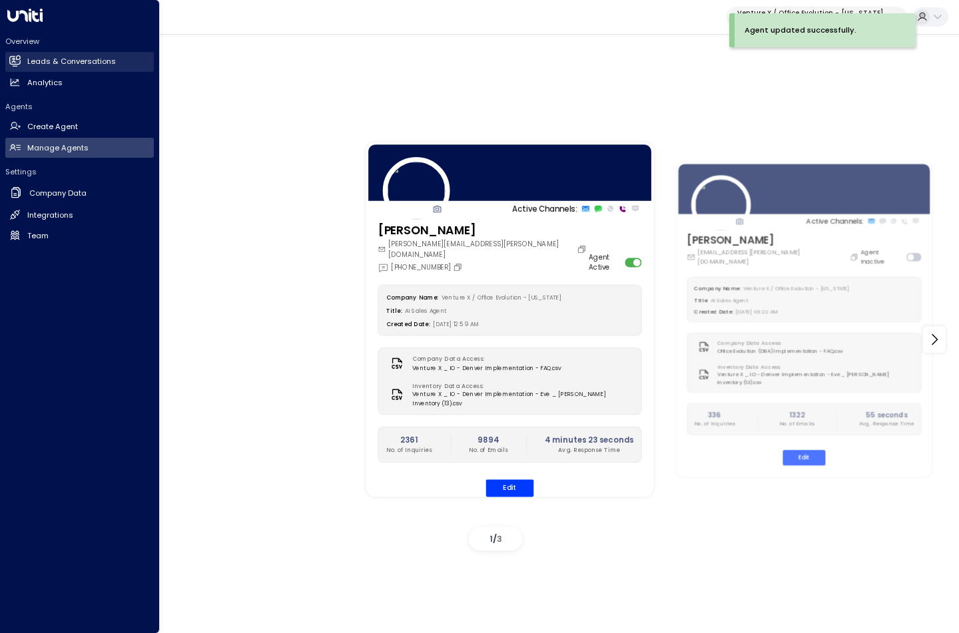
click at [49, 57] on h2 "Leads & Conversations" at bounding box center [71, 61] width 89 height 11
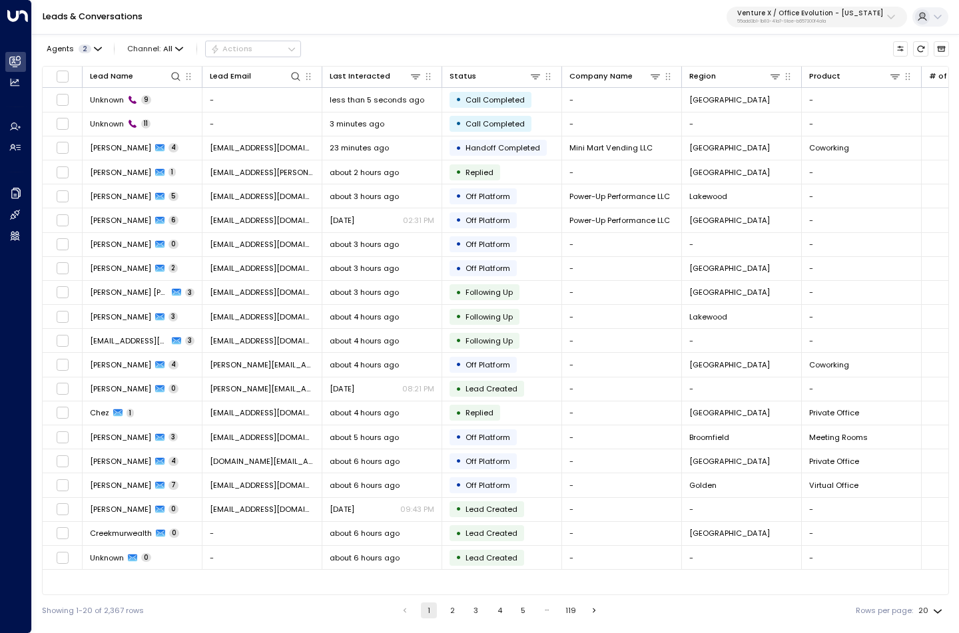
click at [224, 11] on div "Leads & Conversations Venture X / Office Evolution - Colorado 55add3b1-1b83-41a…" at bounding box center [495, 17] width 927 height 35
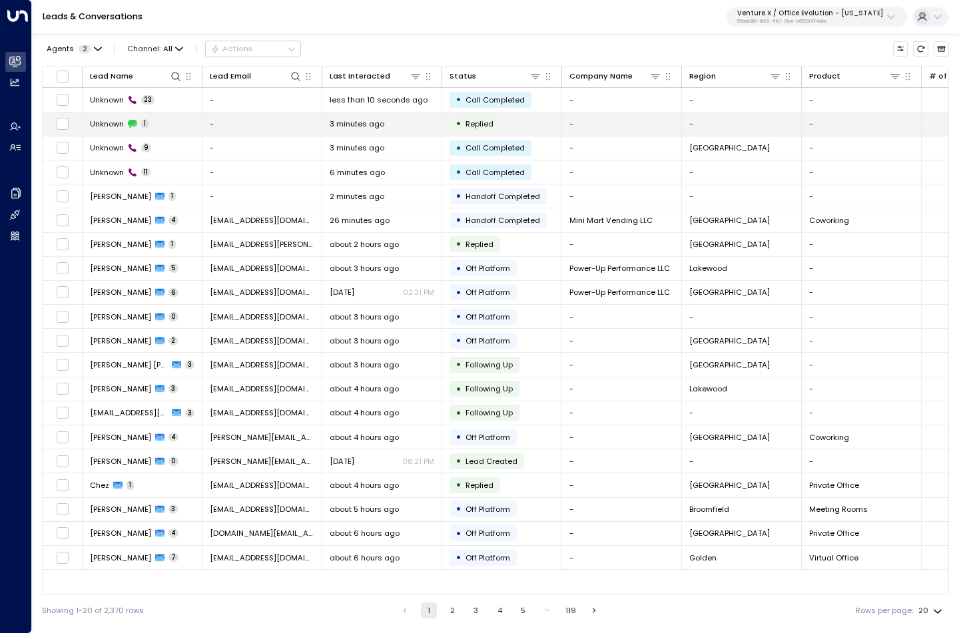
click at [109, 125] on span "Unknown" at bounding box center [107, 123] width 34 height 11
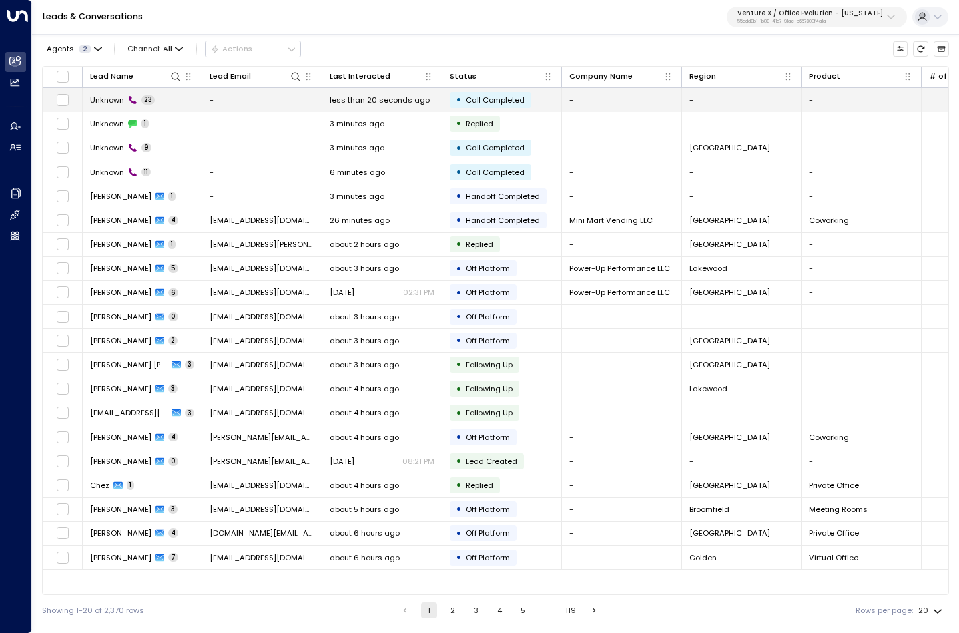
click at [168, 99] on td "Unknown 23" at bounding box center [143, 99] width 120 height 23
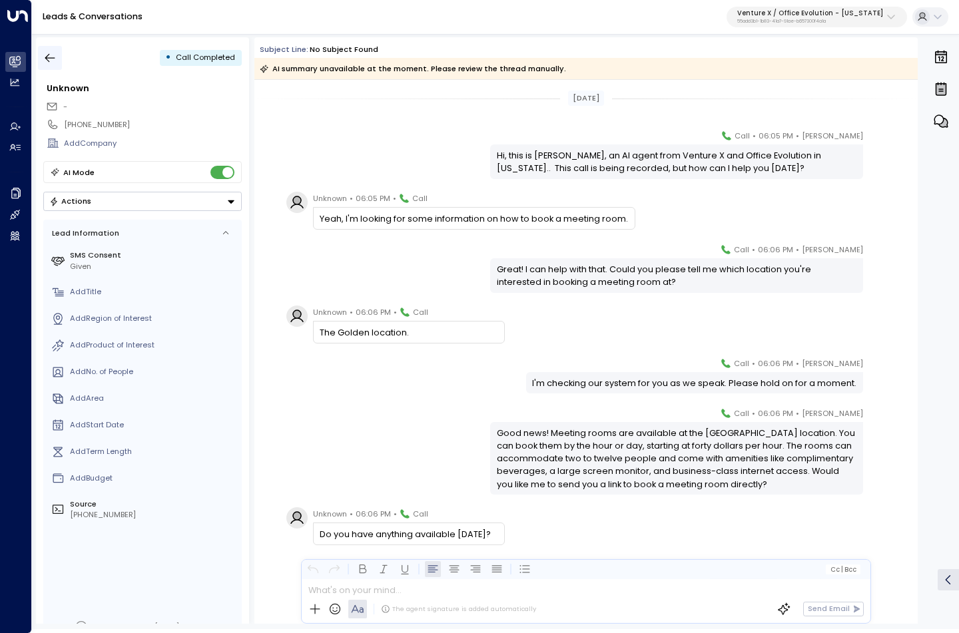
click at [51, 64] on icon "button" at bounding box center [49, 57] width 13 height 13
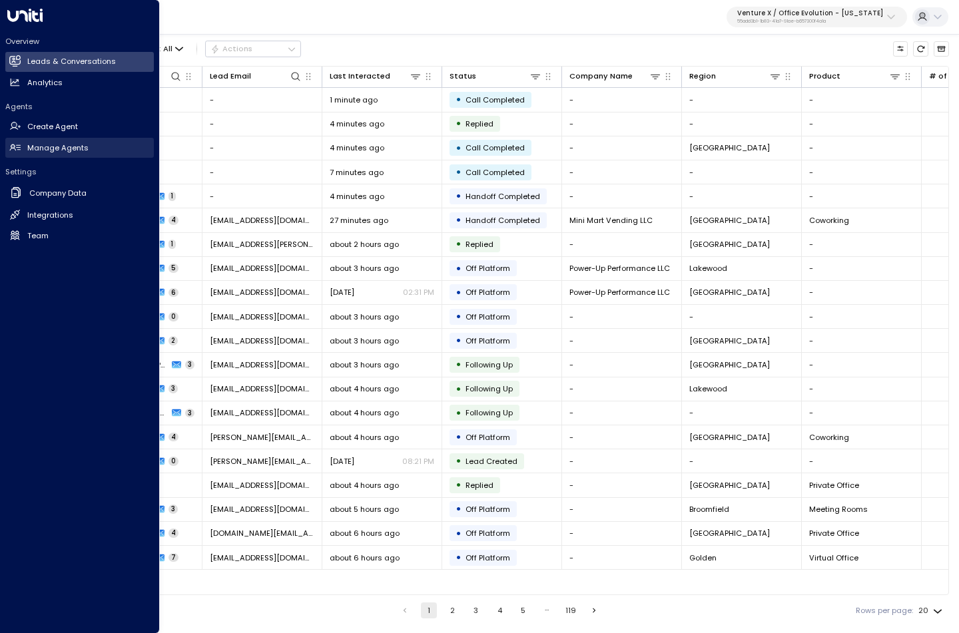
click at [53, 144] on h2 "Manage Agents" at bounding box center [57, 147] width 61 height 11
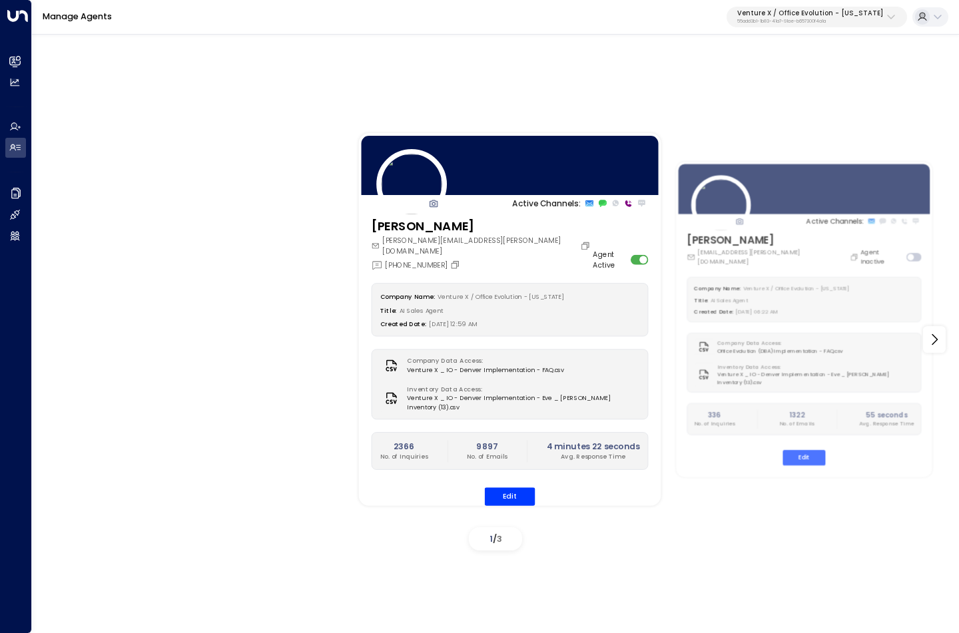
click at [586, 318] on div "Created Date: [DATE] 12:59 AM" at bounding box center [510, 324] width 260 height 12
click at [508, 487] on button "Edit" at bounding box center [510, 496] width 51 height 18
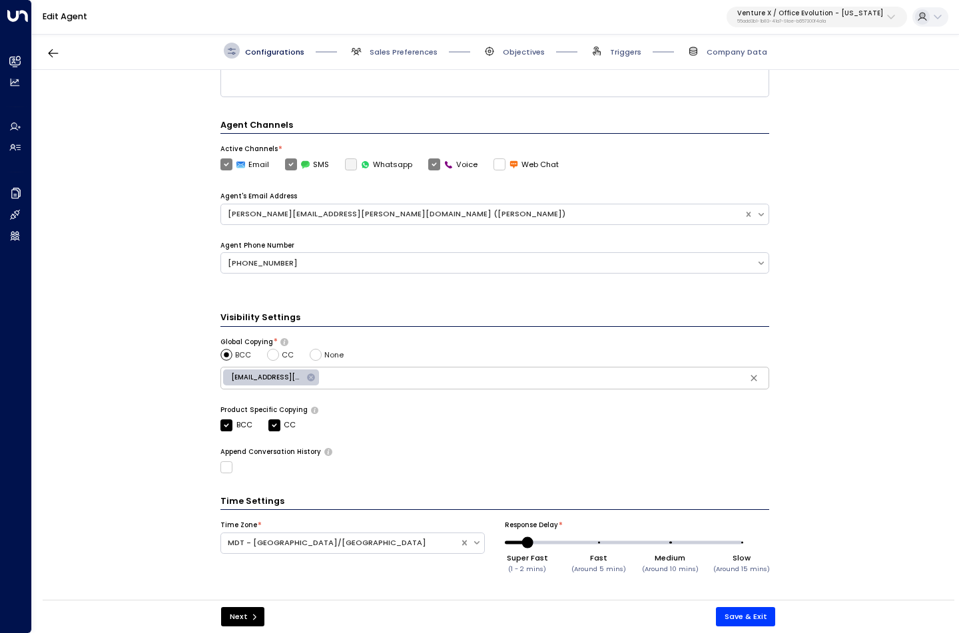
scroll to position [276, 0]
click at [390, 56] on span "Sales Preferences" at bounding box center [403, 52] width 68 height 11
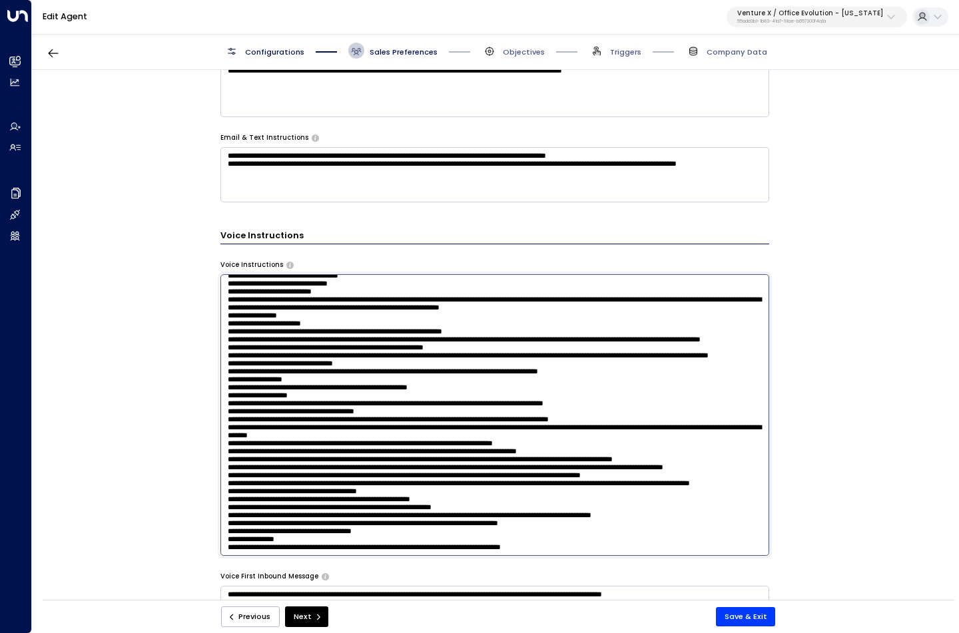
scroll to position [328, 0]
click at [623, 363] on textarea at bounding box center [494, 415] width 548 height 282
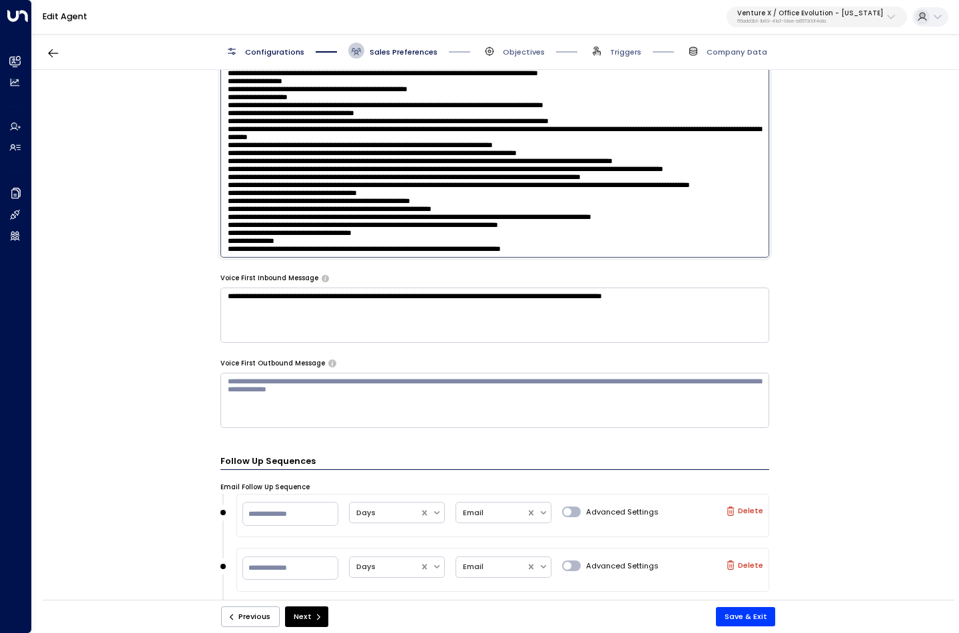
scroll to position [969, 0]
click at [634, 246] on textarea at bounding box center [494, 116] width 548 height 282
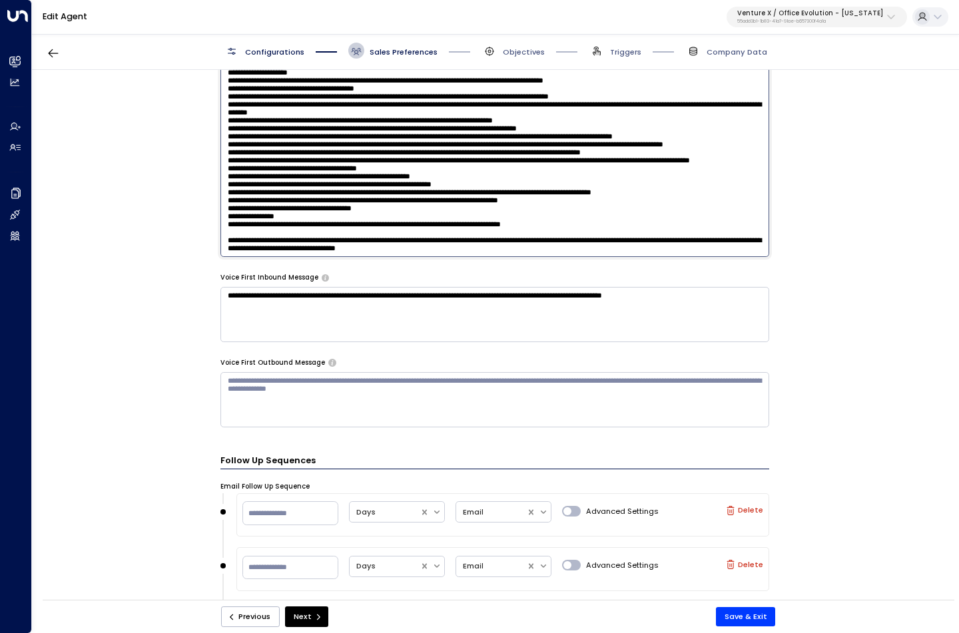
scroll to position [212, 0]
click at [409, 158] on textarea at bounding box center [494, 116] width 548 height 282
click at [492, 165] on textarea at bounding box center [494, 116] width 548 height 282
click at [521, 163] on textarea at bounding box center [494, 116] width 548 height 282
click at [629, 159] on textarea at bounding box center [494, 116] width 548 height 282
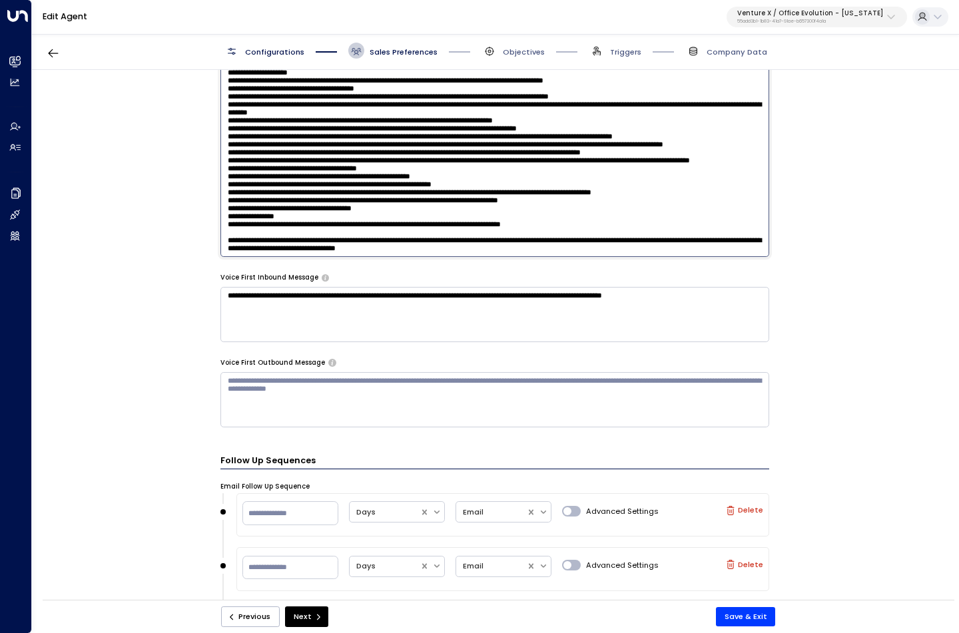
click at [499, 164] on textarea at bounding box center [494, 116] width 548 height 282
drag, startPoint x: 630, startPoint y: 157, endPoint x: 358, endPoint y: 179, distance: 272.5
click at [358, 179] on textarea at bounding box center [494, 116] width 548 height 282
click at [284, 171] on textarea at bounding box center [494, 116] width 548 height 282
drag, startPoint x: 287, startPoint y: 169, endPoint x: 631, endPoint y: 158, distance: 344.3
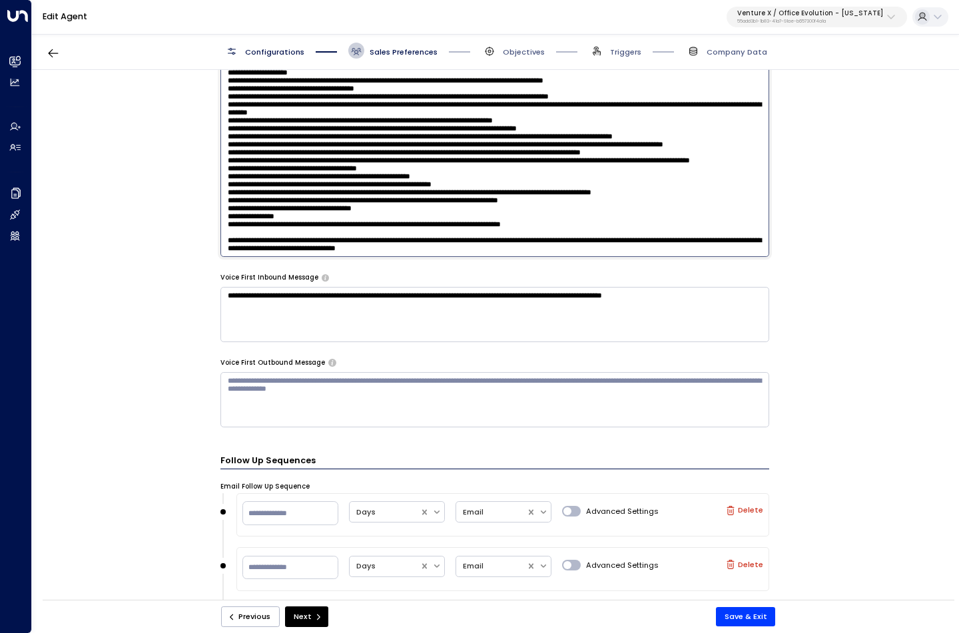
click at [631, 158] on textarea at bounding box center [494, 116] width 548 height 282
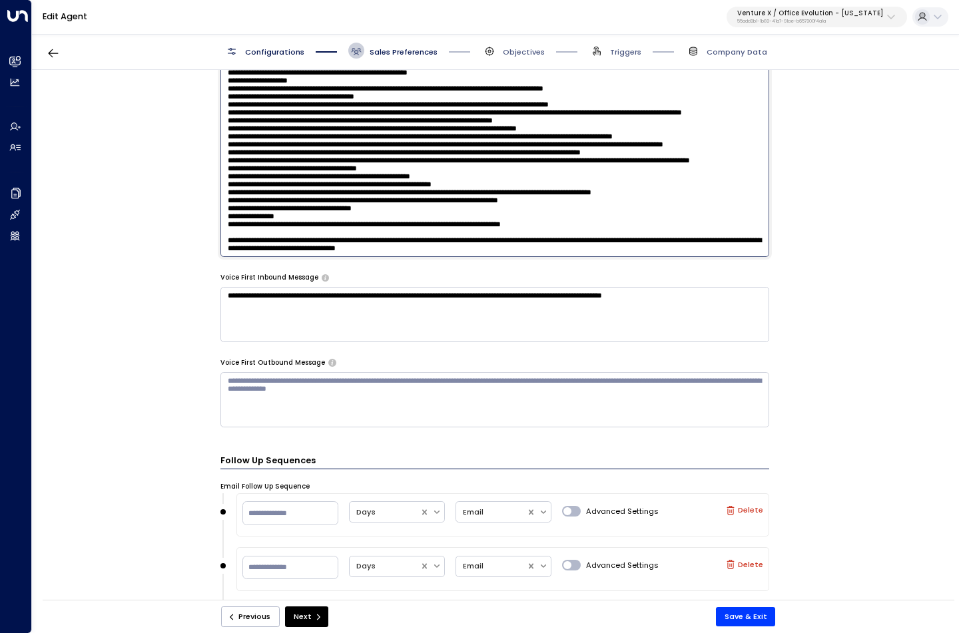
click at [376, 190] on textarea at bounding box center [494, 116] width 548 height 282
drag, startPoint x: 371, startPoint y: 190, endPoint x: 495, endPoint y: 193, distance: 124.5
click at [495, 193] on textarea at bounding box center [494, 116] width 548 height 282
click at [377, 178] on textarea at bounding box center [494, 116] width 548 height 282
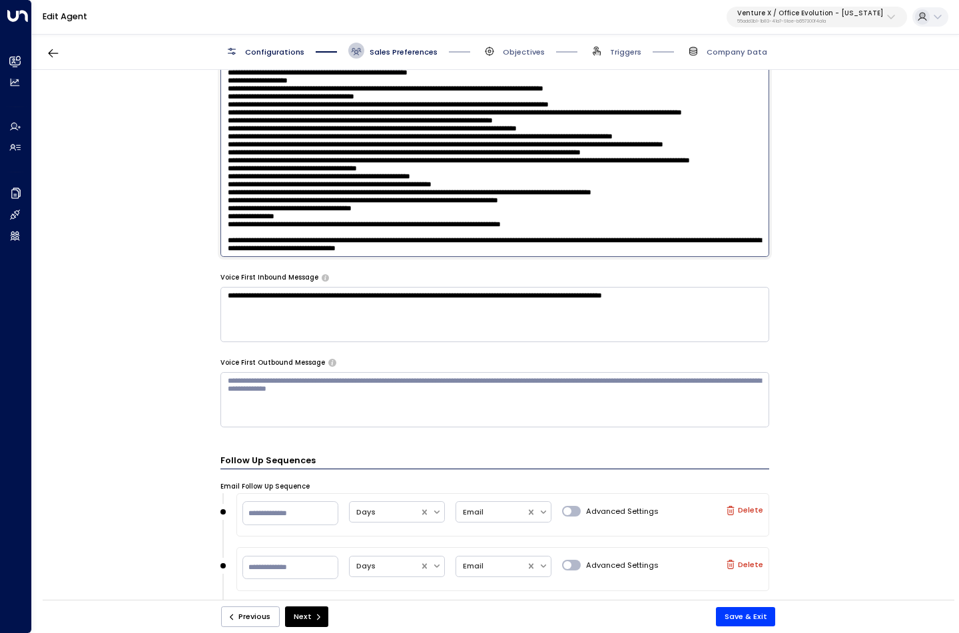
drag, startPoint x: 375, startPoint y: 234, endPoint x: 216, endPoint y: 107, distance: 204.1
click at [216, 107] on div "**********" at bounding box center [494, 338] width 925 height 537
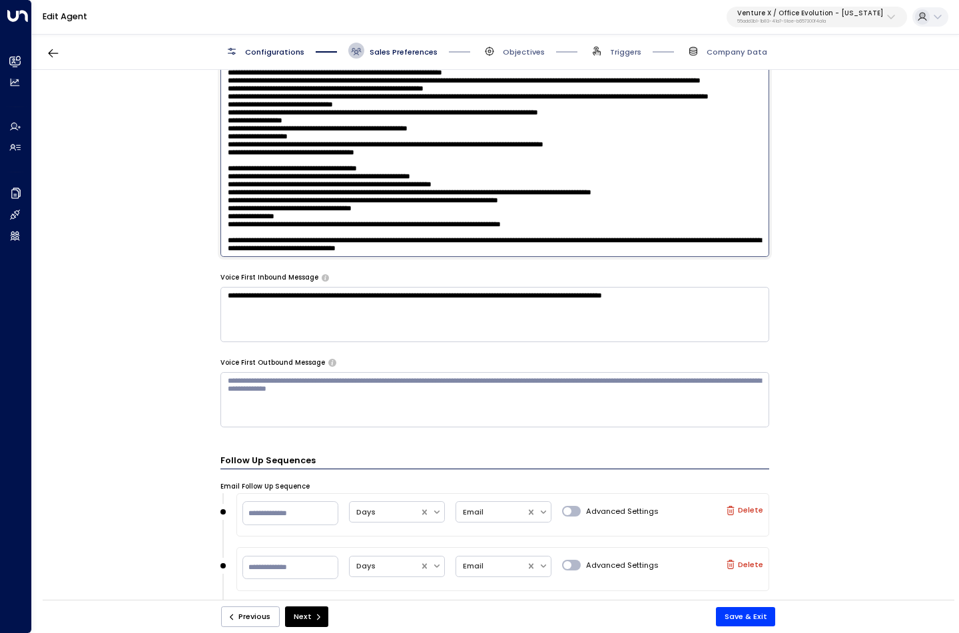
scroll to position [238, 0]
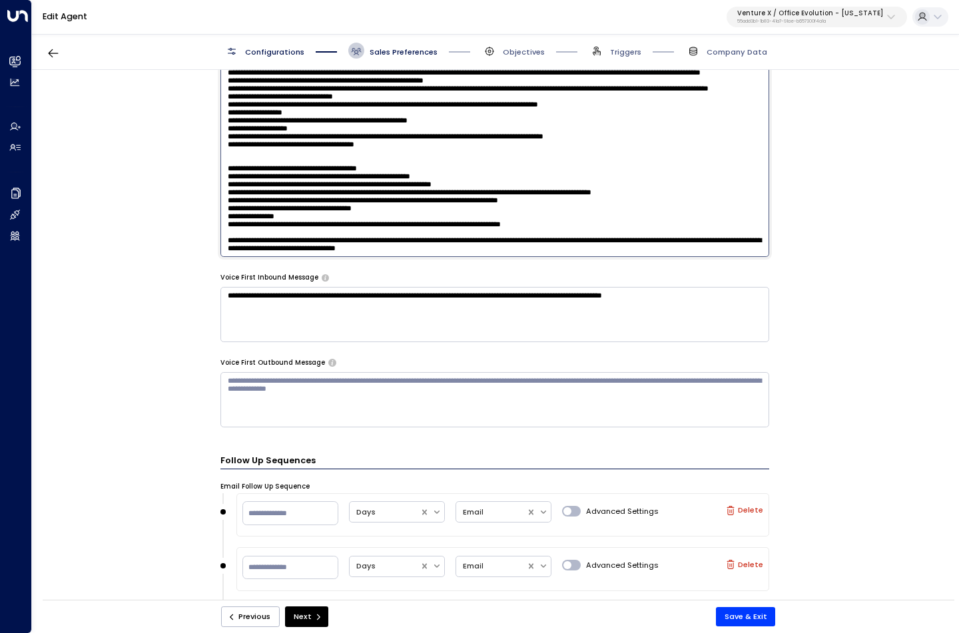
paste textarea "**********"
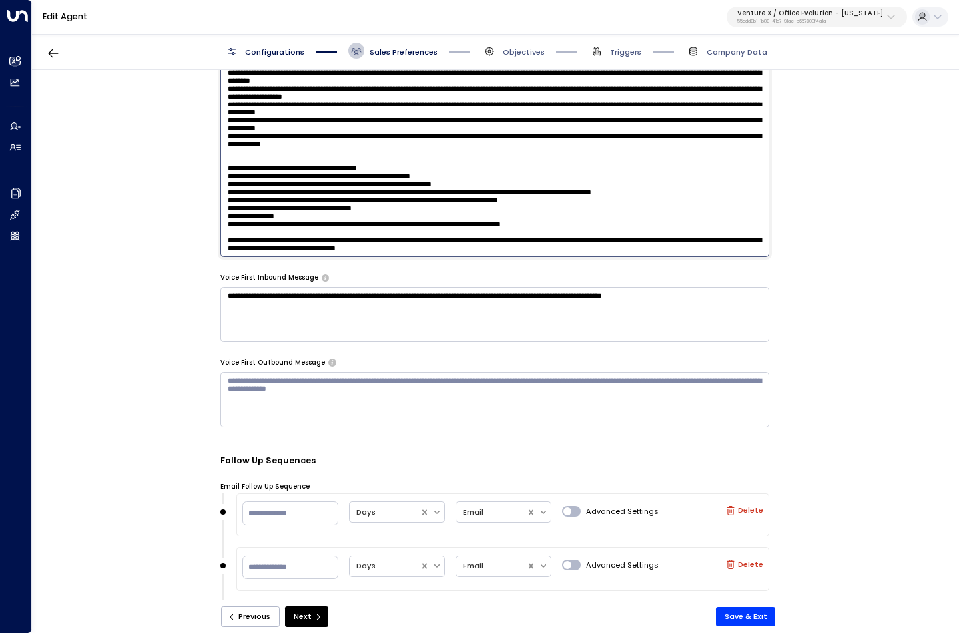
scroll to position [210, 0]
click at [683, 127] on textarea at bounding box center [494, 116] width 548 height 282
click at [582, 236] on textarea at bounding box center [494, 116] width 548 height 282
click at [588, 246] on textarea at bounding box center [494, 116] width 548 height 282
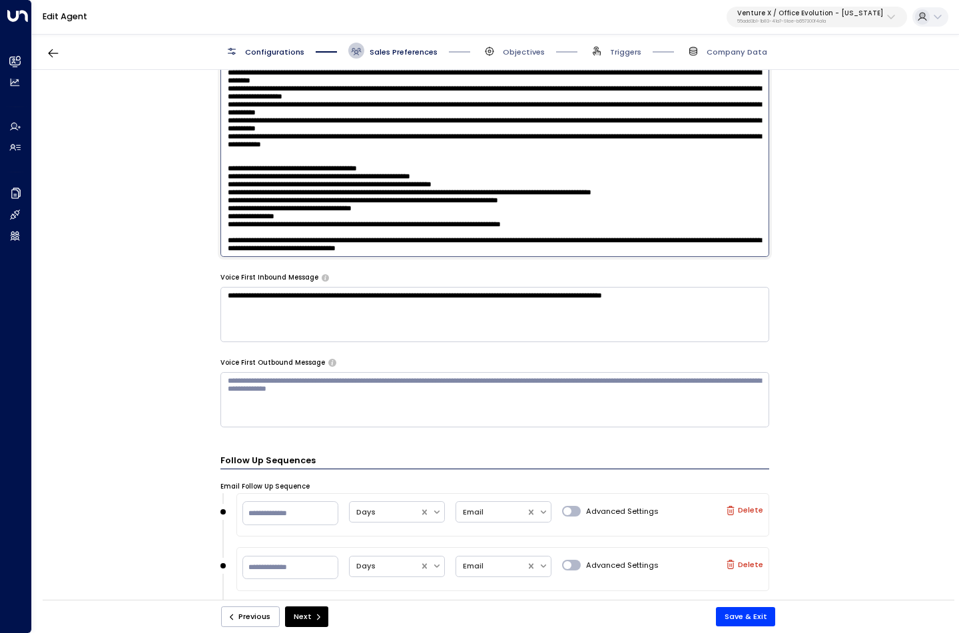
drag, startPoint x: 588, startPoint y: 246, endPoint x: 511, endPoint y: 248, distance: 76.6
click at [511, 248] on textarea at bounding box center [494, 116] width 548 height 282
click at [622, 240] on textarea at bounding box center [494, 116] width 548 height 282
type textarea "**********"
click at [738, 614] on button "Save & Exit" at bounding box center [746, 616] width 60 height 19
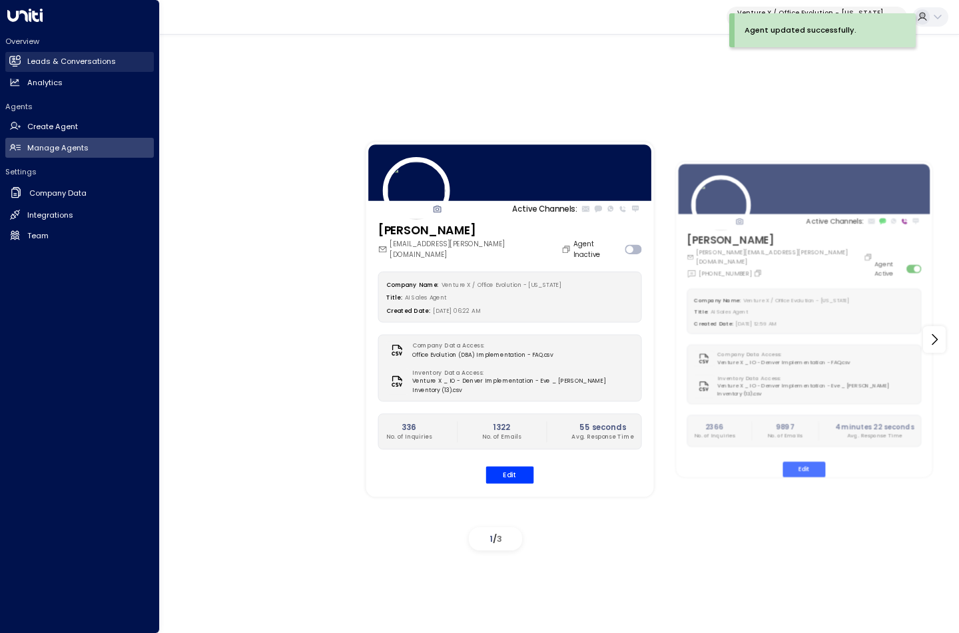
click at [46, 52] on link "Leads & Conversations Leads & Conversations" at bounding box center [79, 62] width 148 height 20
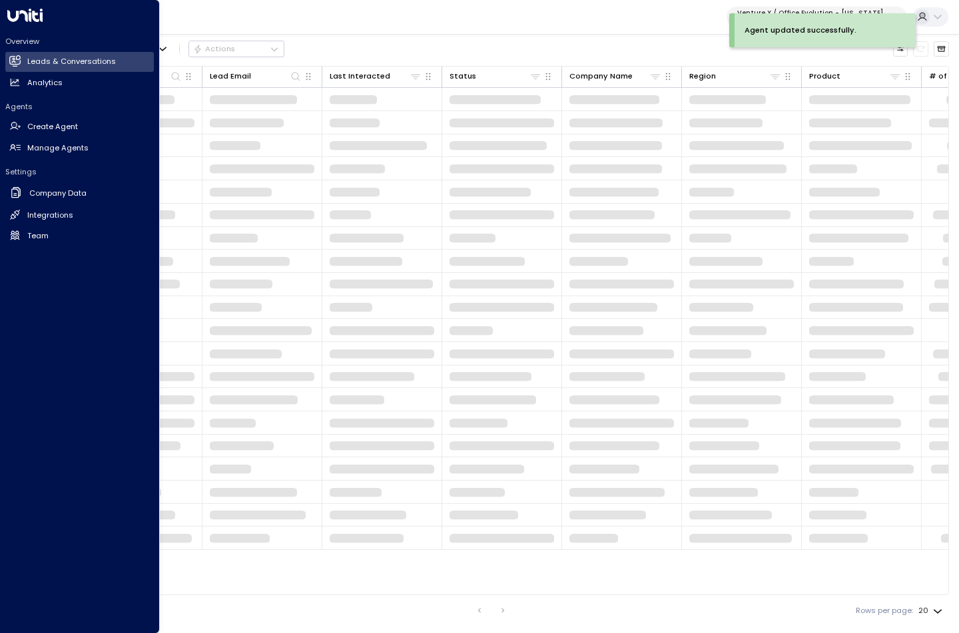
click at [51, 71] on div "Overview Leads & Conversations Leads & Conversations Analytics Analytics" at bounding box center [79, 64] width 148 height 57
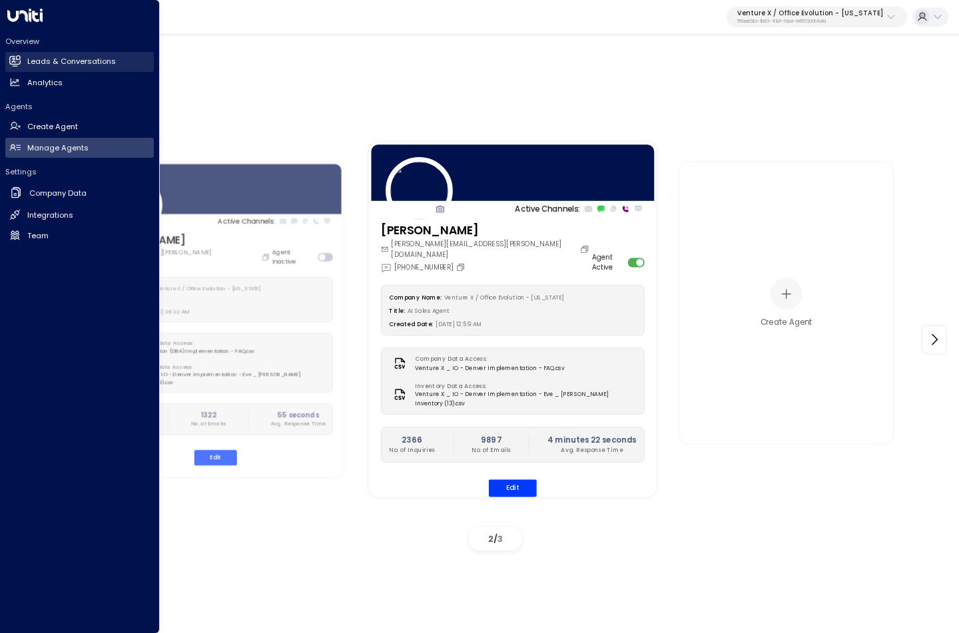
click at [66, 63] on h2 "Leads & Conversations" at bounding box center [71, 61] width 89 height 11
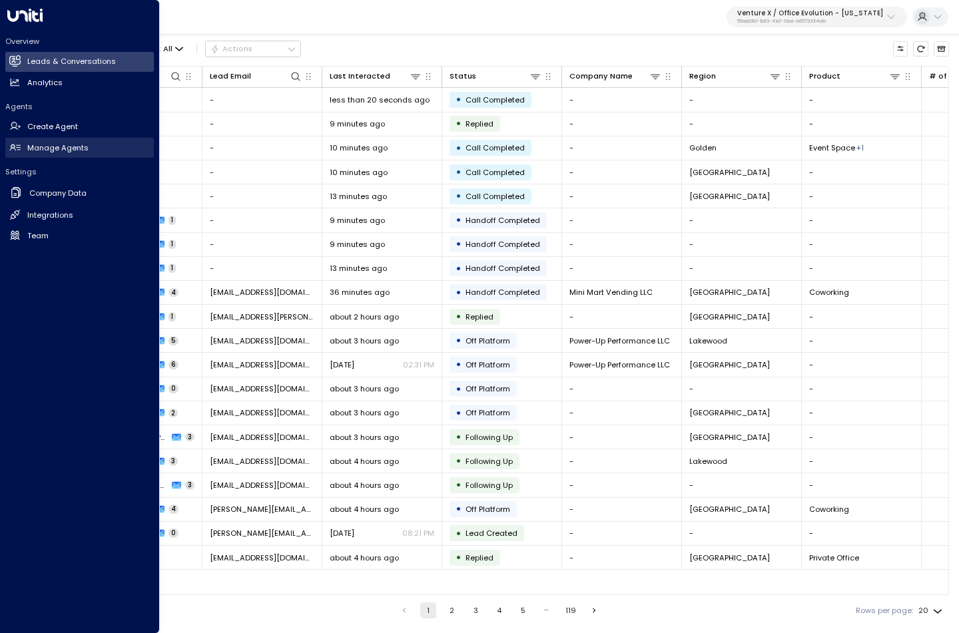
click at [46, 140] on link "Manage Agents Manage Agents" at bounding box center [79, 148] width 148 height 20
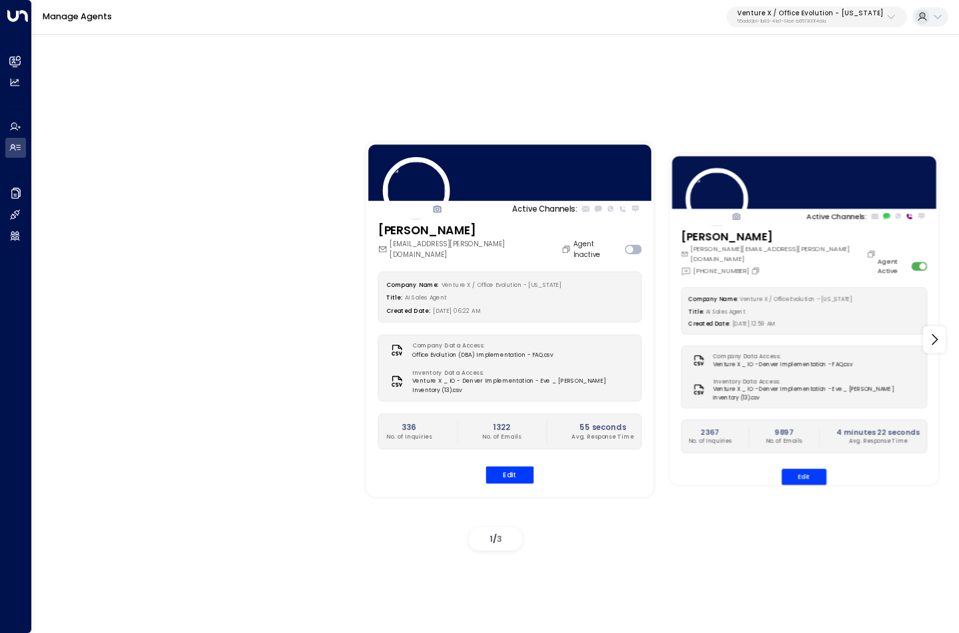
click at [789, 318] on div "Created Date: [DATE] 12:59 AM" at bounding box center [803, 323] width 230 height 11
click at [805, 469] on button "Edit" at bounding box center [803, 477] width 45 height 16
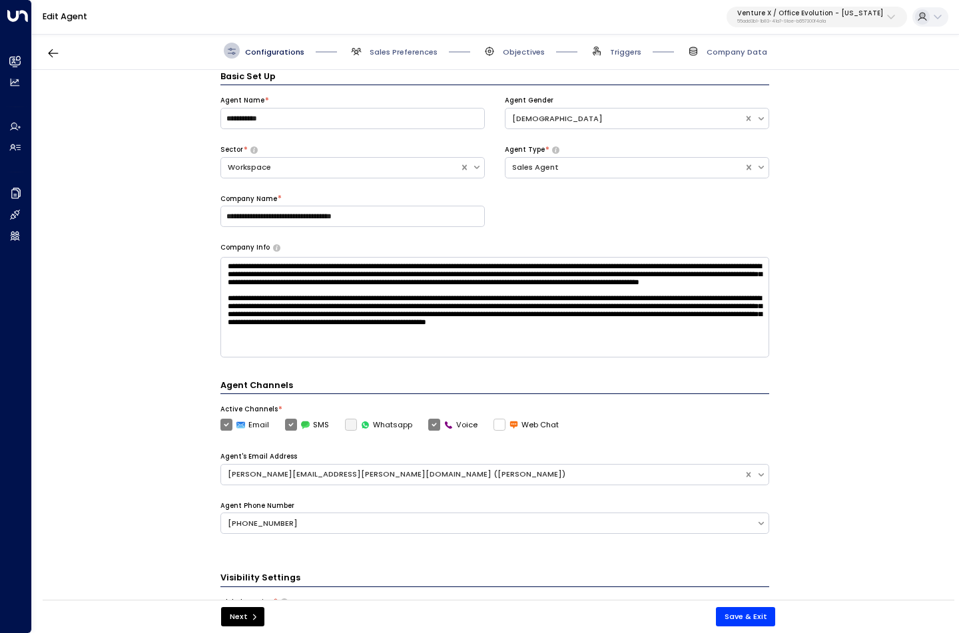
scroll to position [34, 0]
click at [394, 59] on div "Configurations Sales Preferences Objectives Triggers Company Data" at bounding box center [495, 51] width 927 height 38
click at [393, 51] on span "Sales Preferences" at bounding box center [403, 52] width 68 height 11
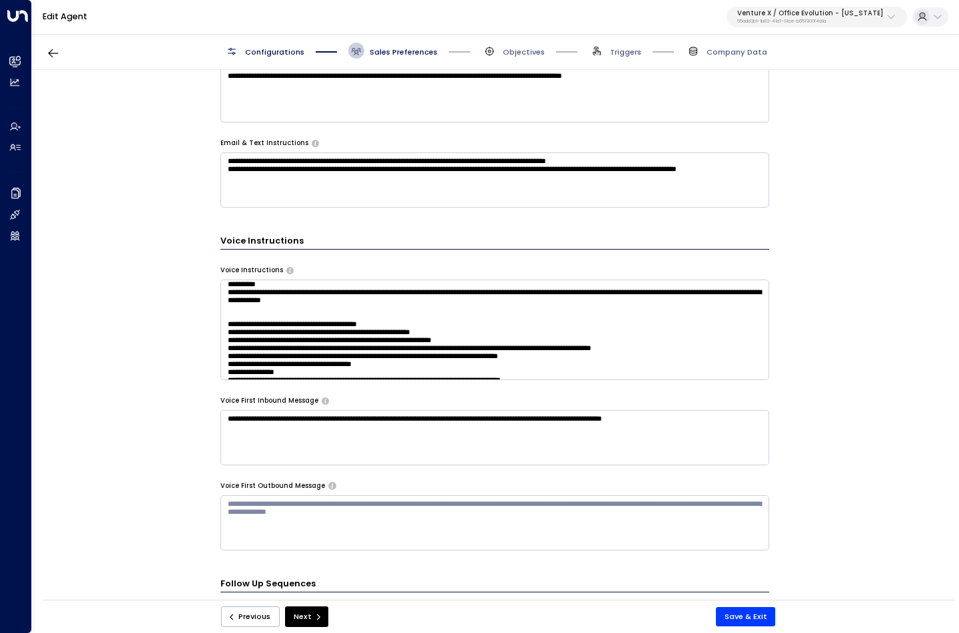
scroll to position [357, 0]
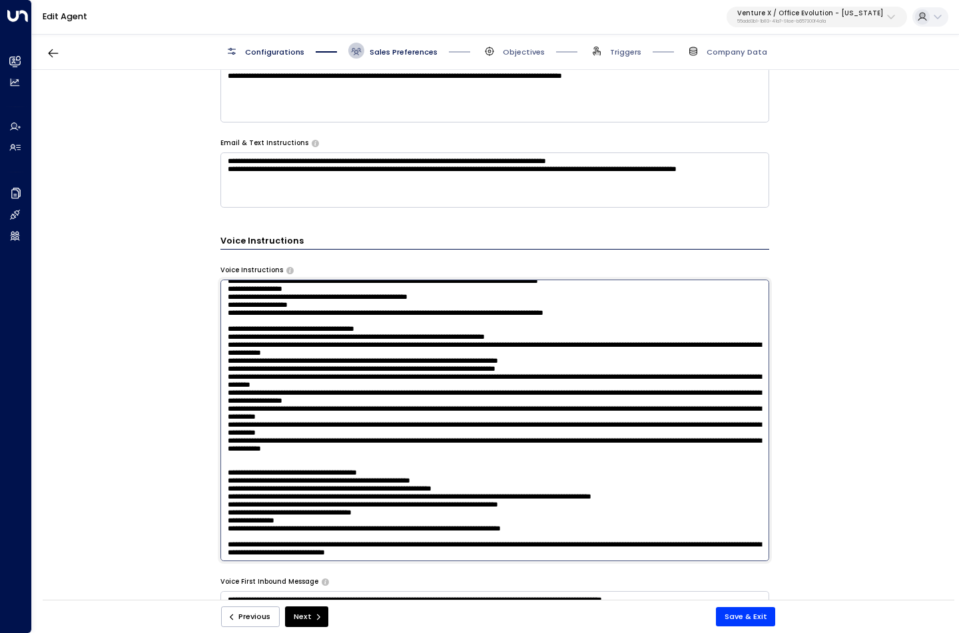
drag, startPoint x: 229, startPoint y: 317, endPoint x: 517, endPoint y: 473, distance: 327.3
click at [517, 473] on textarea at bounding box center [494, 421] width 548 height 282
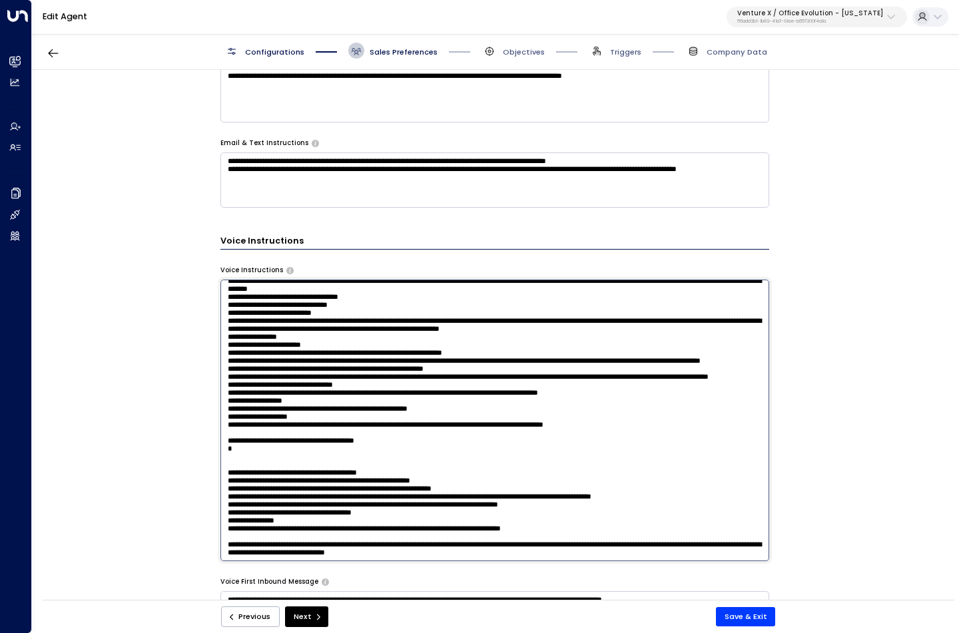
scroll to position [272, 0]
paste textarea "**********"
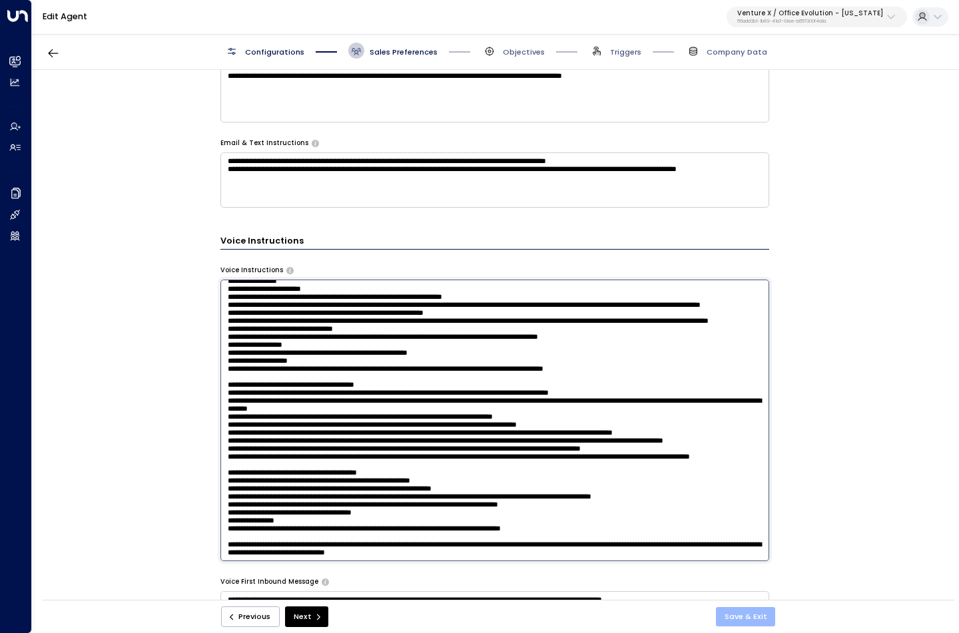
type textarea "**********"
click at [757, 618] on button "Save & Exit" at bounding box center [746, 616] width 60 height 19
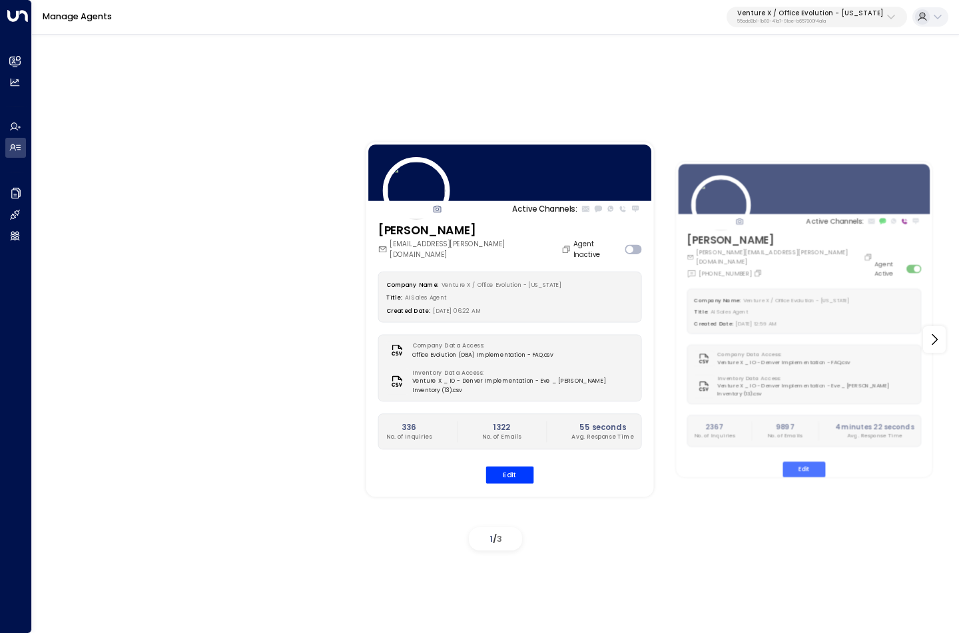
click at [411, 73] on div "Active Channels: [PERSON_NAME] [EMAIL_ADDRESS][PERSON_NAME][DOMAIN_NAME] Agent …" at bounding box center [495, 331] width 927 height 598
